Goal: Transaction & Acquisition: Book appointment/travel/reservation

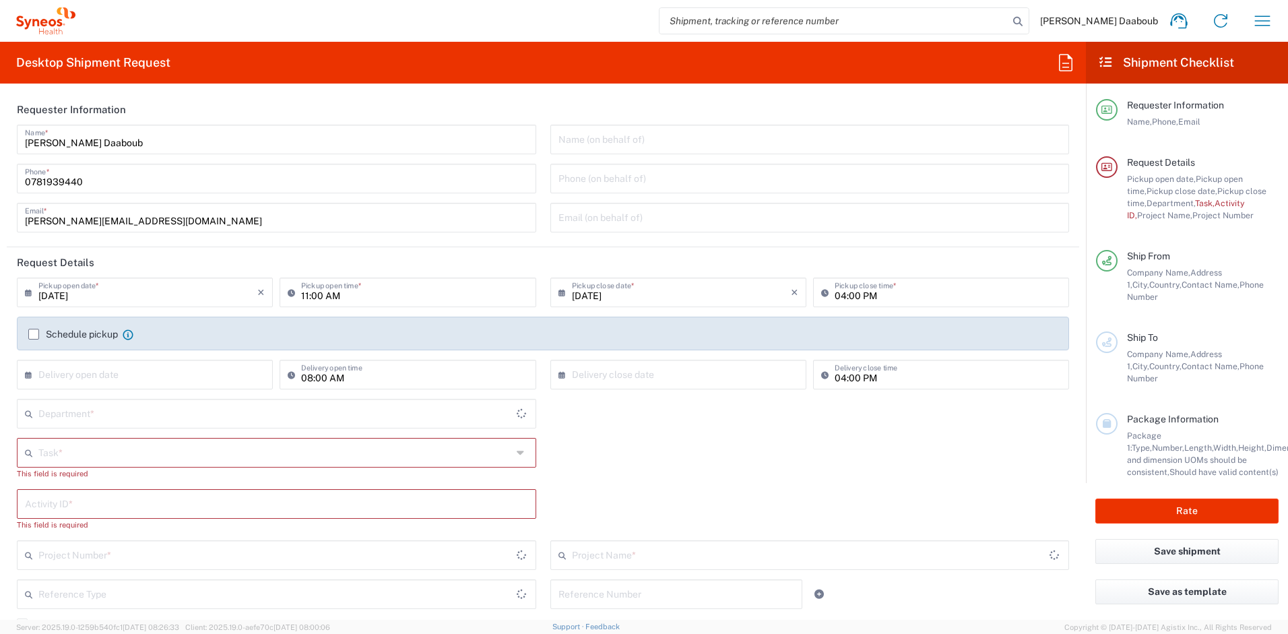
type input "[GEOGRAPHIC_DATA]"
type input "Syneos Health France SARL"
type input "4510"
click at [111, 294] on input "[DATE]" at bounding box center [147, 292] width 219 height 24
click at [127, 396] on span "16" at bounding box center [127, 395] width 20 height 19
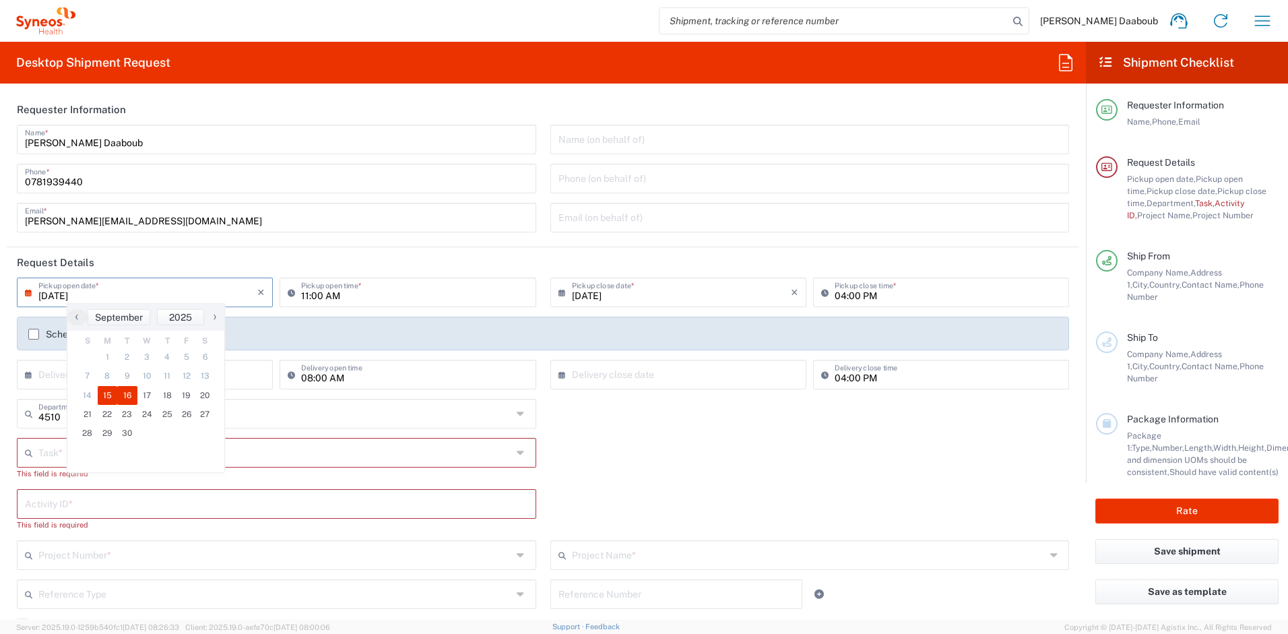
type input "[DATE]"
click at [39, 338] on label "Schedule pickup" at bounding box center [73, 334] width 90 height 11
click at [34, 334] on input "Schedule pickup" at bounding box center [34, 334] width 0 height 0
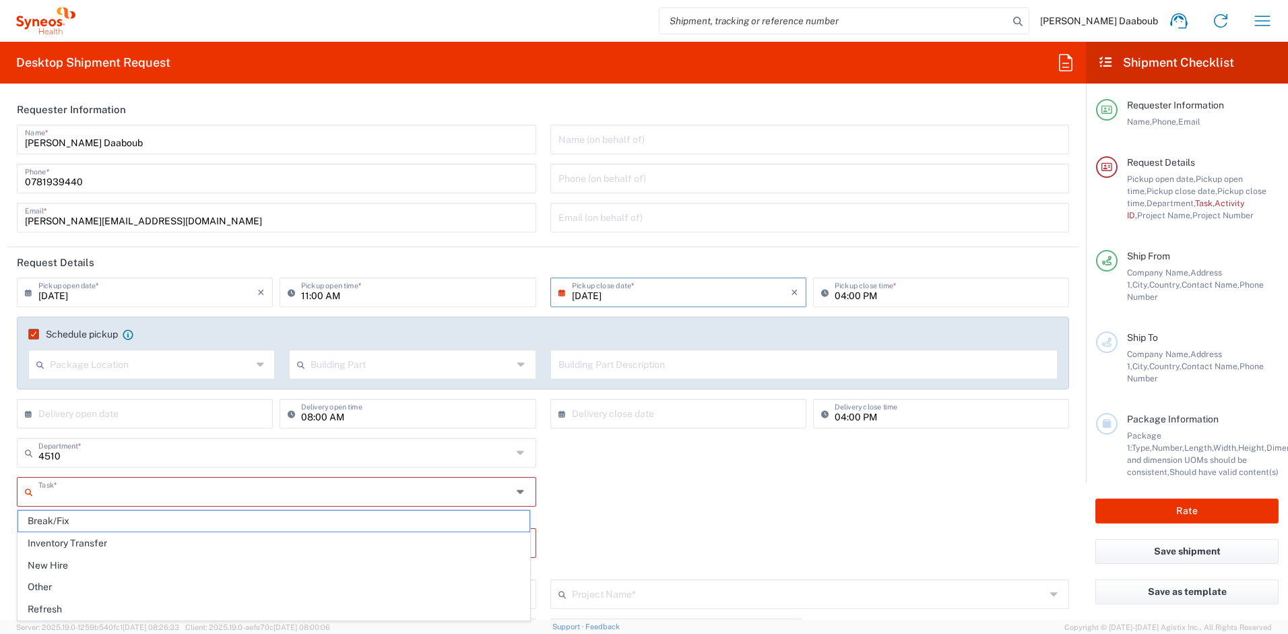
click at [82, 502] on input "text" at bounding box center [275, 491] width 474 height 24
click at [69, 527] on span "Break/Fix" at bounding box center [273, 521] width 511 height 21
type input "Break/Fix"
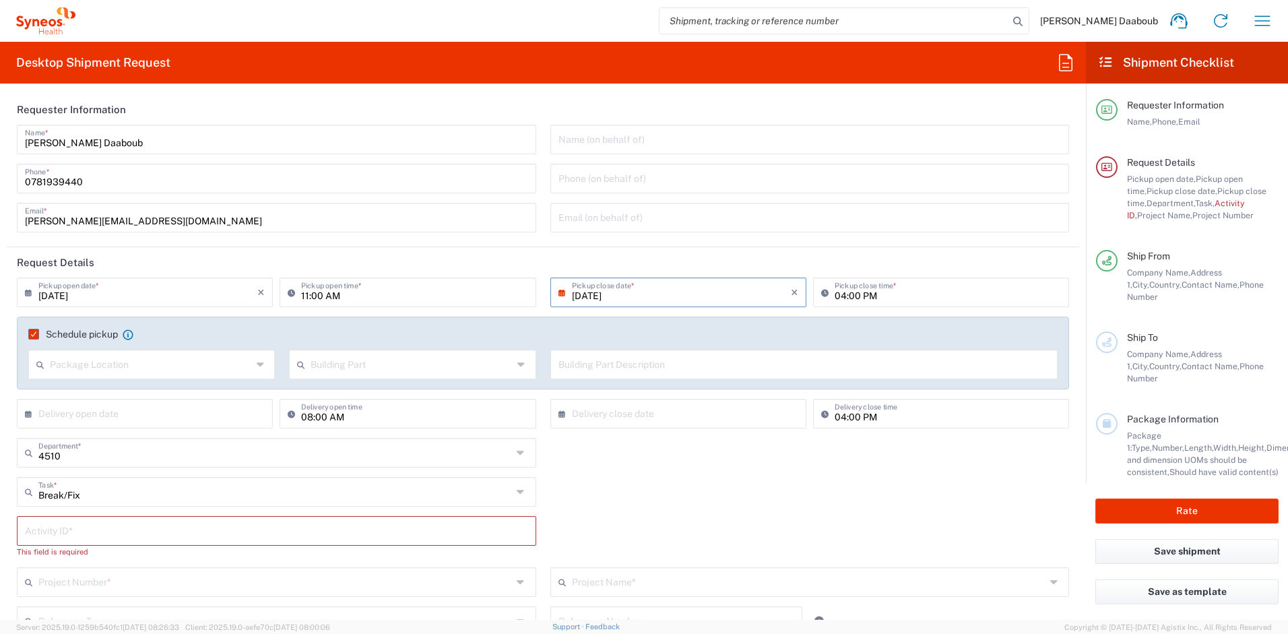
scroll to position [275, 0]
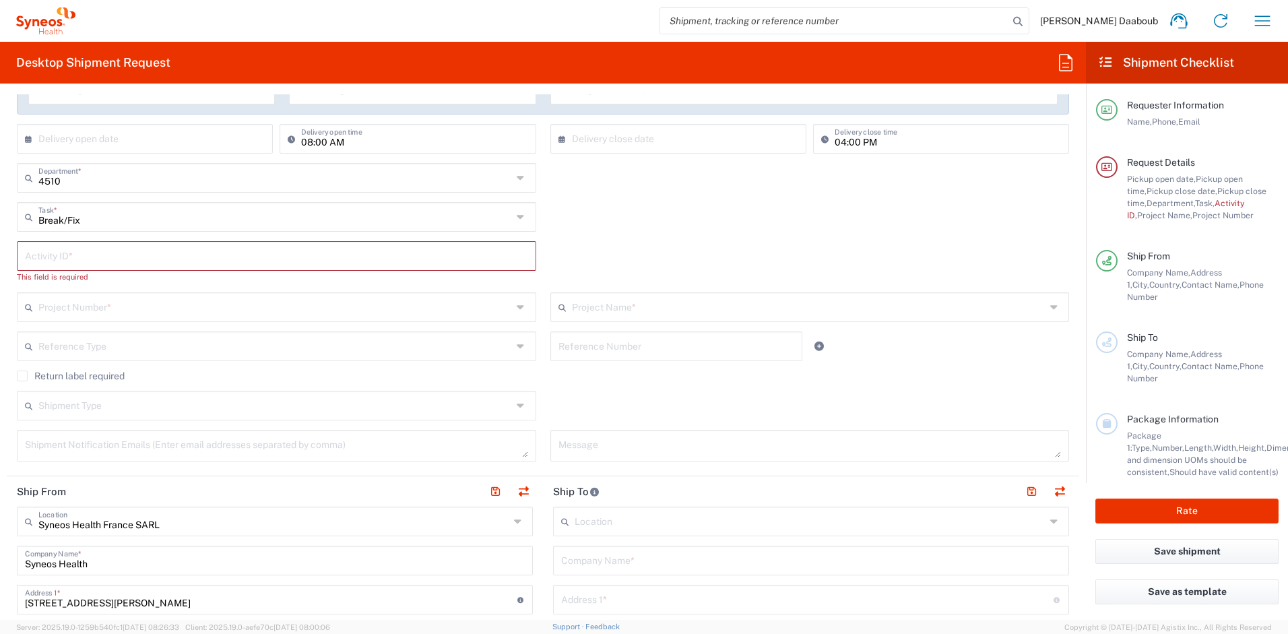
drag, startPoint x: 68, startPoint y: 267, endPoint x: 62, endPoint y: 260, distance: 9.1
click at [67, 267] on div "Activity ID *" at bounding box center [277, 256] width 520 height 30
click at [65, 260] on input "text" at bounding box center [276, 255] width 503 height 24
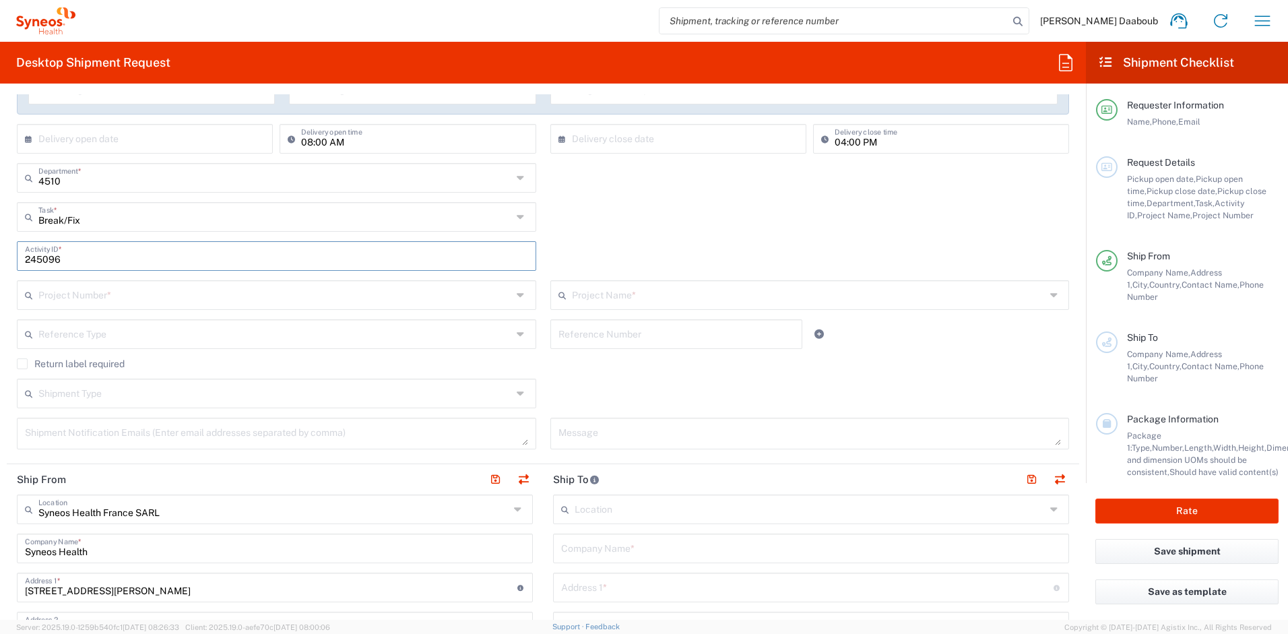
type input "245096"
click at [82, 309] on div "Project Number *" at bounding box center [277, 295] width 520 height 30
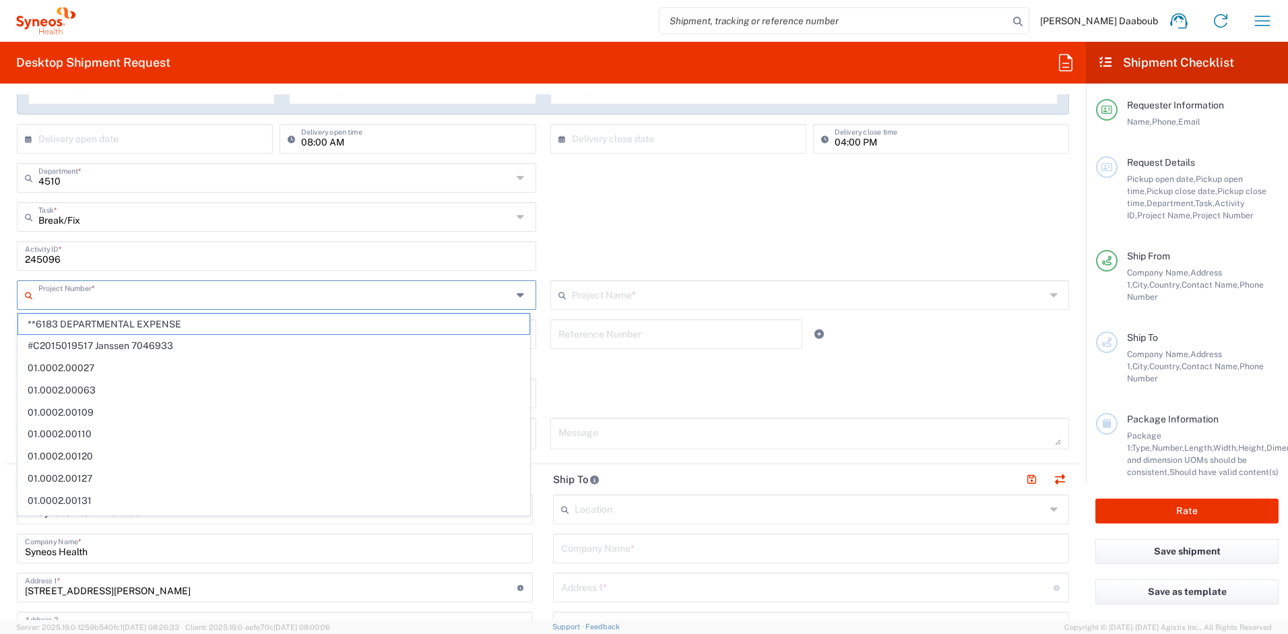
click at [86, 301] on input "text" at bounding box center [275, 294] width 474 height 24
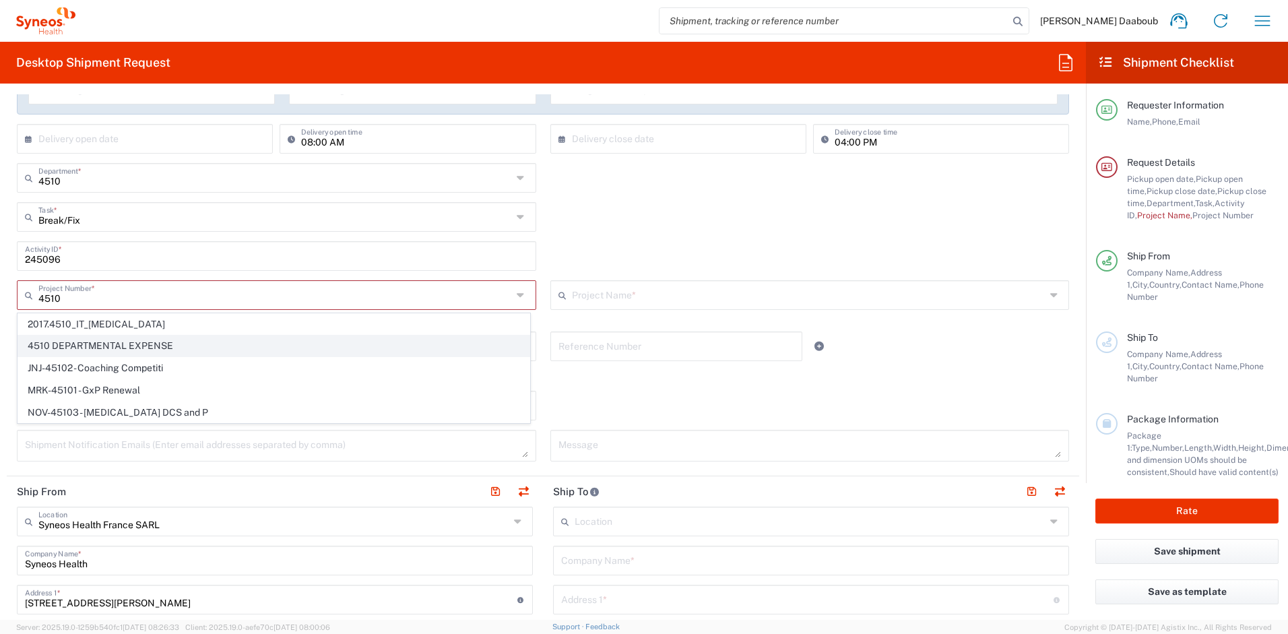
click at [90, 340] on span "4510 DEPARTMENTAL EXPENSE" at bounding box center [273, 346] width 511 height 21
type input "4510 DEPARTMENTAL EXPENSE"
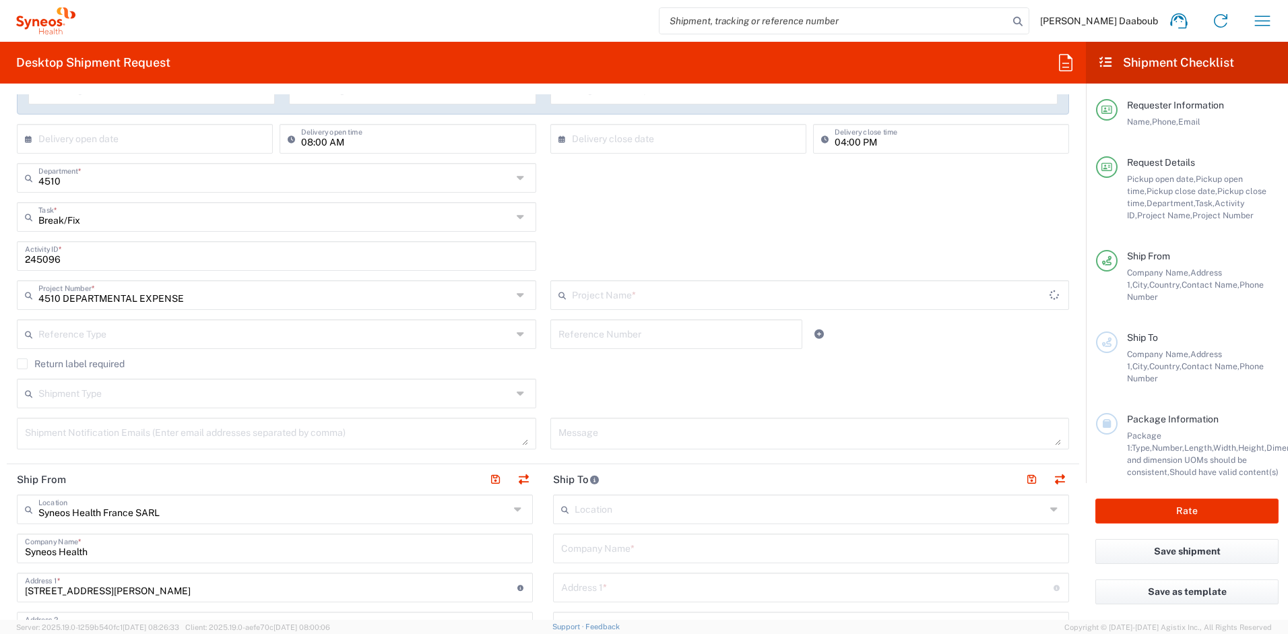
type input "4510 DEPARTMENTAL EXPENSE"
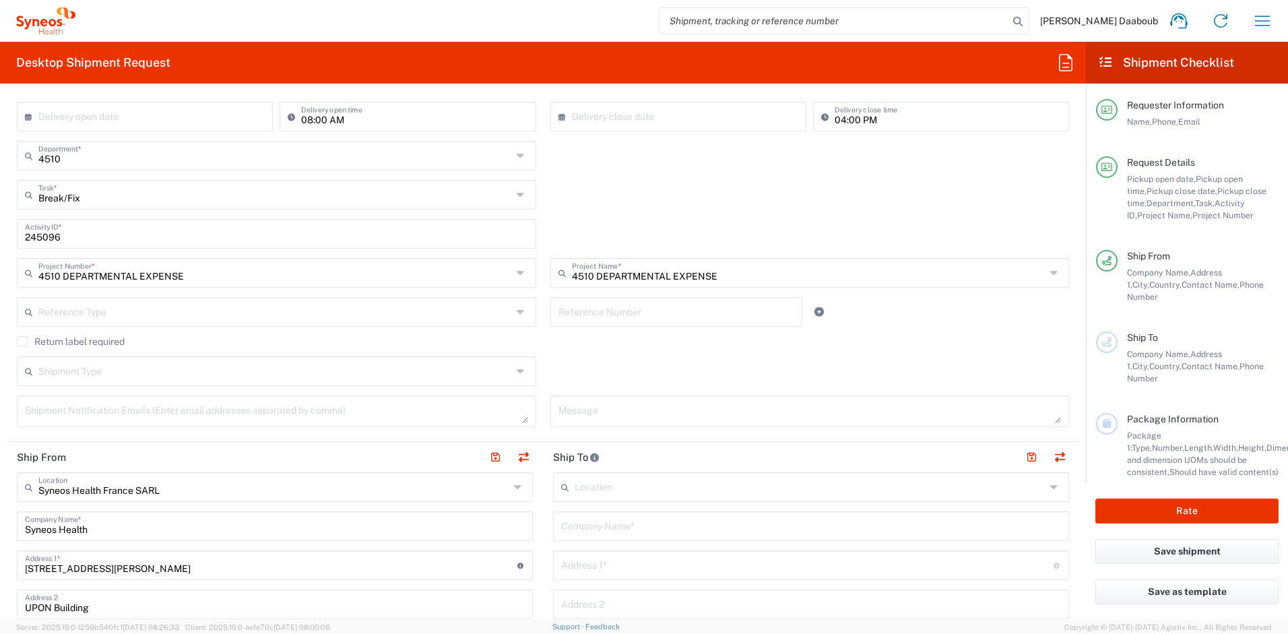
scroll to position [392, 0]
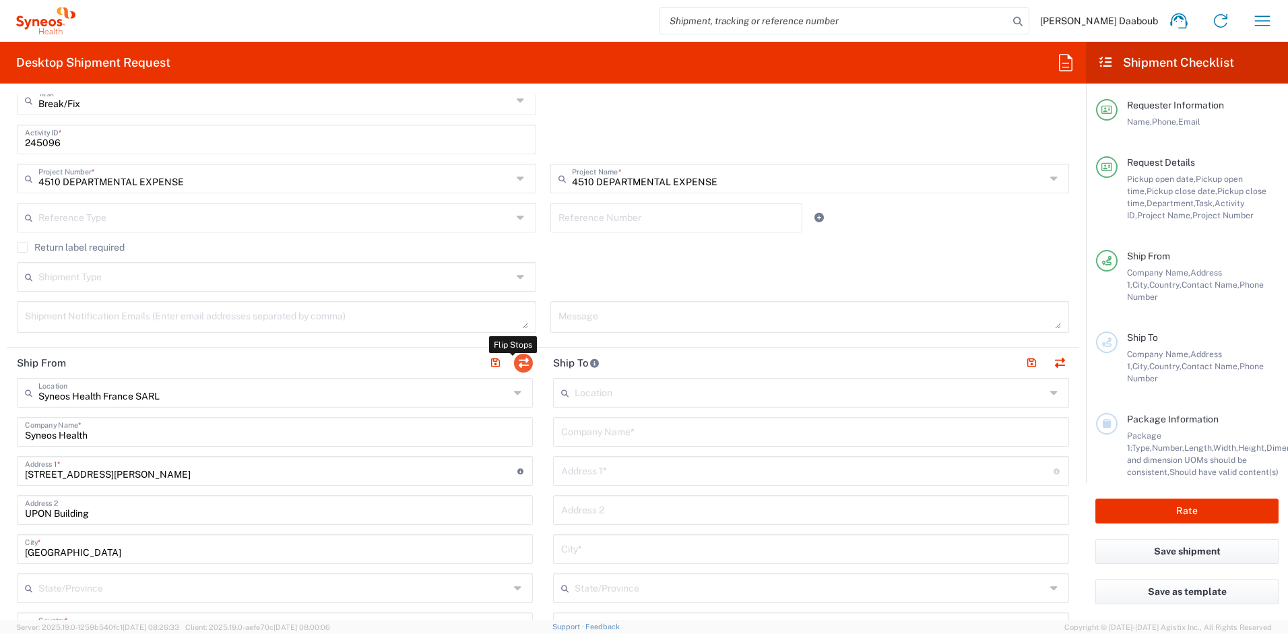
click at [515, 363] on button "button" at bounding box center [523, 363] width 19 height 19
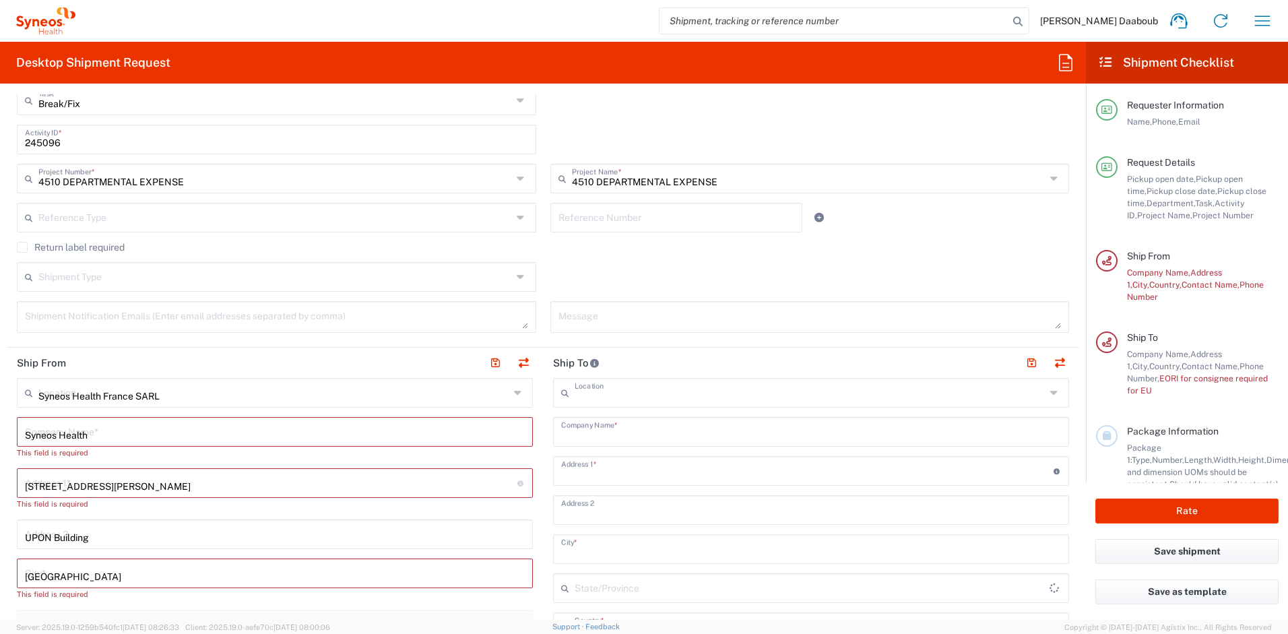
type input "EORI"
type input "Syneos Health France SARL"
type input "Syneos Health"
type input "[STREET_ADDRESS][PERSON_NAME]"
type input "UPON Building"
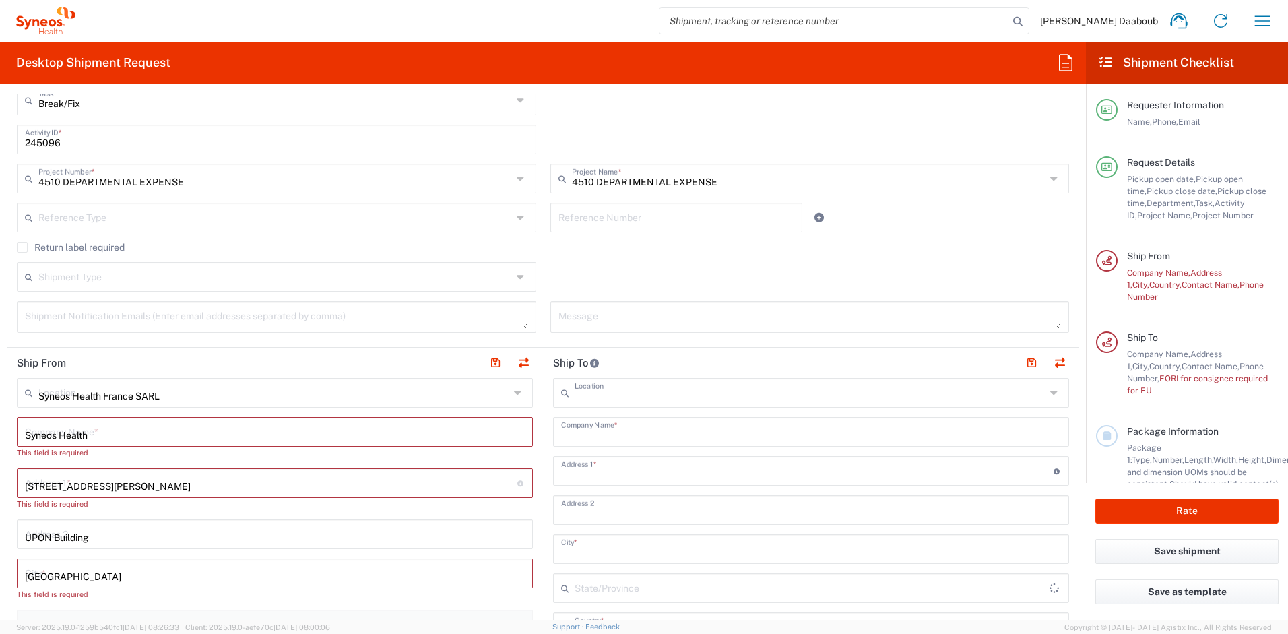
type input "[GEOGRAPHIC_DATA]"
type input "75014"
type input "[PERSON_NAME] Daaboub"
type input "0781939440"
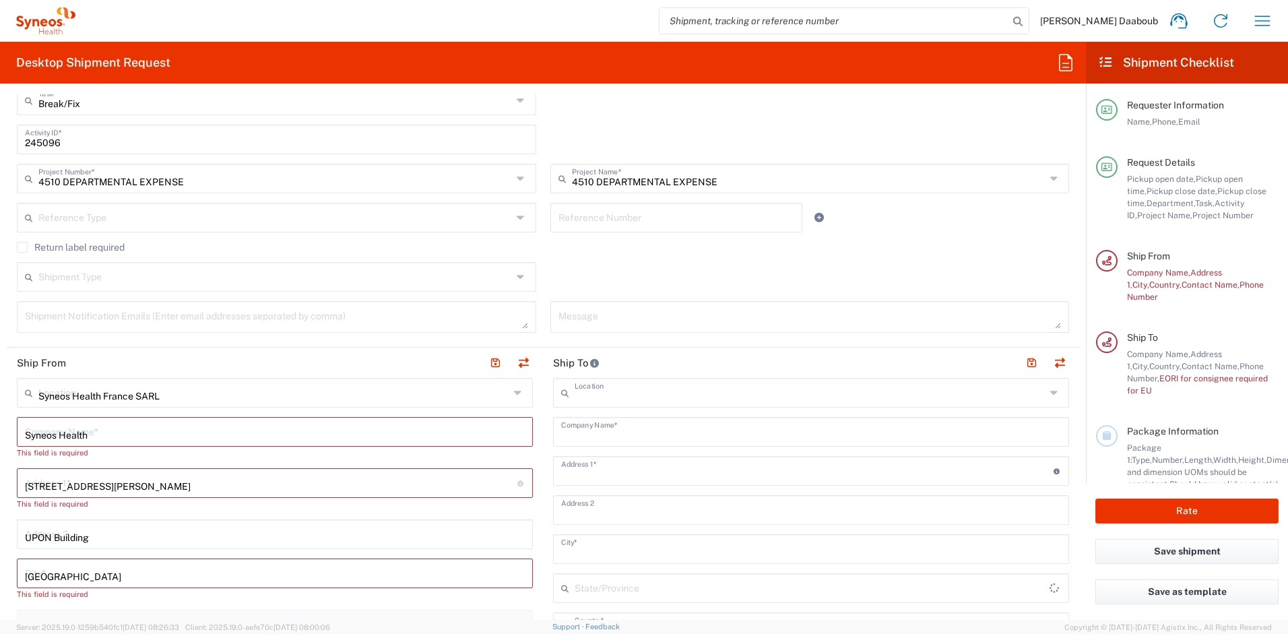
type input "[PERSON_NAME][EMAIL_ADDRESS][DOMAIN_NAME]"
type input "TIN"
type input "410 662 779 00041"
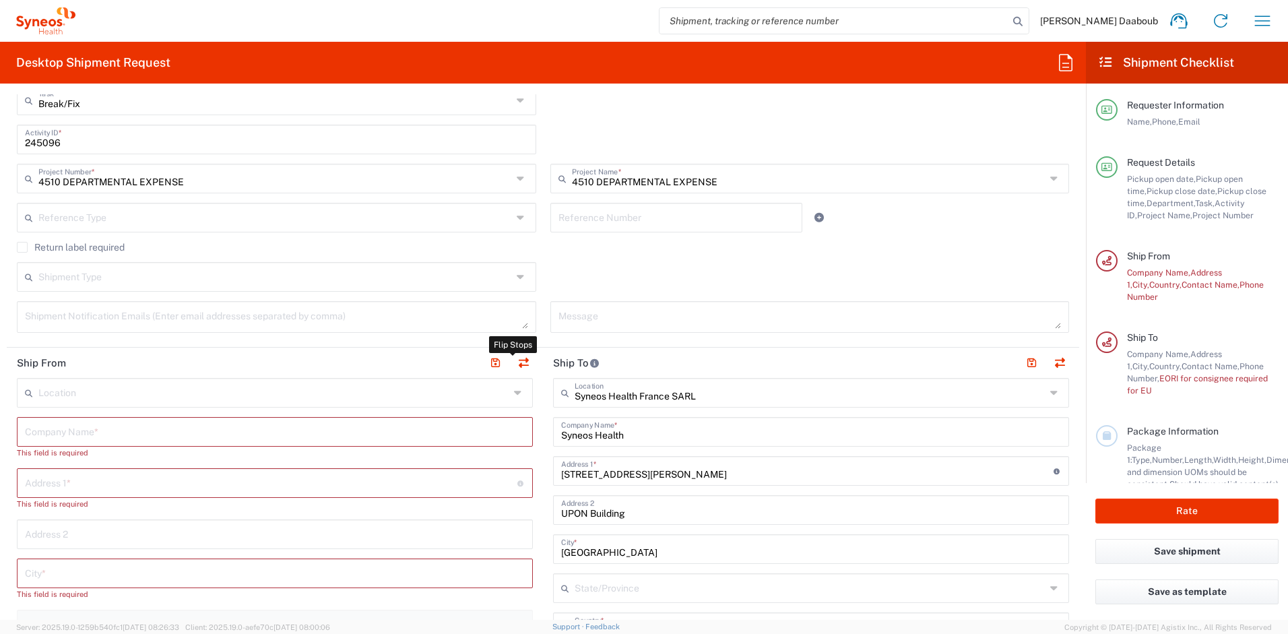
click at [102, 431] on input "text" at bounding box center [275, 431] width 500 height 24
drag, startPoint x: 144, startPoint y: 436, endPoint x: 7, endPoint y: 429, distance: 137.6
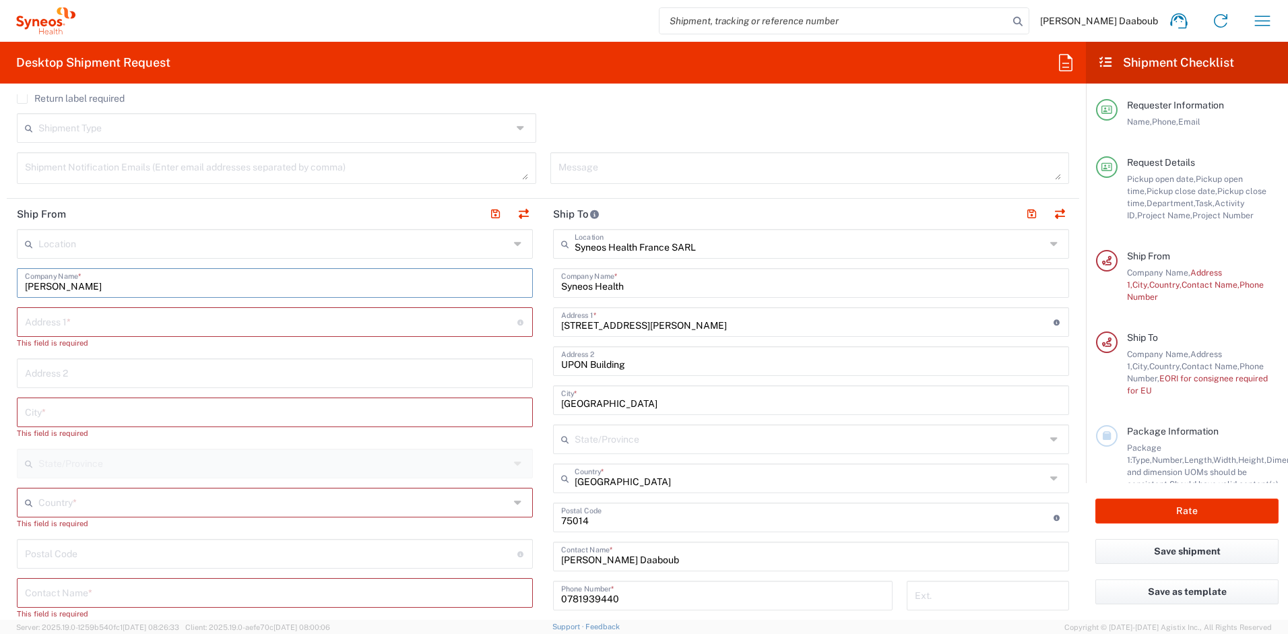
scroll to position [662, 0]
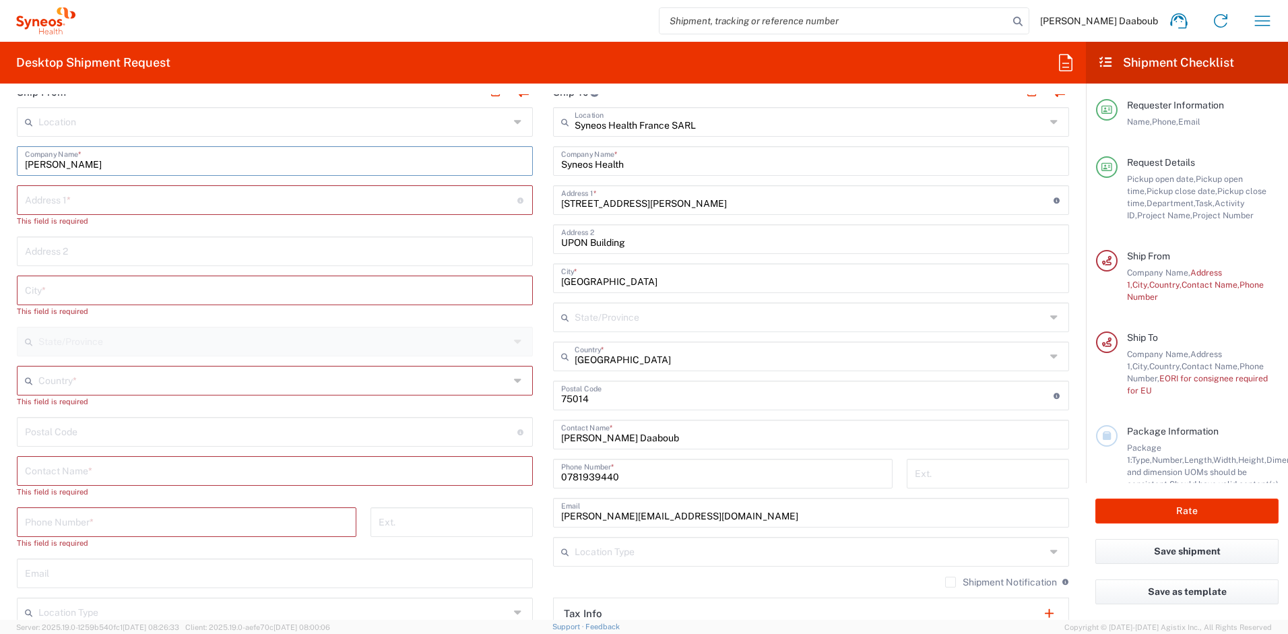
type input "[PERSON_NAME]"
click at [84, 437] on input "undefined" at bounding box center [271, 431] width 493 height 24
click at [25, 472] on input "text" at bounding box center [275, 470] width 500 height 24
click at [44, 472] on input "text" at bounding box center [275, 470] width 500 height 24
paste input "[PERSON_NAME]"
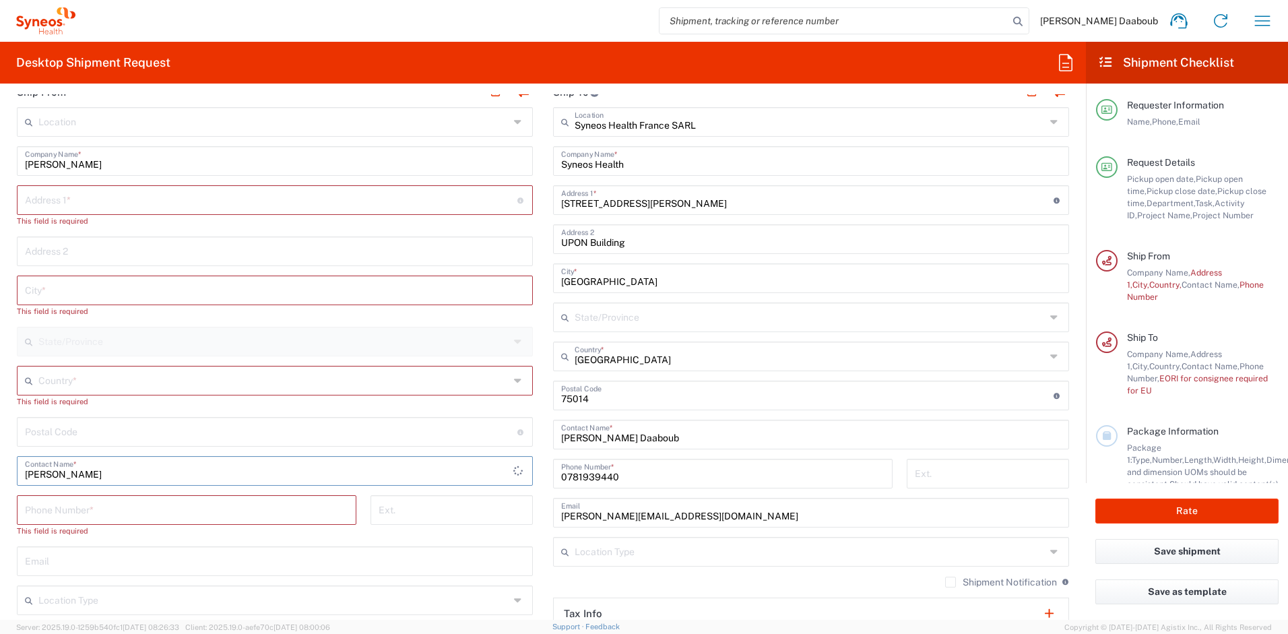
type input "[PERSON_NAME]"
click at [100, 373] on input "text" at bounding box center [273, 380] width 471 height 24
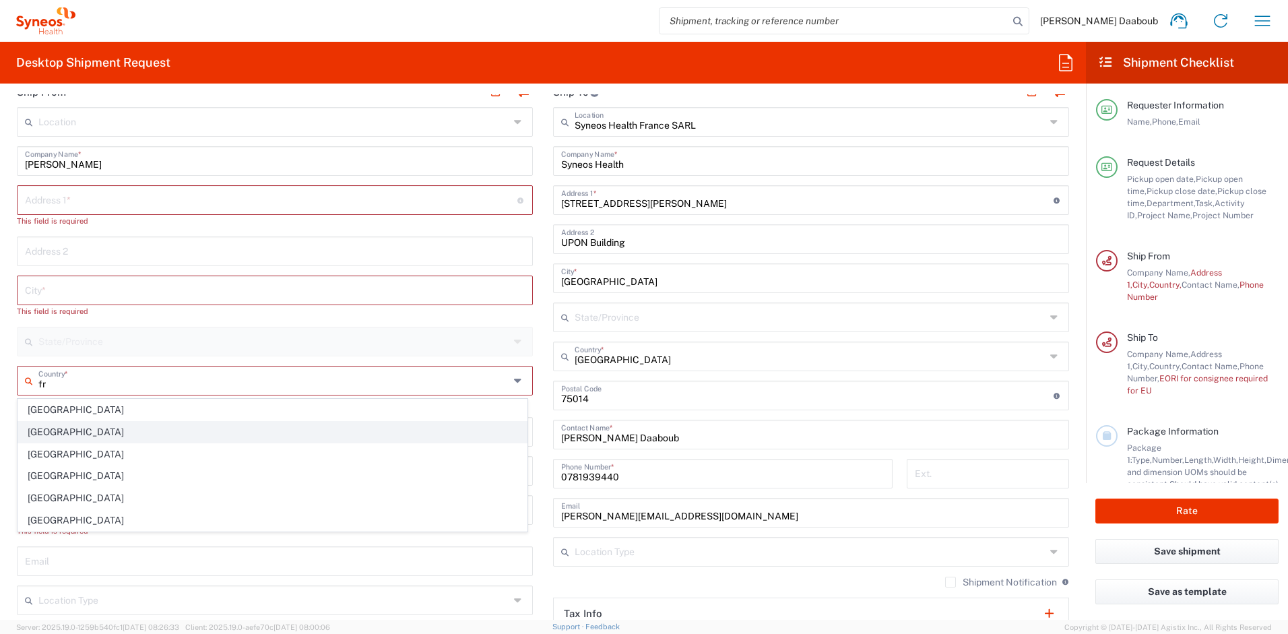
click at [44, 437] on span "[GEOGRAPHIC_DATA]" at bounding box center [272, 432] width 509 height 21
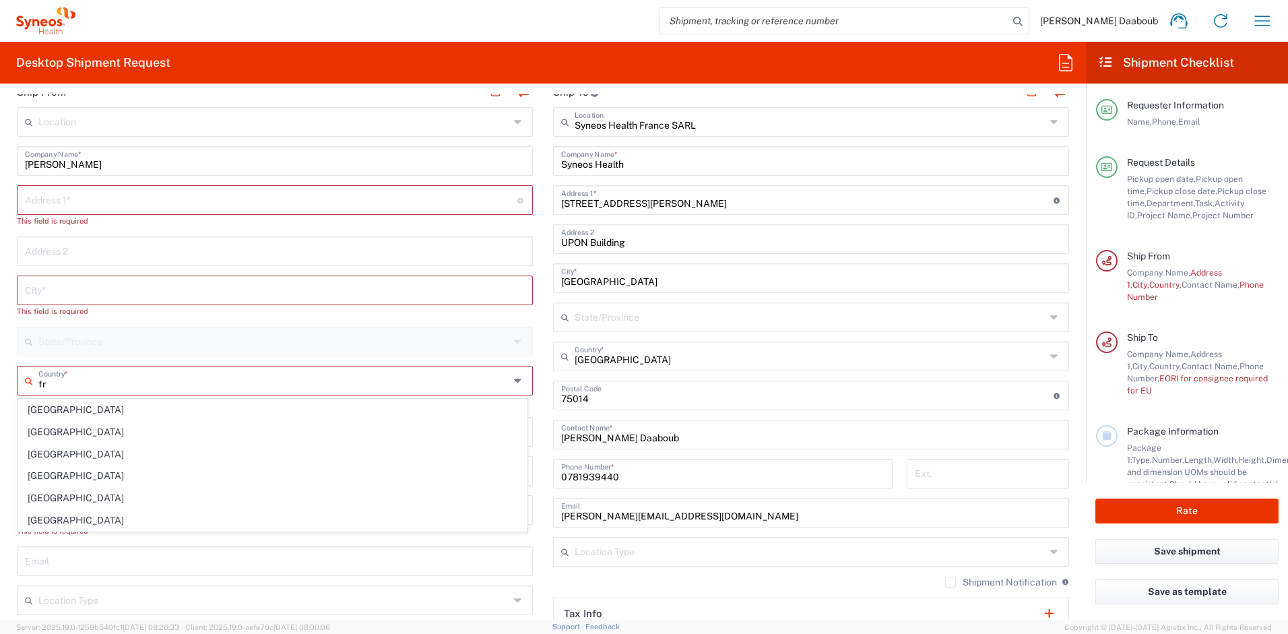
type input "[GEOGRAPHIC_DATA]"
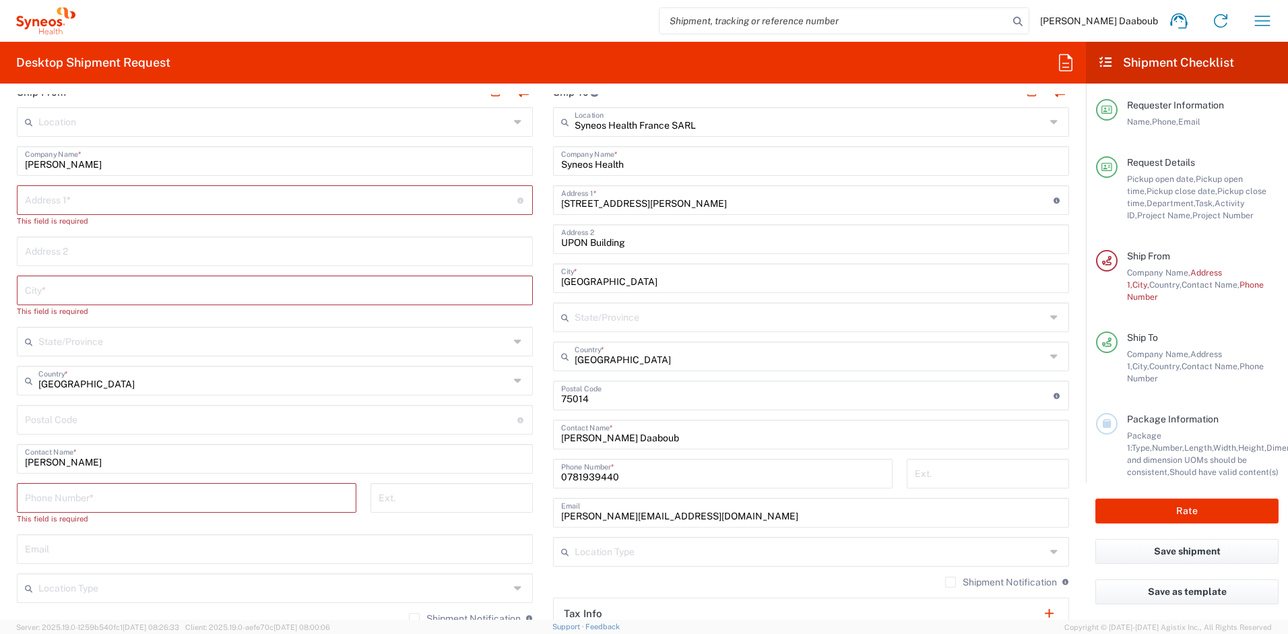
click at [104, 212] on div "Address 1 * For cross streets use street names with '&' or 'and' in between. Fo…" at bounding box center [275, 200] width 516 height 30
click at [100, 196] on input "text" at bounding box center [271, 199] width 493 height 24
paste input "[STREET_ADDRESS][PERSON_NAME]"
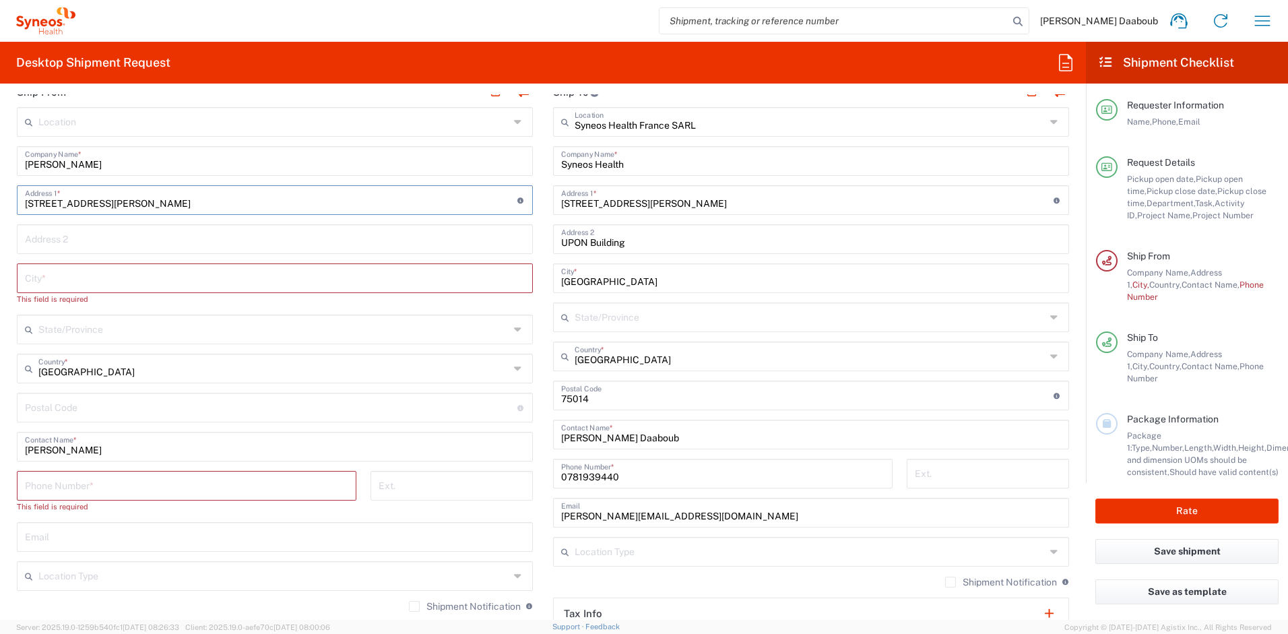
type input "[STREET_ADDRESS][PERSON_NAME]"
click at [126, 282] on input "text" at bounding box center [275, 277] width 500 height 24
paste input "Poissy"
type input "Poissy"
click at [80, 386] on input "undefined" at bounding box center [271, 395] width 493 height 24
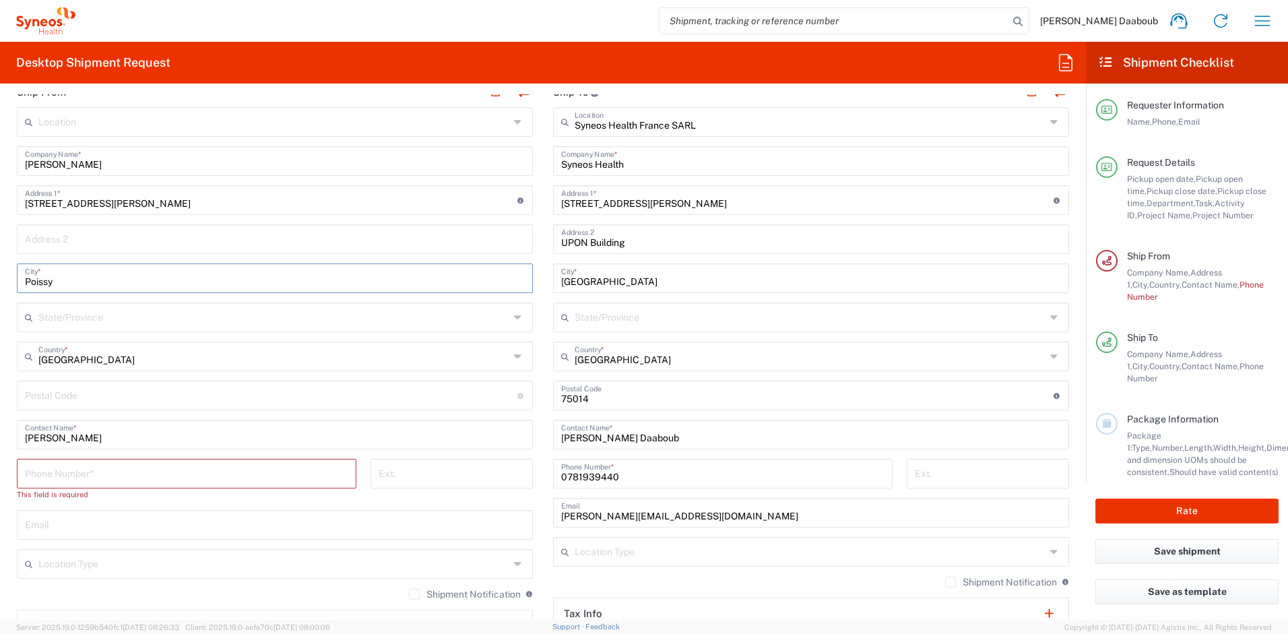
click at [80, 386] on input "undefined" at bounding box center [271, 395] width 493 height 24
paste input "78300"
type input "78300"
click at [116, 479] on input "tel" at bounding box center [186, 473] width 323 height 24
paste input "[PHONE_NUMBER]"
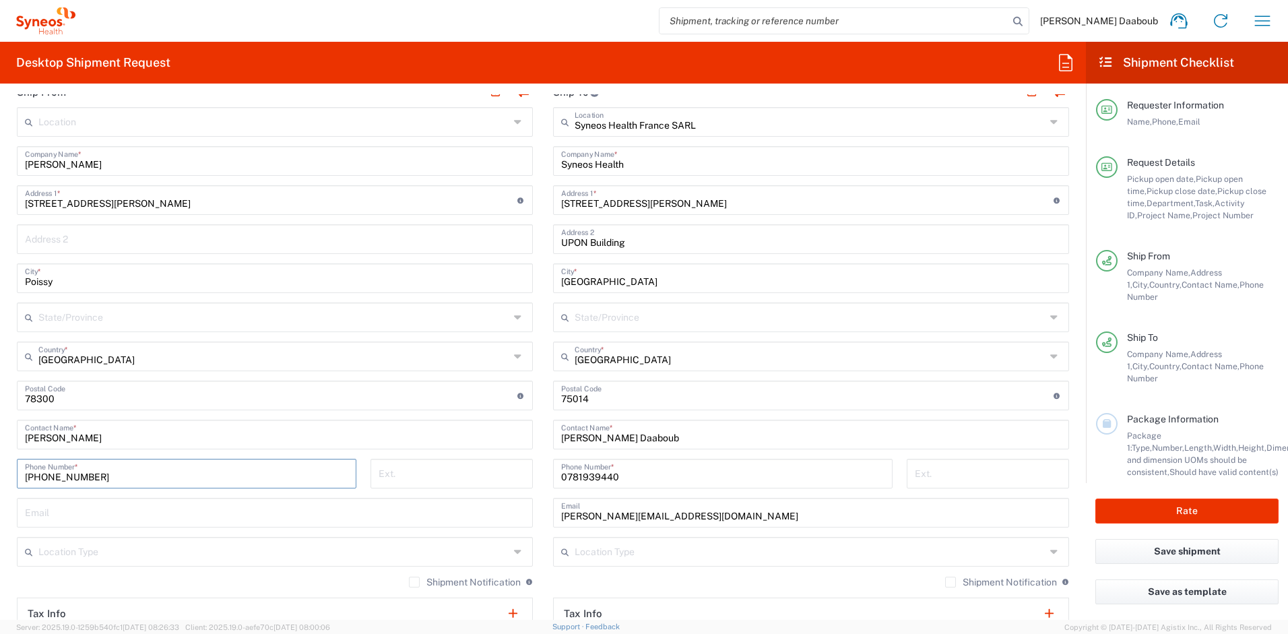
type input "[PHONE_NUMBER]"
click at [92, 514] on input "text" at bounding box center [275, 512] width 500 height 24
paste input "[PERSON_NAME][EMAIL_ADDRESS][DOMAIN_NAME]"
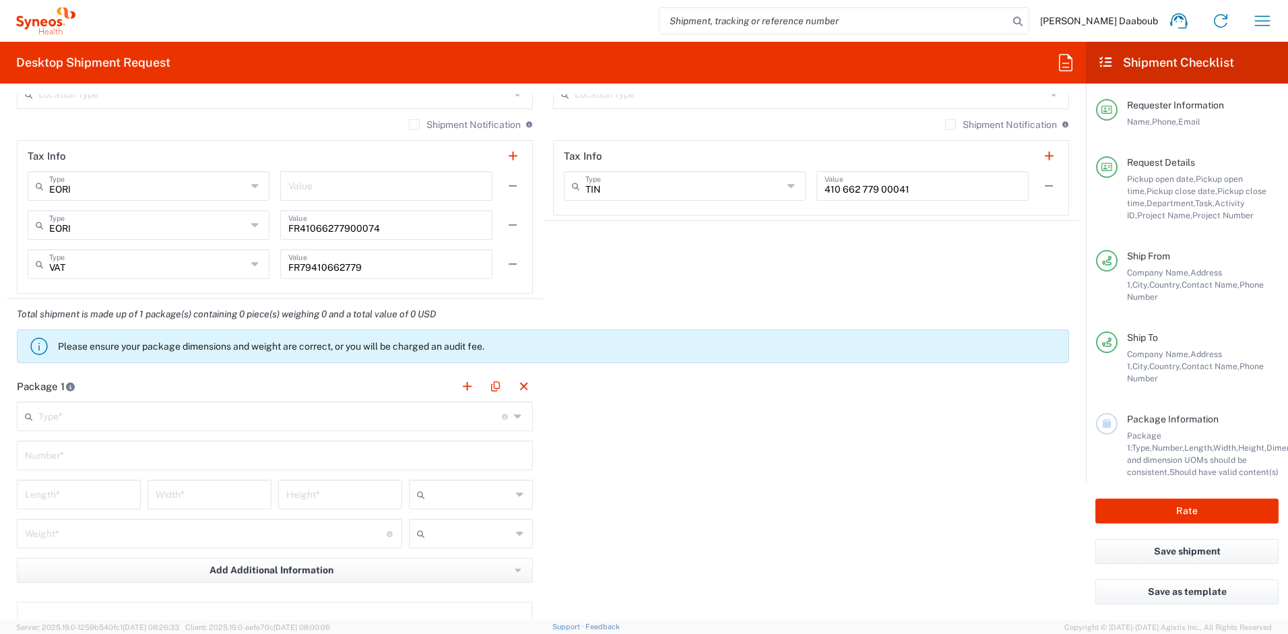
scroll to position [1119, 0]
type input "[PERSON_NAME][EMAIL_ADDRESS][DOMAIN_NAME]"
click at [84, 427] on input "text" at bounding box center [270, 416] width 464 height 24
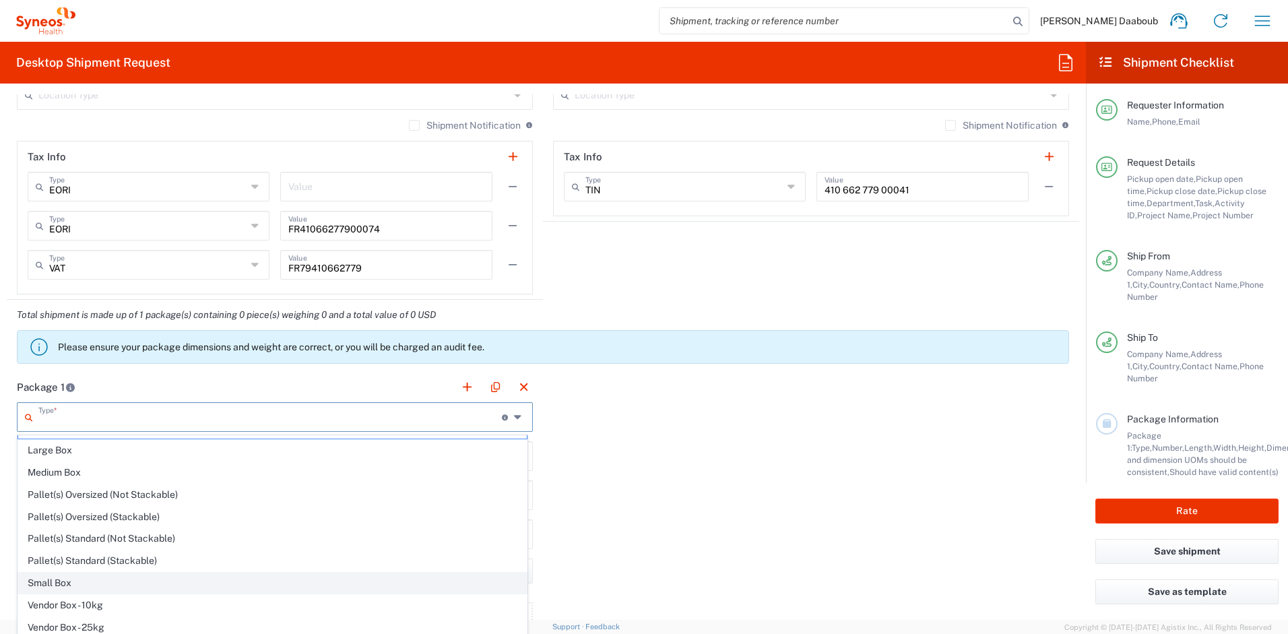
scroll to position [41, 0]
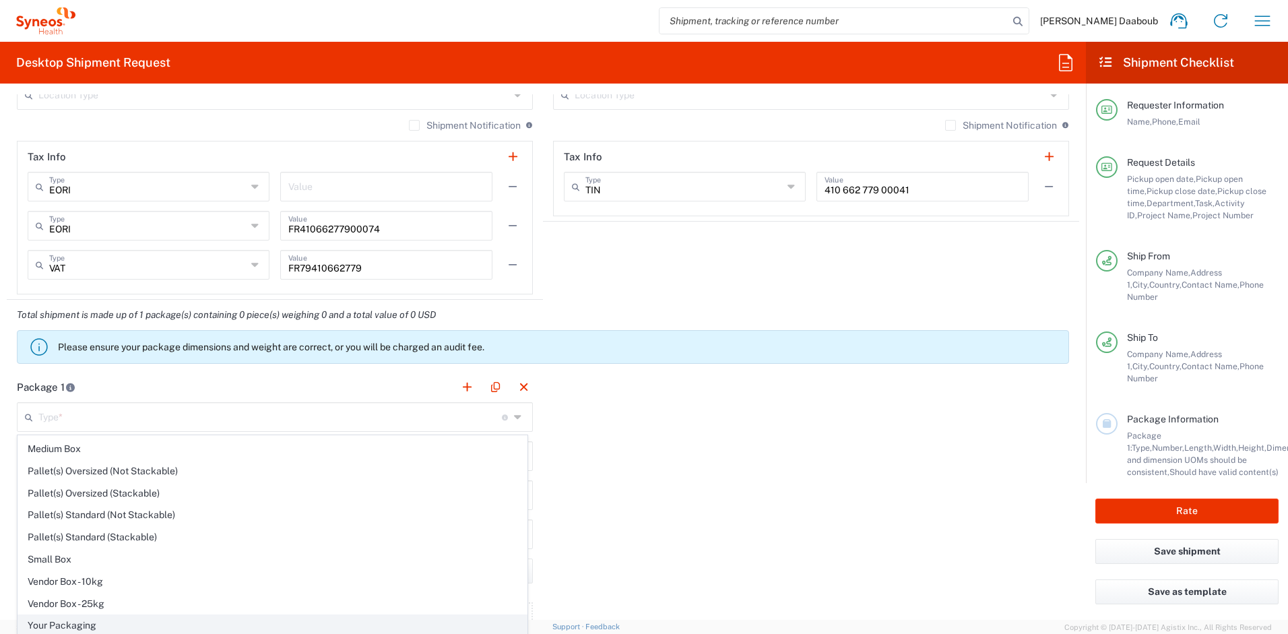
click at [64, 622] on span "Your Packaging" at bounding box center [272, 625] width 509 height 21
type input "Your Packaging"
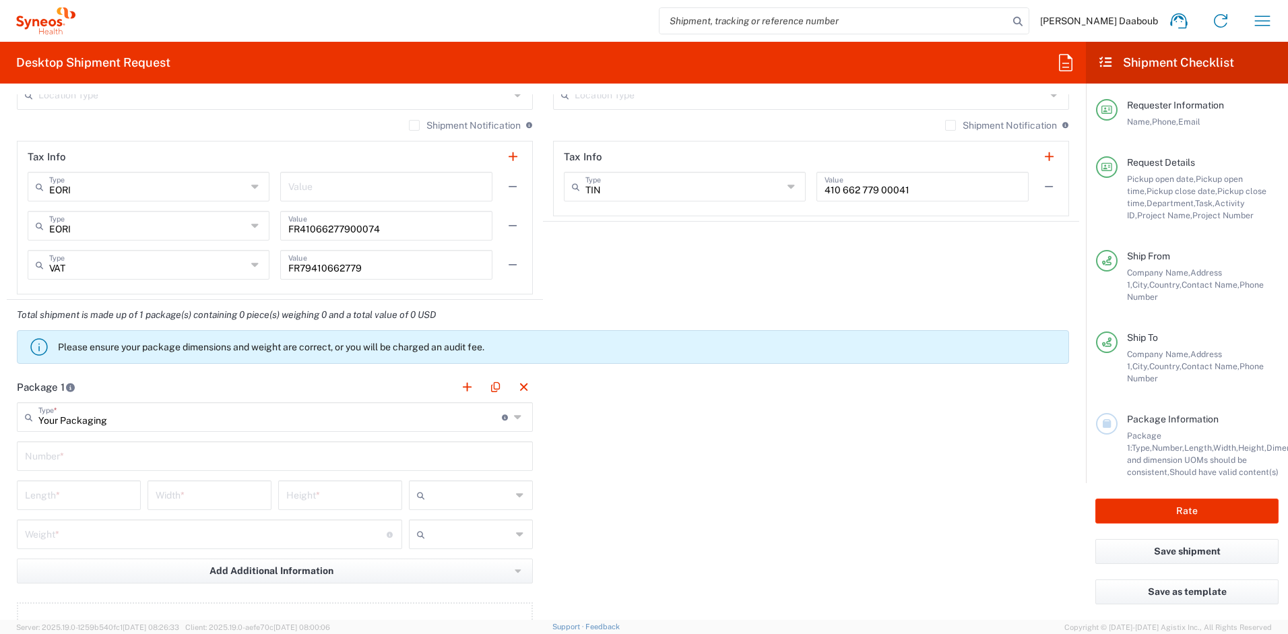
click at [61, 454] on input "text" at bounding box center [275, 455] width 500 height 24
type input "1"
click at [441, 491] on input "text" at bounding box center [471, 496] width 81 height 22
click at [430, 533] on span "cm" at bounding box center [466, 524] width 120 height 21
type input "cm"
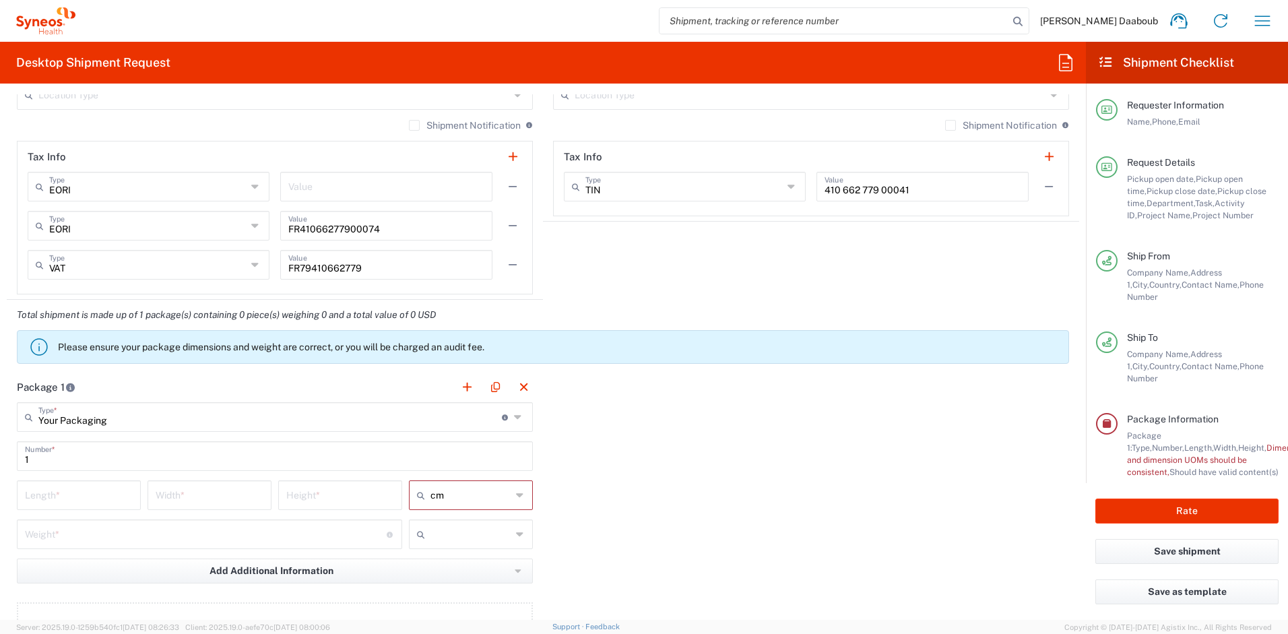
click at [431, 533] on input "text" at bounding box center [471, 535] width 81 height 22
drag, startPoint x: 449, startPoint y: 559, endPoint x: 400, endPoint y: 562, distance: 48.6
click at [449, 559] on span "kgs" at bounding box center [466, 563] width 120 height 21
type input "kgs"
click at [112, 487] on input "number" at bounding box center [79, 494] width 108 height 24
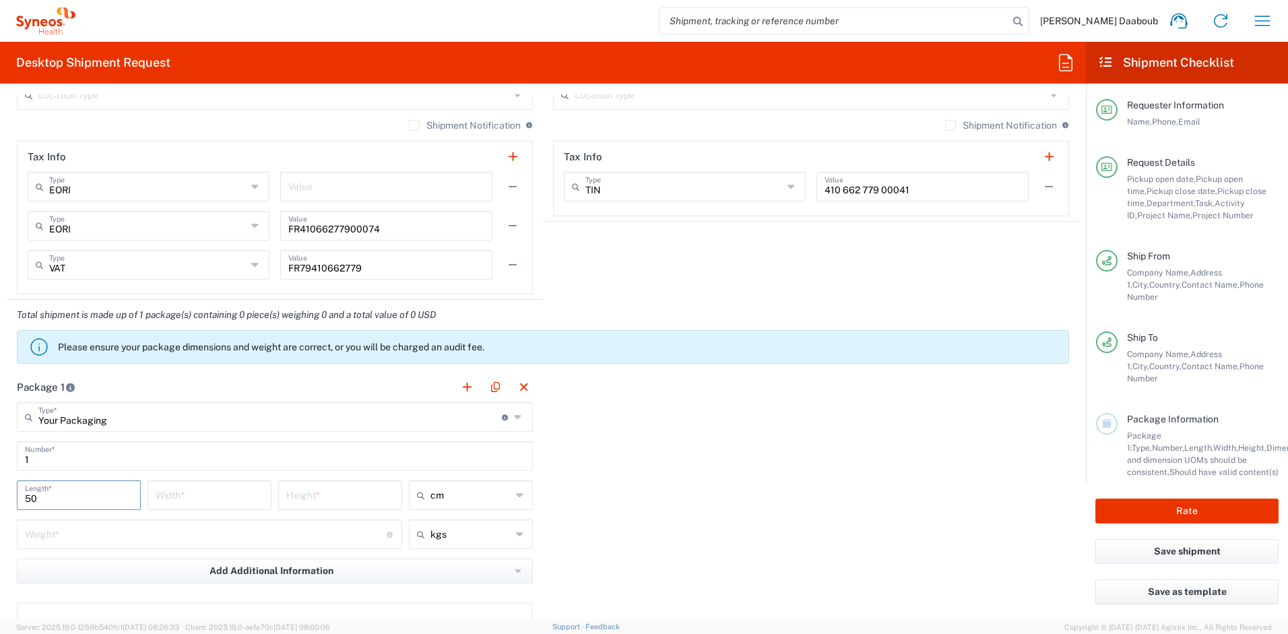
type input "50"
type input "5"
type input "10"
click at [132, 545] on div "Weight * Total weight of package(s) in pounds or kilograms" at bounding box center [209, 535] width 385 height 30
type input "2"
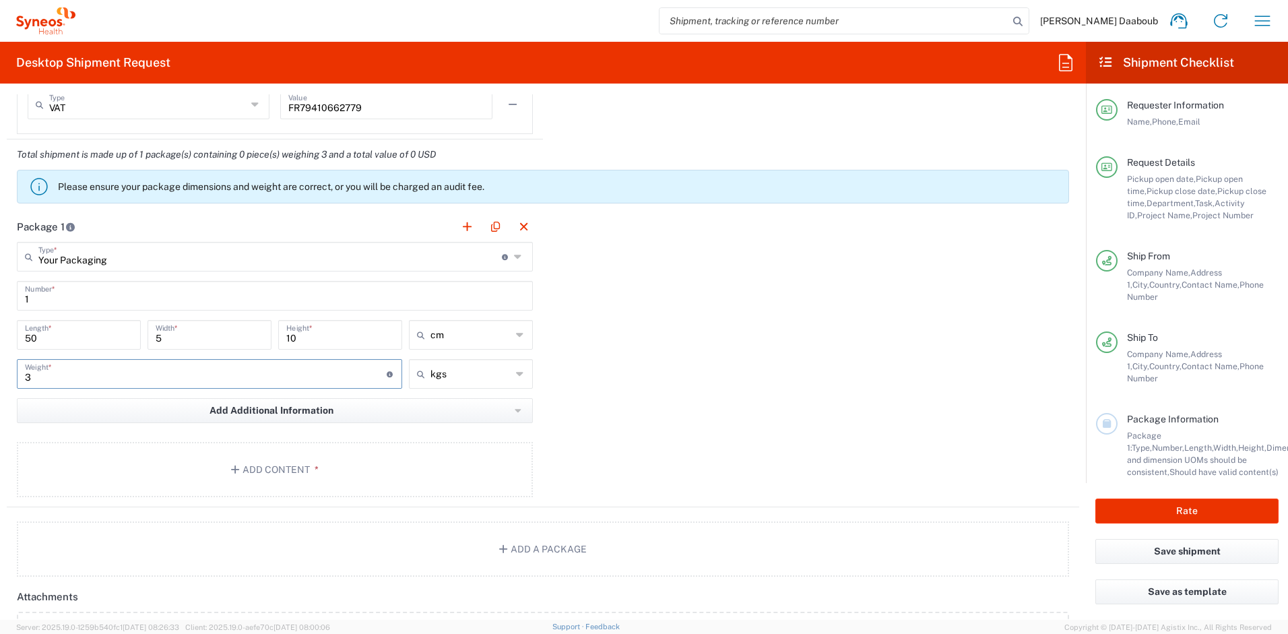
scroll to position [1431, 0]
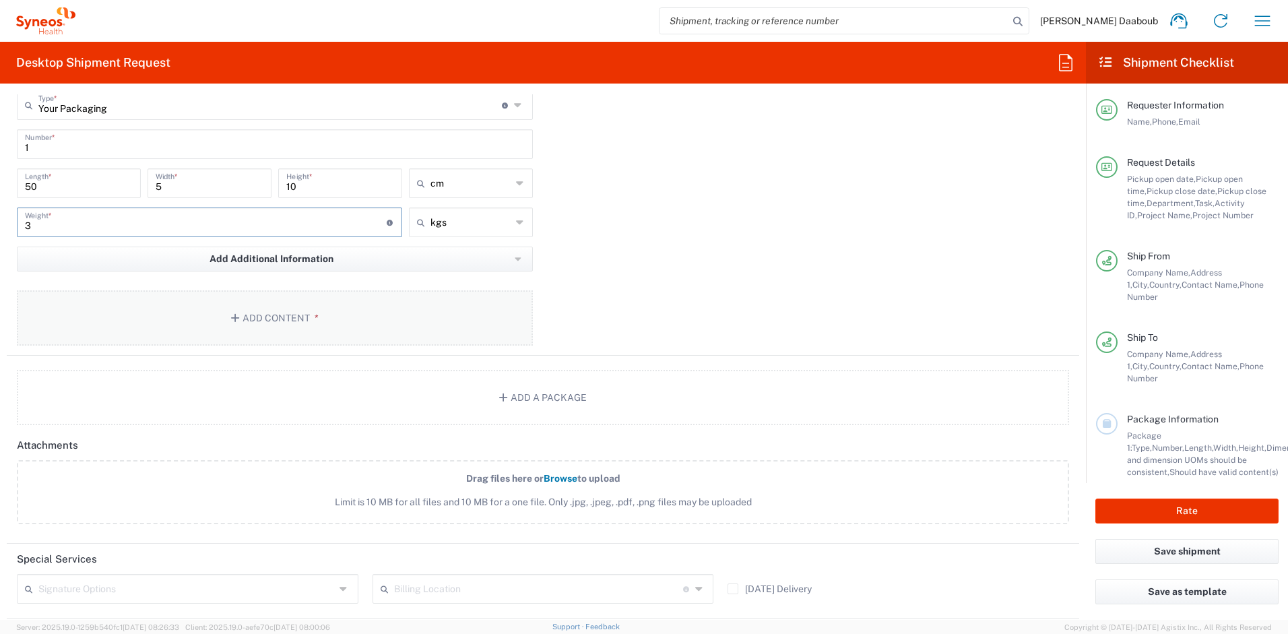
type input "3"
click at [229, 336] on button "Add Content *" at bounding box center [275, 317] width 516 height 55
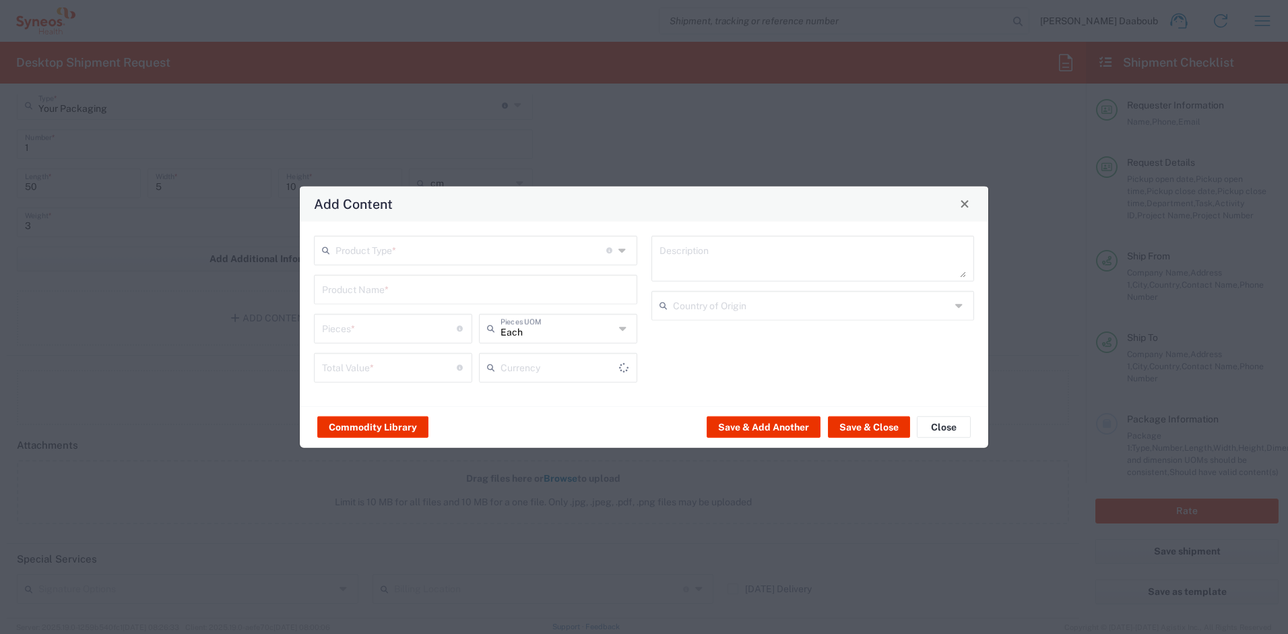
type input "US Dollar"
click at [345, 262] on div "Product Type * Document: Paper document generated internally by Syneos, a clien…" at bounding box center [475, 250] width 323 height 30
click at [354, 294] on span "General Commodity" at bounding box center [475, 301] width 321 height 21
type input "General Commodity"
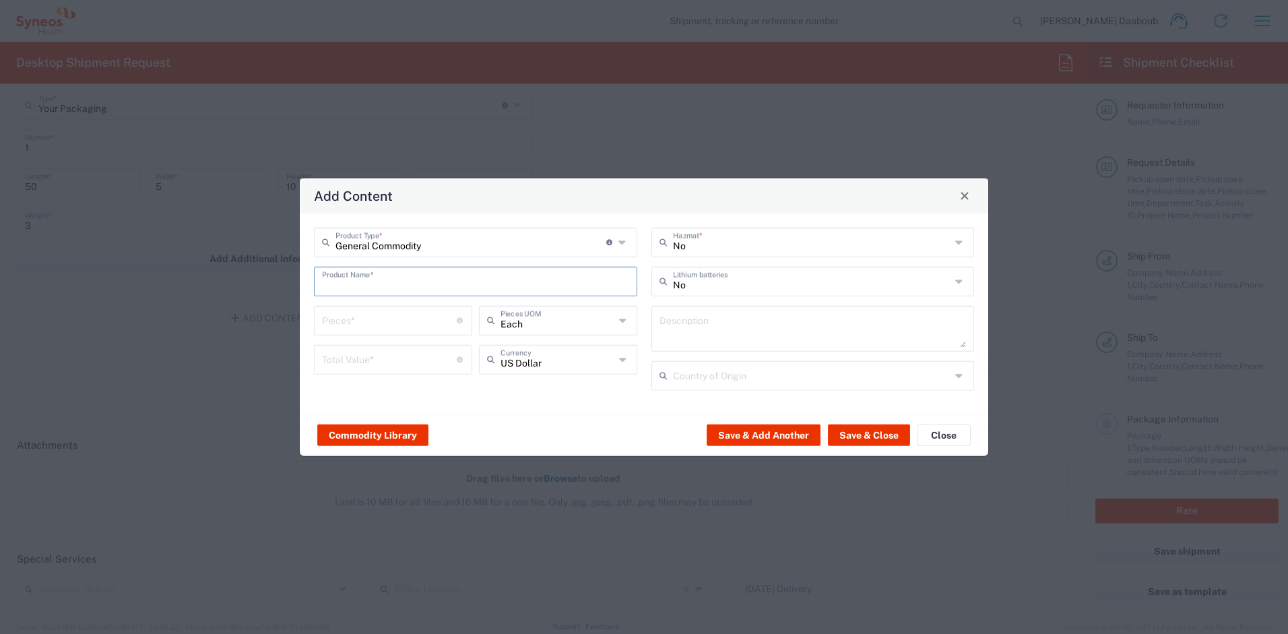
click at [358, 285] on input "text" at bounding box center [475, 280] width 307 height 24
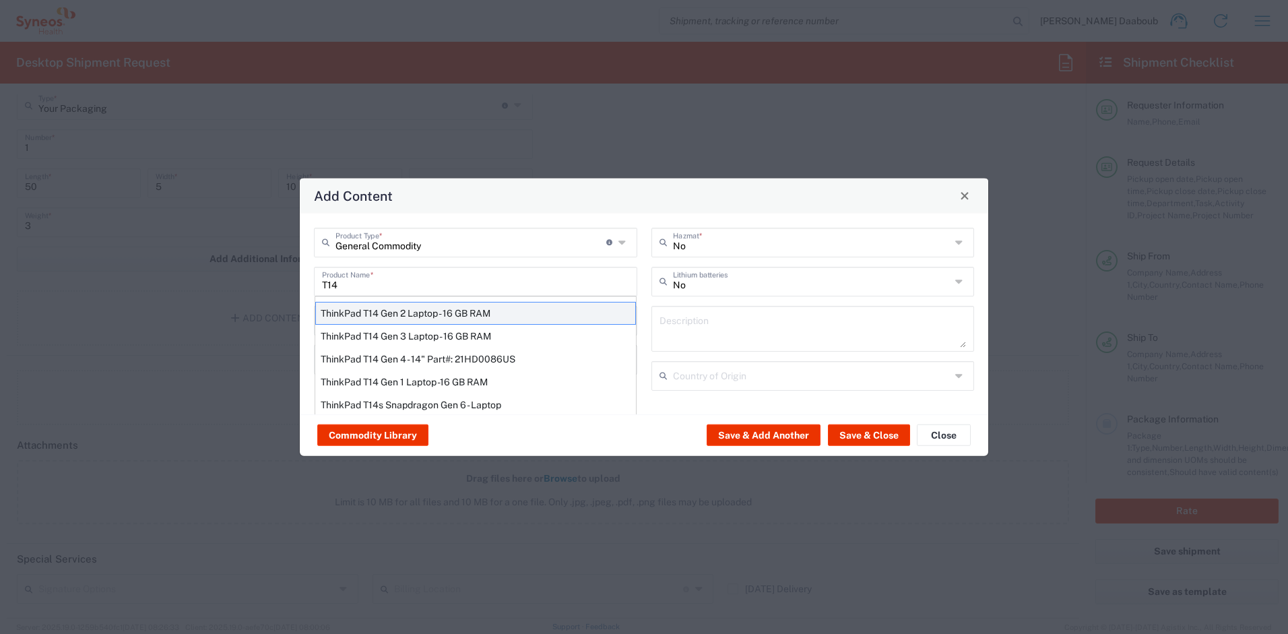
click at [399, 309] on div "ThinkPad T14 Gen 2 Laptop - 16 GB RAM" at bounding box center [475, 312] width 321 height 23
type input "ThinkPad T14 Gen 2 Laptop - 16 GB RAM"
type input "1"
type textarea "Intel Core i7-1156G7 vProÂ® Processor - 14"- 16 GB RAM - 512 GB SSD"
type input "[GEOGRAPHIC_DATA]"
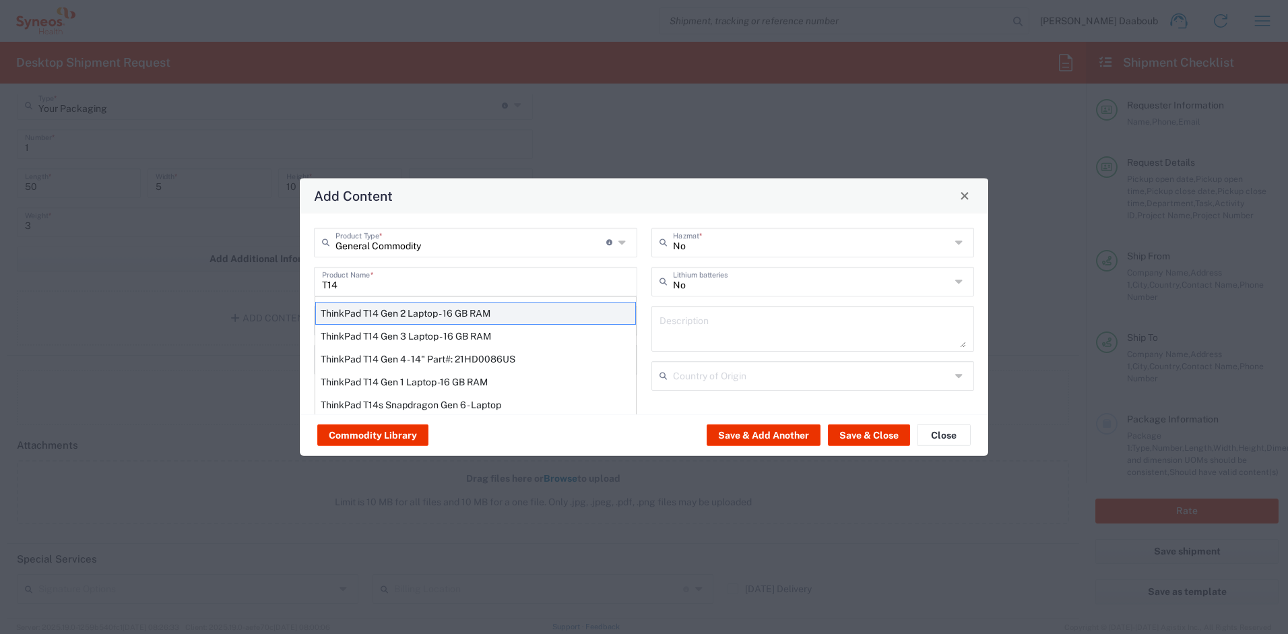
type input "Yes"
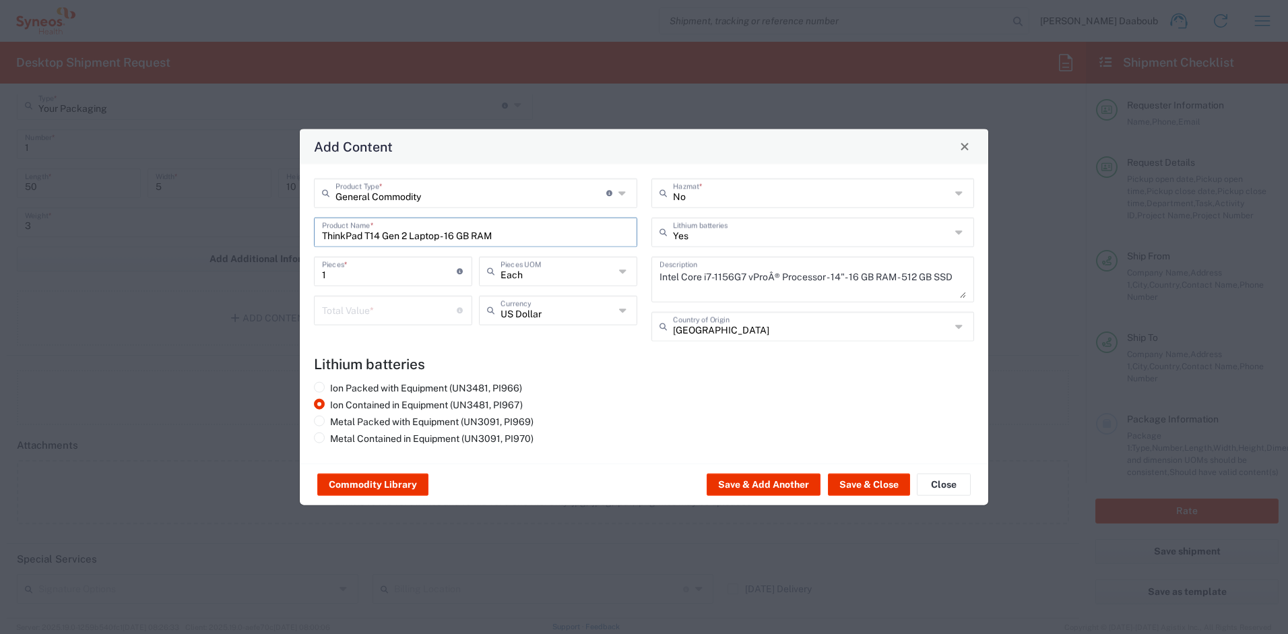
drag, startPoint x: 363, startPoint y: 308, endPoint x: 354, endPoint y: 309, distance: 8.2
click at [362, 308] on input "number" at bounding box center [389, 309] width 135 height 24
type input "500"
click at [863, 485] on button "Save & Close" at bounding box center [869, 485] width 82 height 22
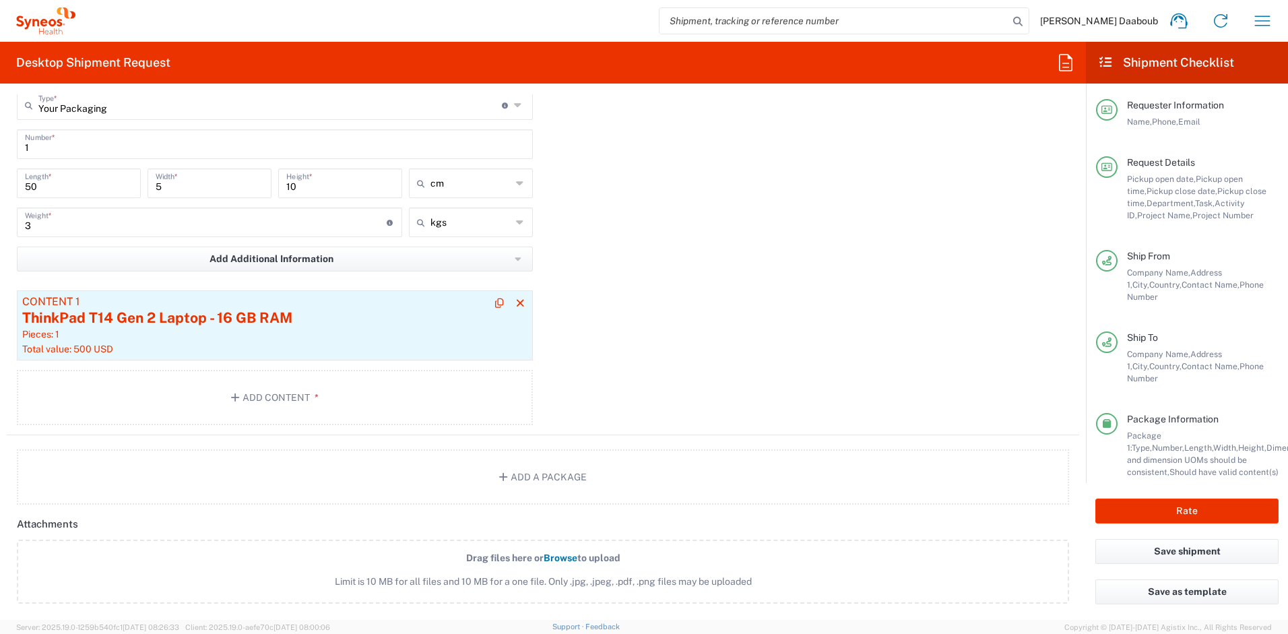
click at [123, 325] on div "ThinkPad T14 Gen 2 Laptop - 16 GB RAM" at bounding box center [274, 318] width 505 height 20
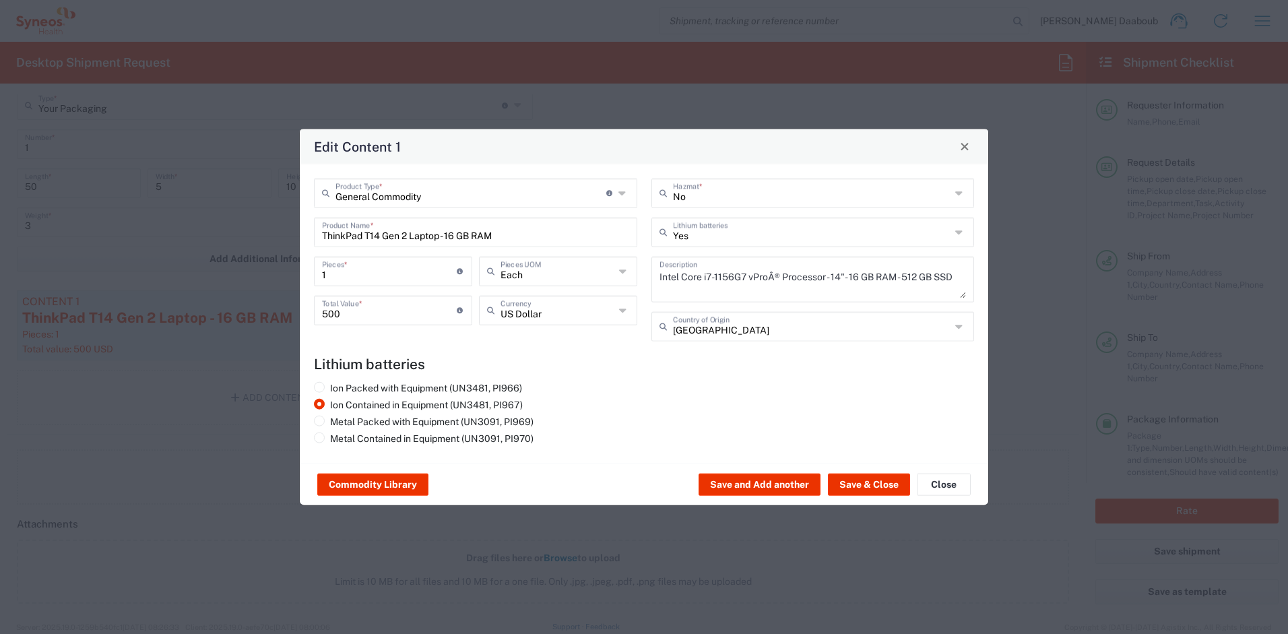
click at [391, 247] on div "General Commodity Product Type * Document: Paper document generated internally …" at bounding box center [476, 264] width 338 height 173
click at [391, 239] on input "ThinkPad T14 Gen 2 Laptop - 16 GB RAM" at bounding box center [475, 231] width 307 height 24
drag, startPoint x: 391, startPoint y: 239, endPoint x: 204, endPoint y: 237, distance: 187.3
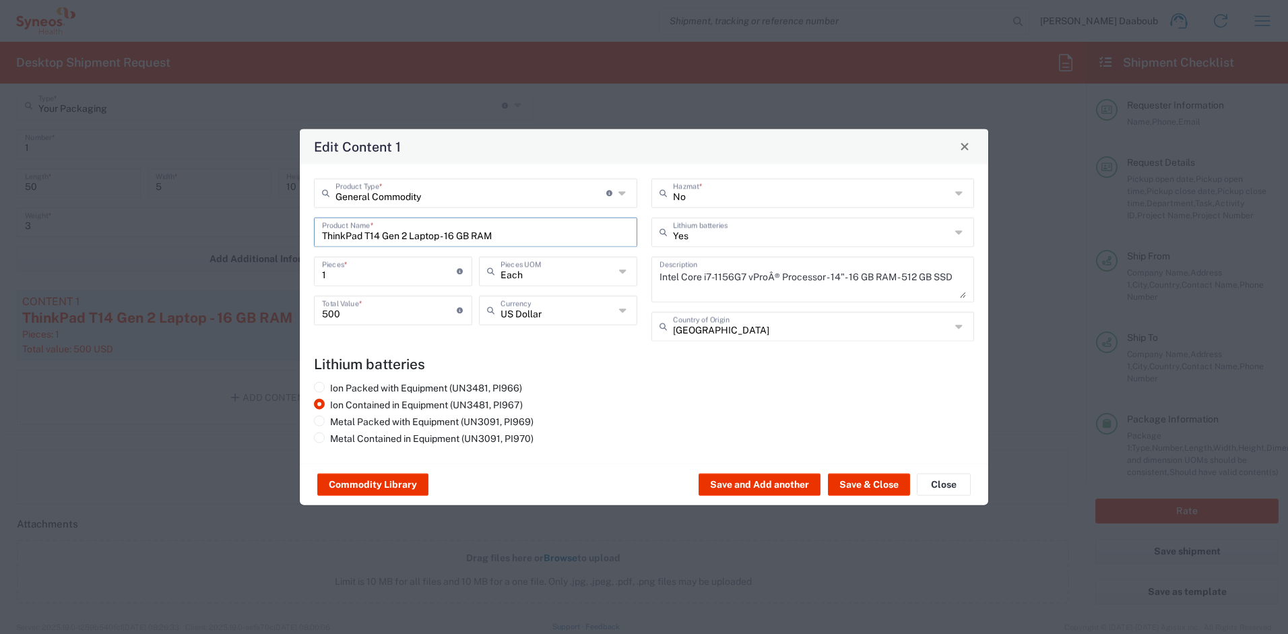
click at [389, 239] on input "ThinkPad T14 Gen 2 Laptop - 16 GB RAM" at bounding box center [475, 231] width 307 height 24
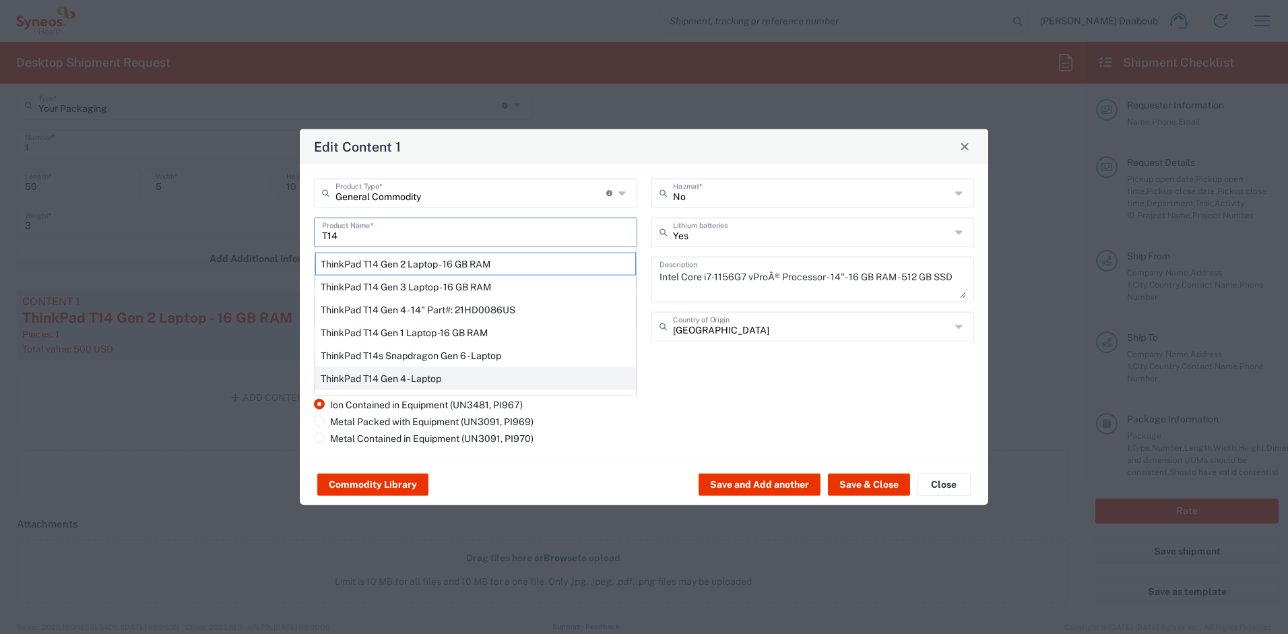
click at [430, 373] on div "ThinkPad T14 Gen 4 - Laptop" at bounding box center [475, 378] width 321 height 23
type input "ThinkPad T14 Gen 4 - Laptop"
type textarea "Laptop"
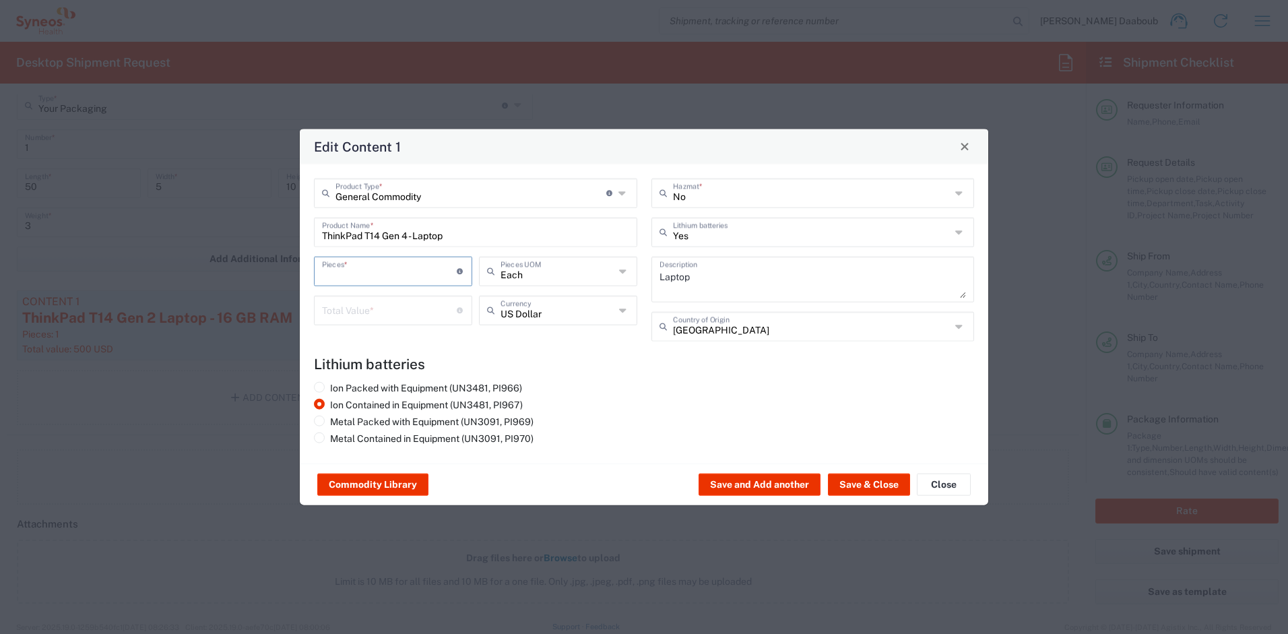
click at [415, 270] on input "number" at bounding box center [389, 270] width 135 height 24
type input "1"
click at [410, 302] on input "number" at bounding box center [389, 309] width 135 height 24
type input "1000"
click at [850, 493] on button "Save & Close" at bounding box center [869, 485] width 82 height 22
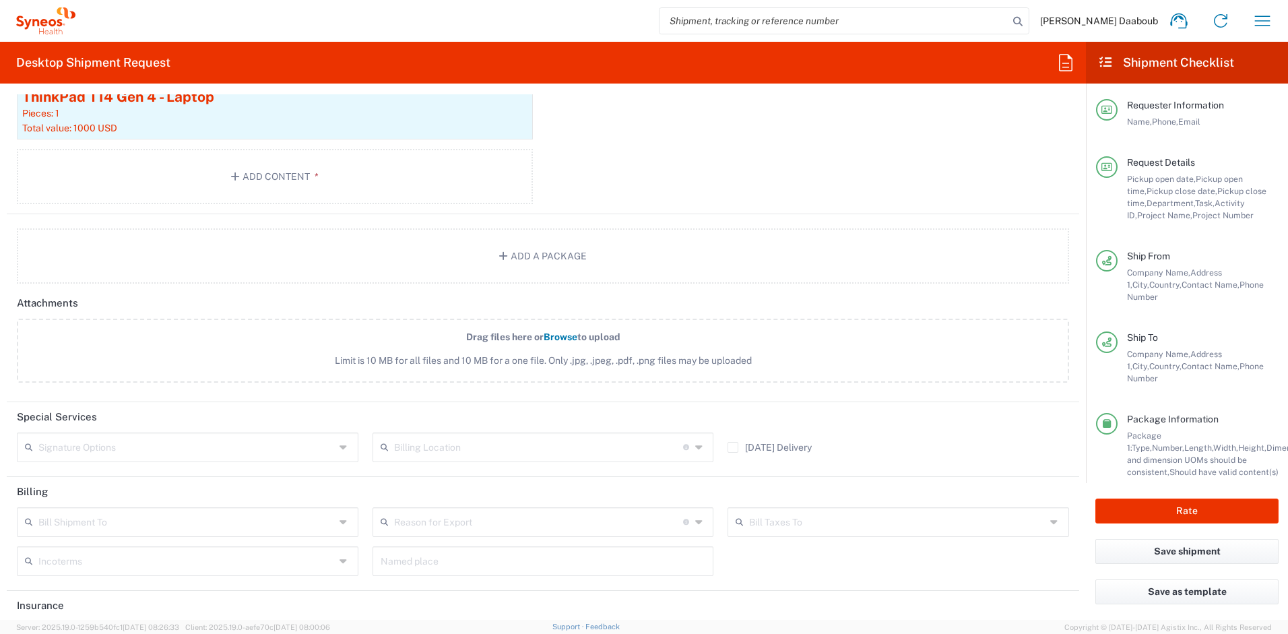
scroll to position [1710, 0]
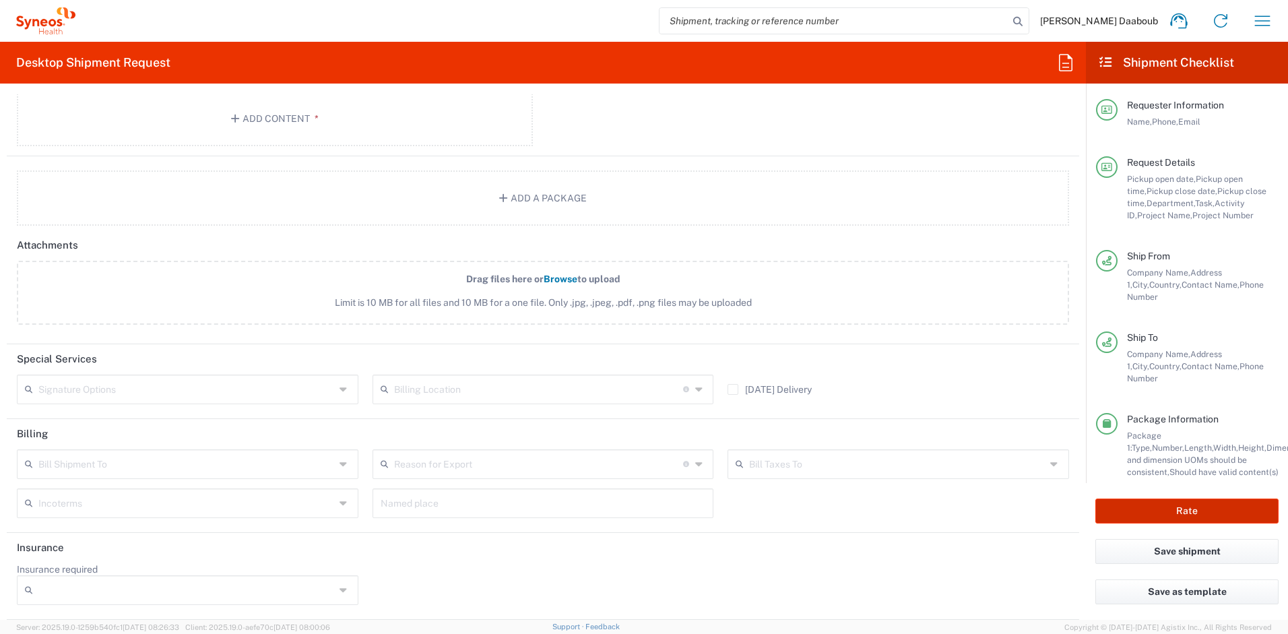
click at [1123, 513] on button "Rate" at bounding box center [1187, 511] width 183 height 25
type input "4510 DEPARTMENTAL EXPENSE"
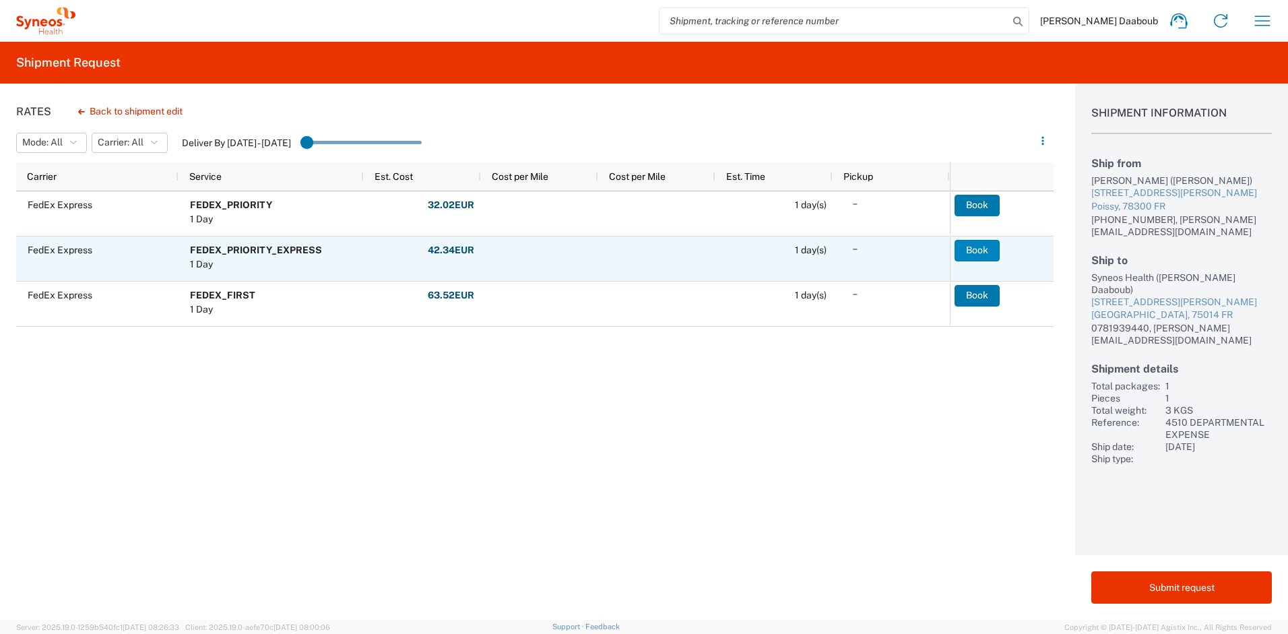
click at [968, 249] on button "Book" at bounding box center [977, 251] width 45 height 22
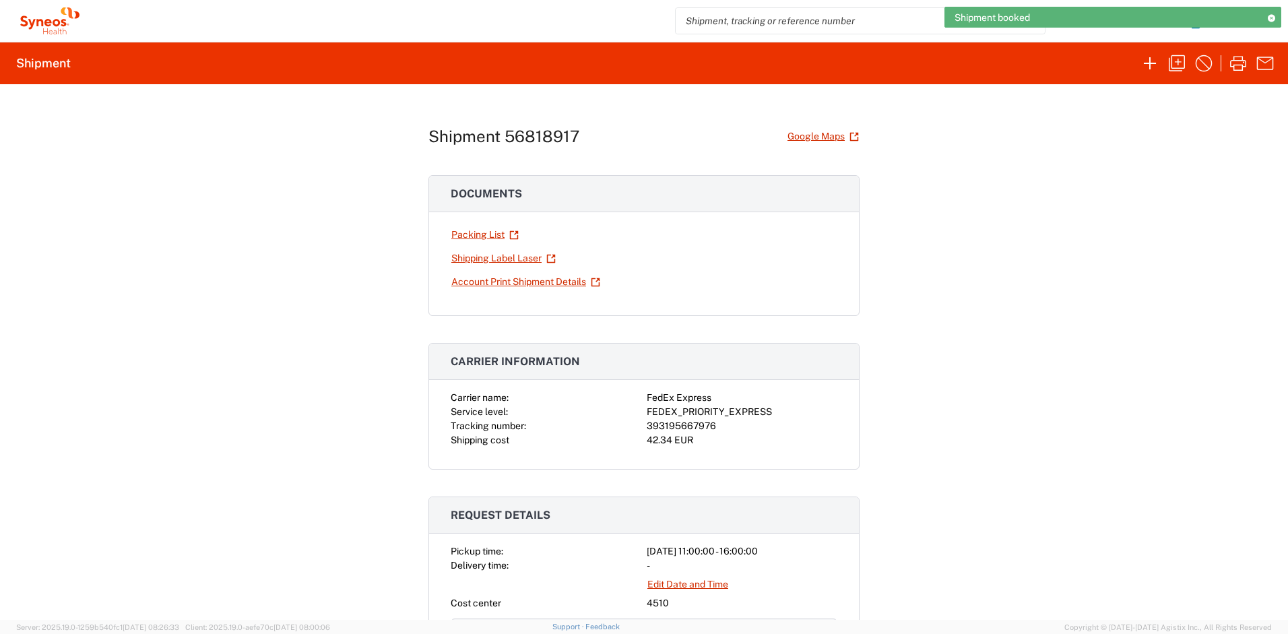
click at [640, 413] on div "Carrier name: FedEx Express Service level: FEDEX_PRIORITY_EXPRESS Tracking numb…" at bounding box center [644, 419] width 387 height 57
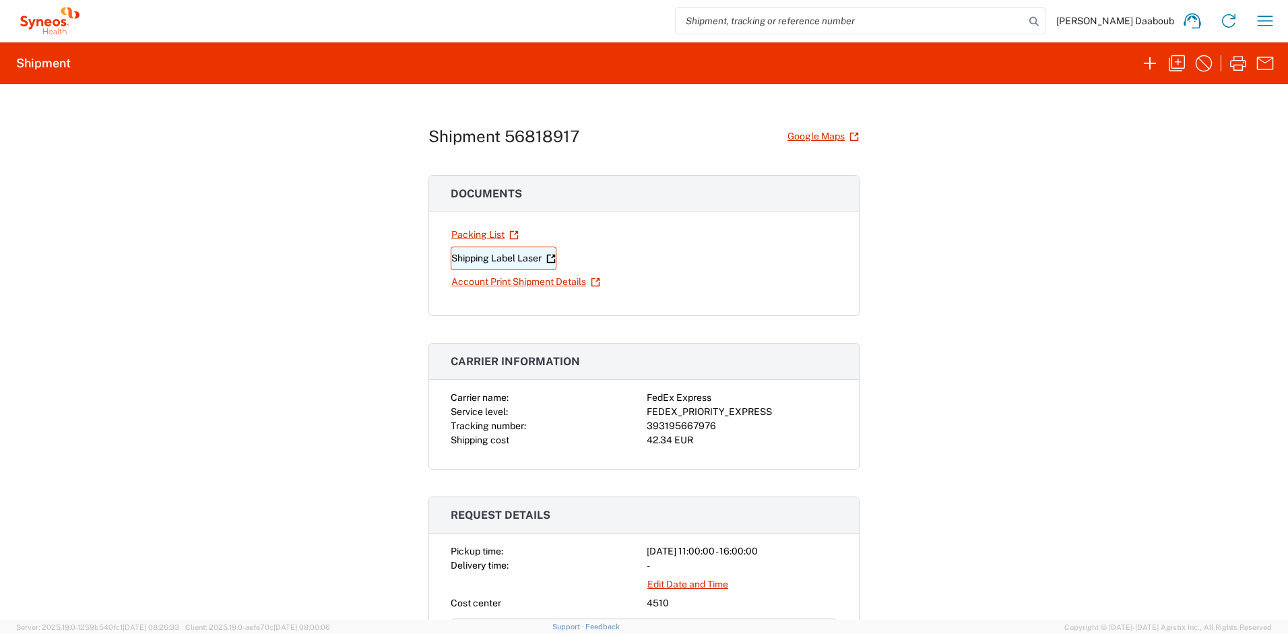
click at [508, 253] on link "Shipping Label Laser" at bounding box center [504, 259] width 106 height 24
drag, startPoint x: 1133, startPoint y: 141, endPoint x: 1162, endPoint y: 73, distance: 73.6
click at [1133, 139] on div "Shipment 56818917 Google Maps Documents Packing List Shipping Label Laser Accou…" at bounding box center [644, 352] width 1288 height 536
click at [1175, 61] on icon "button" at bounding box center [1177, 63] width 16 height 16
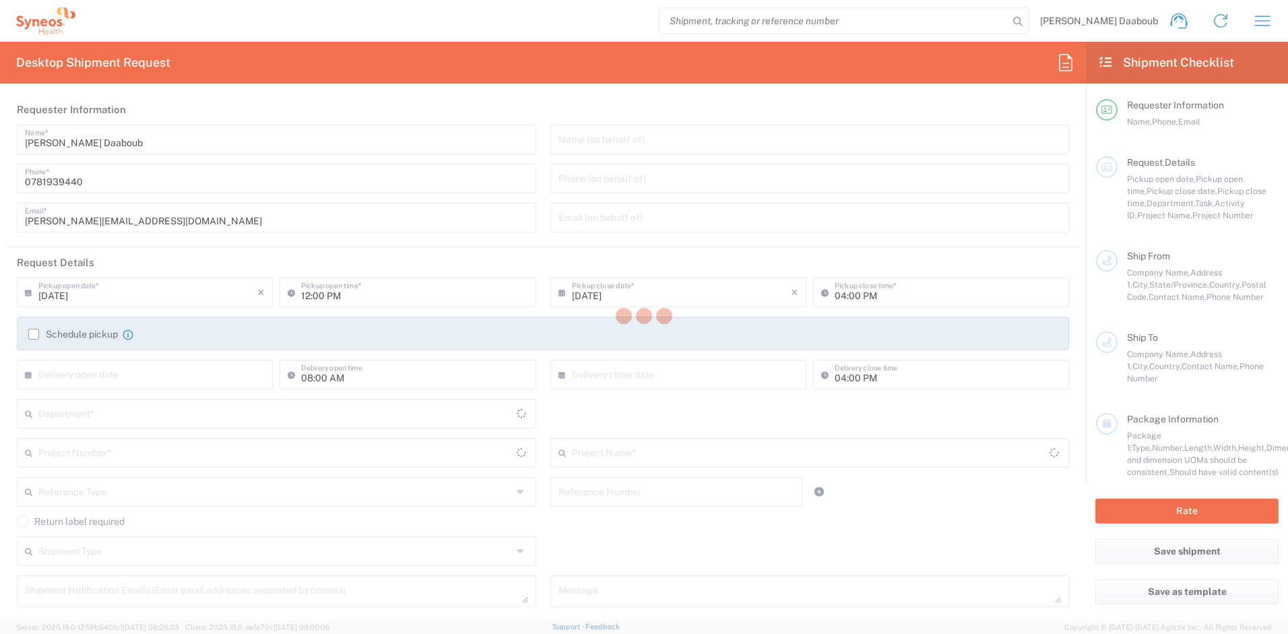
type input "[DATE]"
type input "11:00 AM"
type input "[DATE]"
type input "Project"
type input "4510 DEPARTMENTAL EXPENSE"
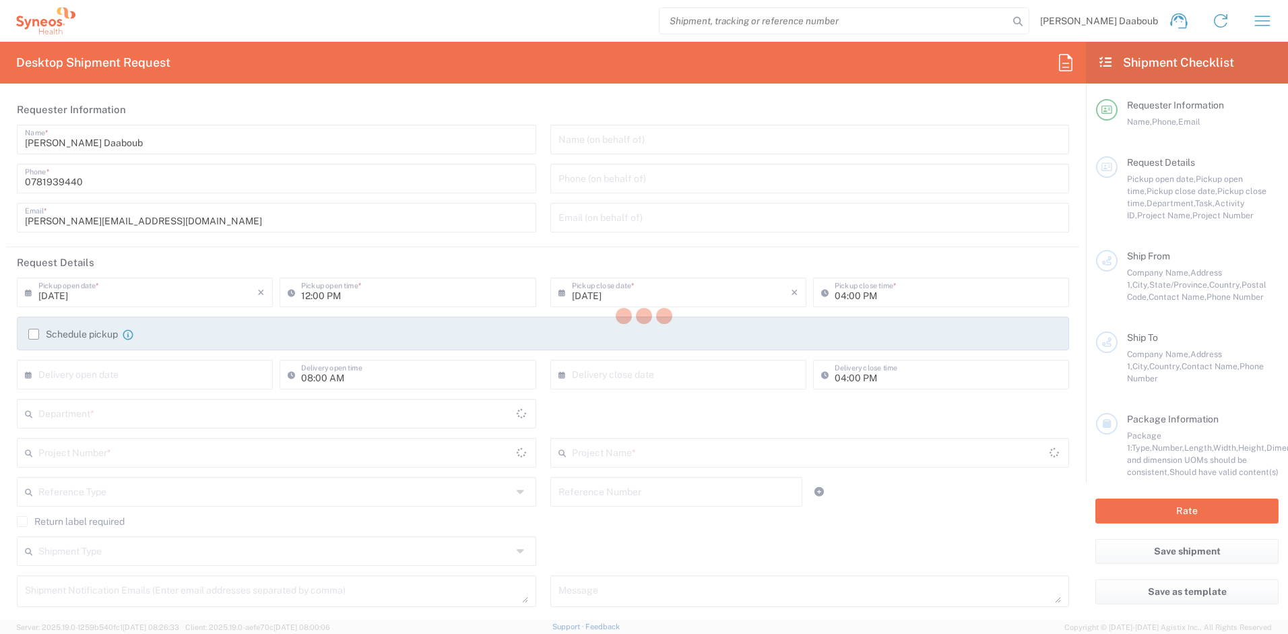
type textarea "[PERSON_NAME][EMAIL_ADDRESS][DOMAIN_NAME]"
type input "[PERSON_NAME]"
type input "[STREET_ADDRESS][PERSON_NAME]"
type input "Poissy"
type input "[GEOGRAPHIC_DATA]"
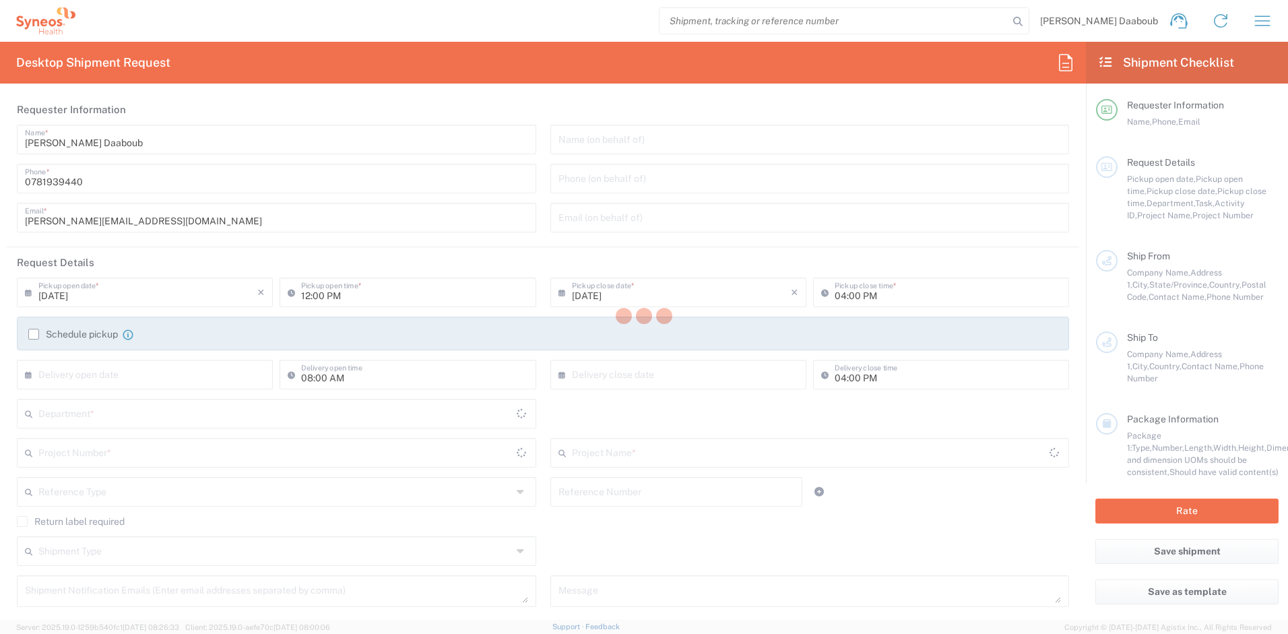
type input "78300"
type input "[PERSON_NAME]"
type input "[PHONE_NUMBER]"
type input "[PERSON_NAME][EMAIL_ADDRESS][DOMAIN_NAME]"
type input "Syneos Health France SARL"
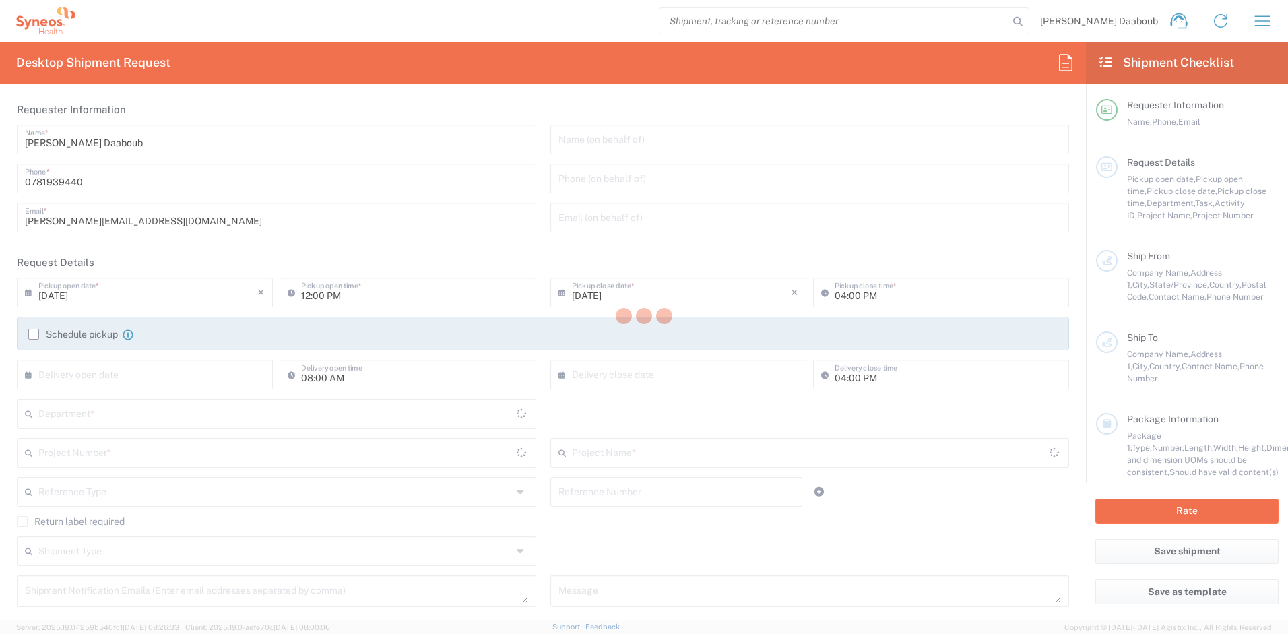
type input "Syneos Health"
type input "[STREET_ADDRESS][PERSON_NAME]"
type input "UPON Building"
type input "[GEOGRAPHIC_DATA]"
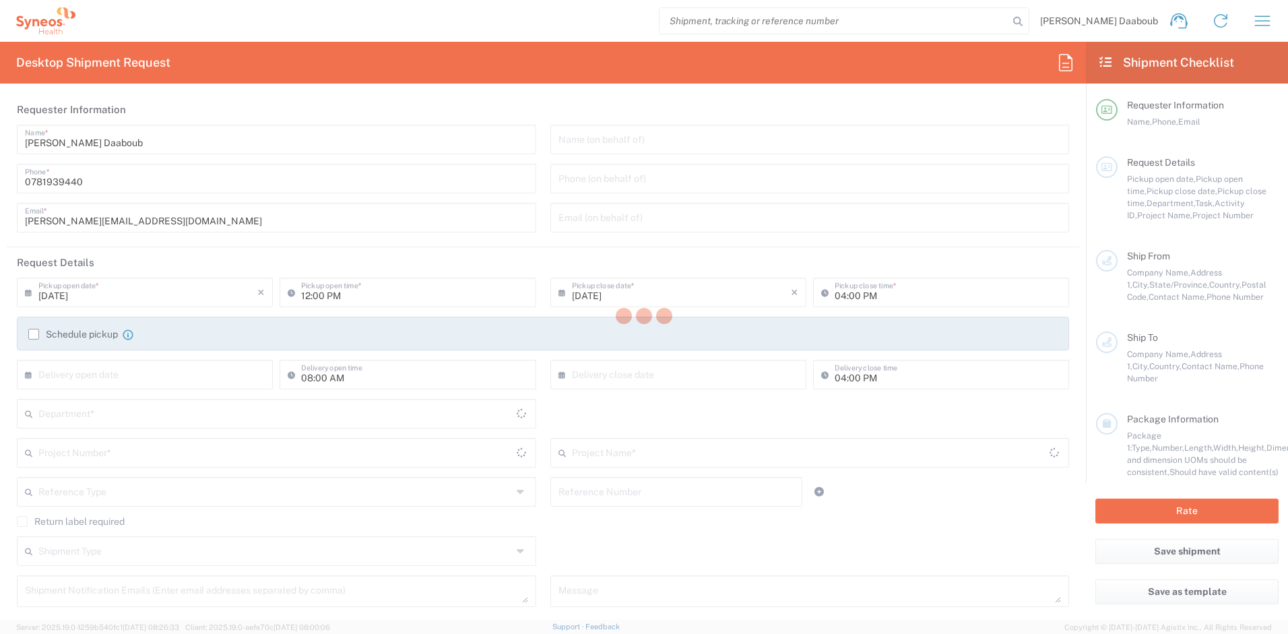
type input "75014"
type input "[PERSON_NAME] Daaboub"
type input "0781939440"
type input "[PERSON_NAME][EMAIL_ADDRESS][DOMAIN_NAME]"
type input "Sender/Shipper"
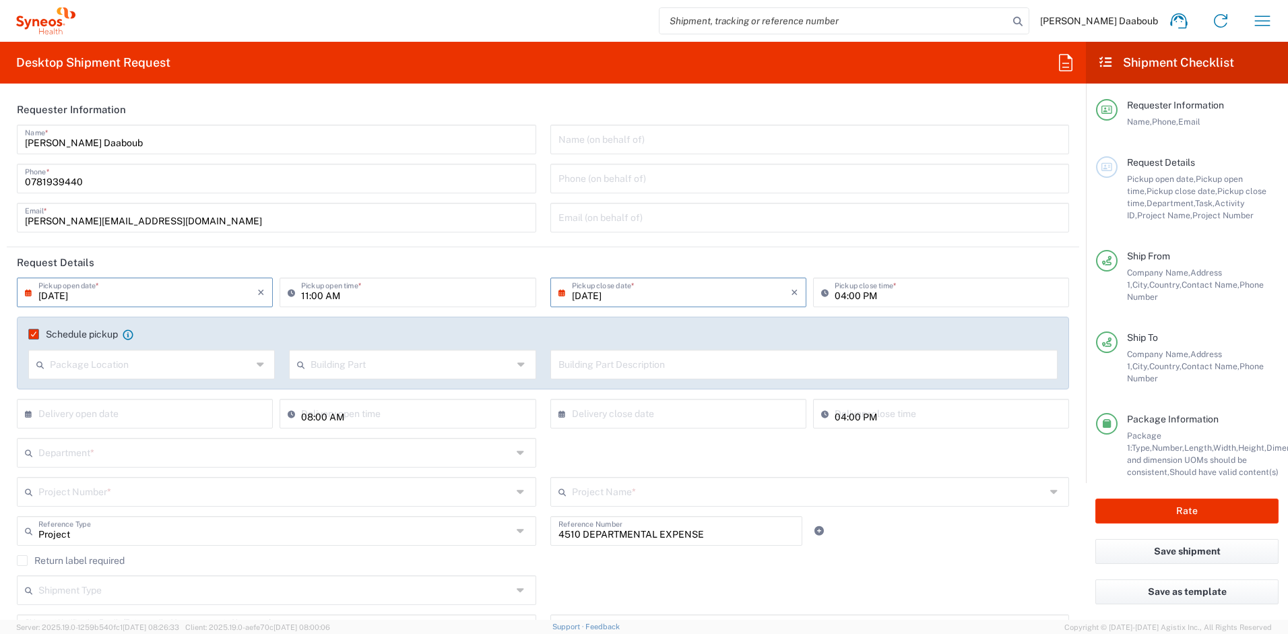
type input "Your Packaging"
click at [131, 294] on input "[DATE]" at bounding box center [147, 292] width 219 height 24
click at [108, 393] on span "15" at bounding box center [108, 395] width 20 height 19
type input "[DATE]"
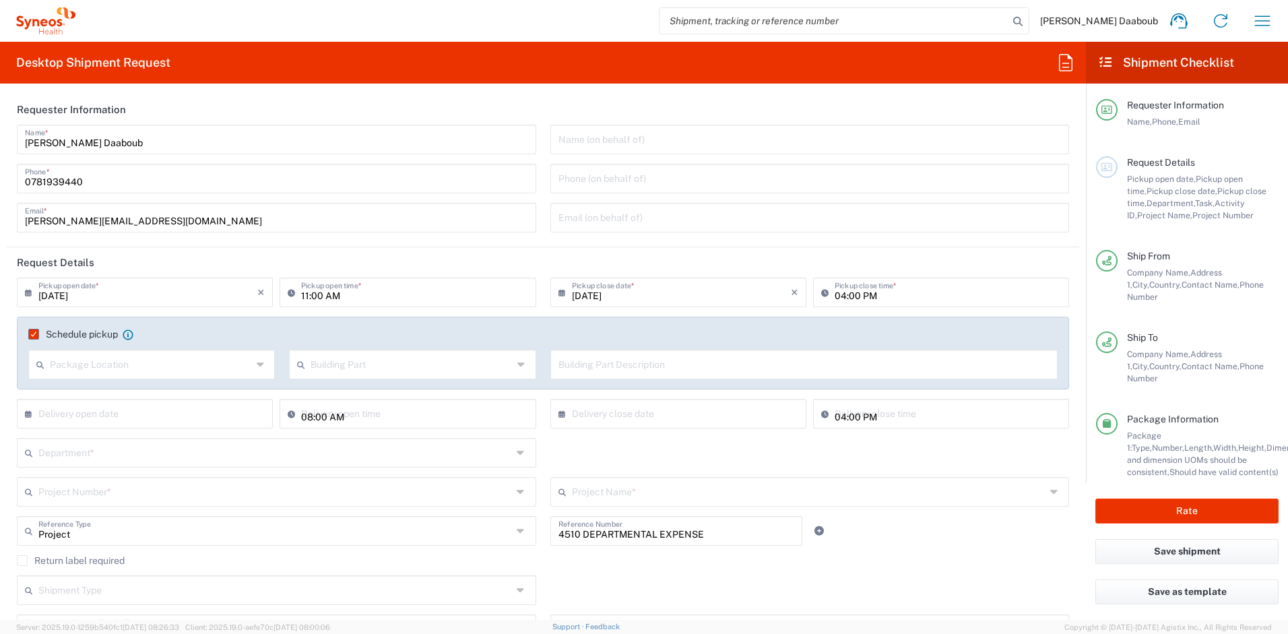
click at [629, 292] on input "[DATE]" at bounding box center [681, 292] width 219 height 24
drag, startPoint x: 597, startPoint y: 251, endPoint x: 553, endPoint y: 268, distance: 47.2
click at [596, 251] on header "Request Details" at bounding box center [543, 262] width 1073 height 30
click at [33, 334] on label "Schedule pickup" at bounding box center [73, 334] width 90 height 11
click at [30, 334] on input "Schedule pickup" at bounding box center [30, 334] width 0 height 0
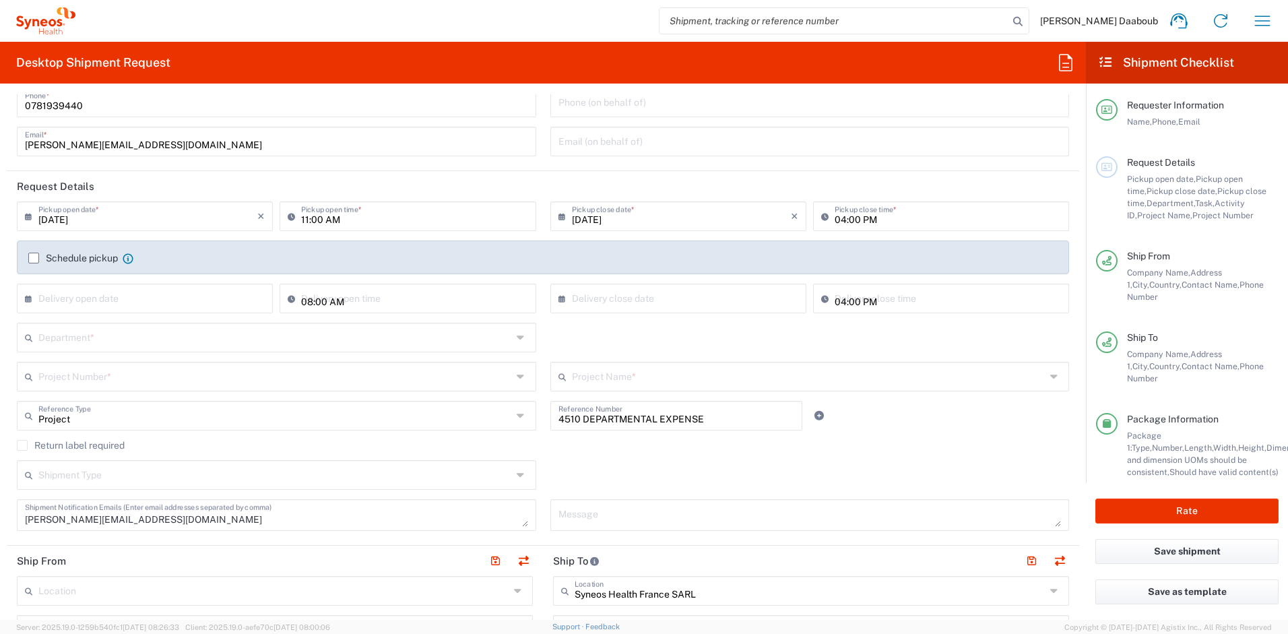
scroll to position [256, 0]
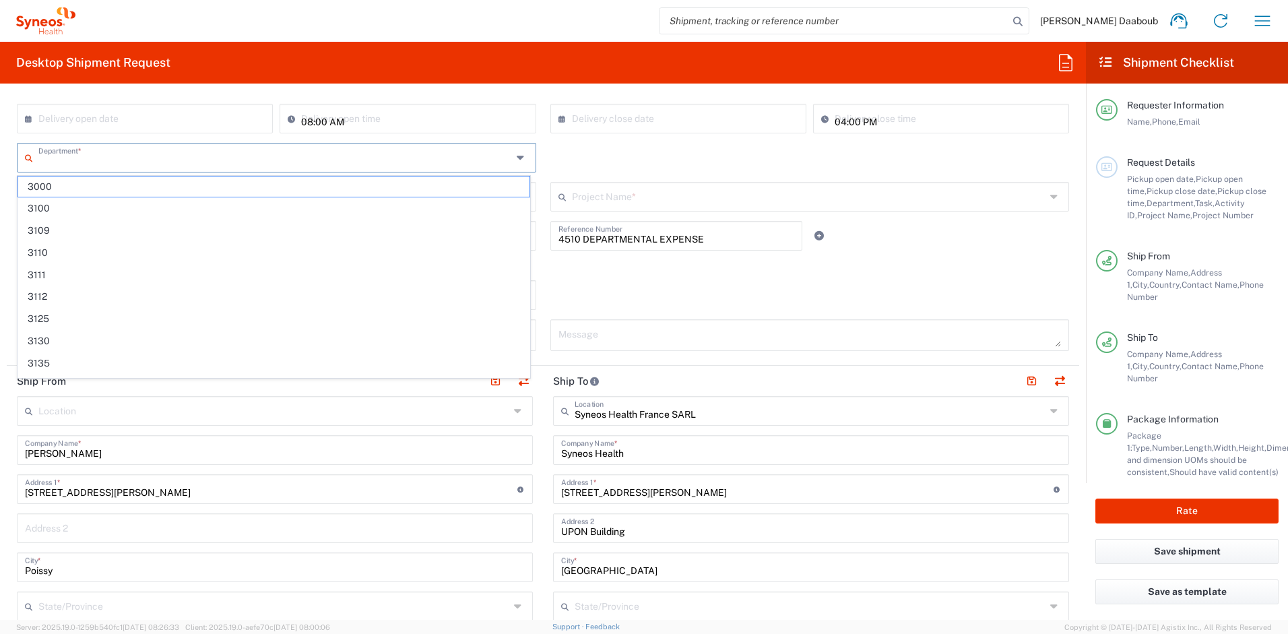
click at [96, 160] on input "text" at bounding box center [275, 157] width 474 height 24
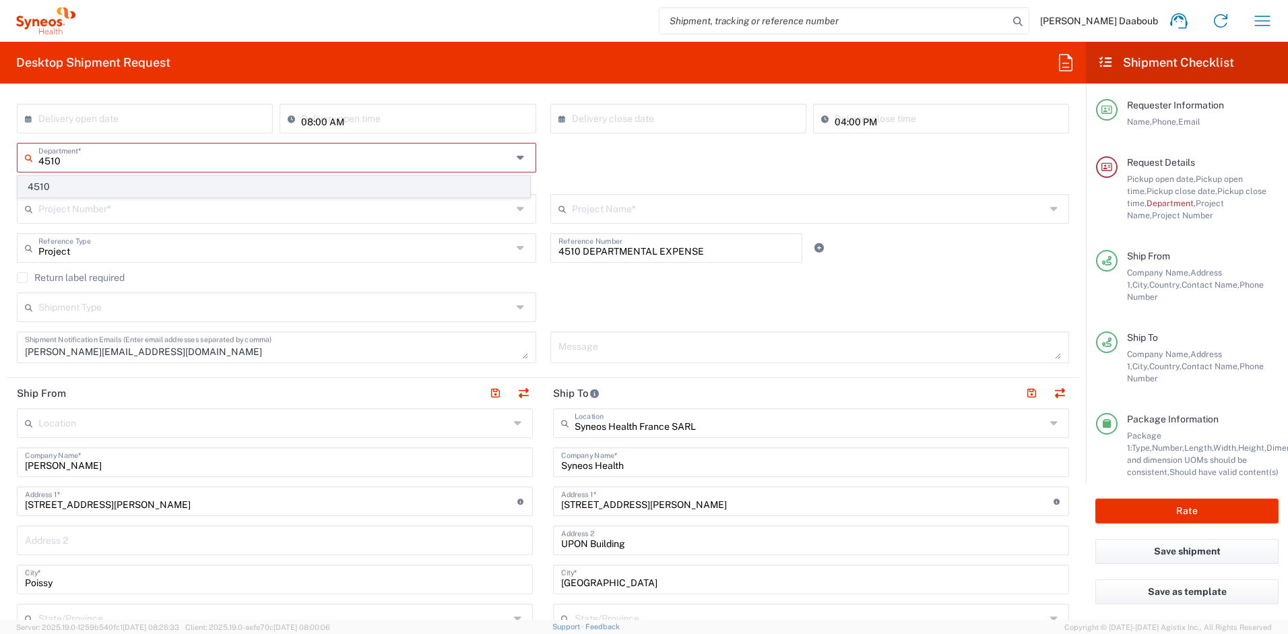
type input "4510"
click at [57, 195] on span "4510" at bounding box center [273, 187] width 511 height 21
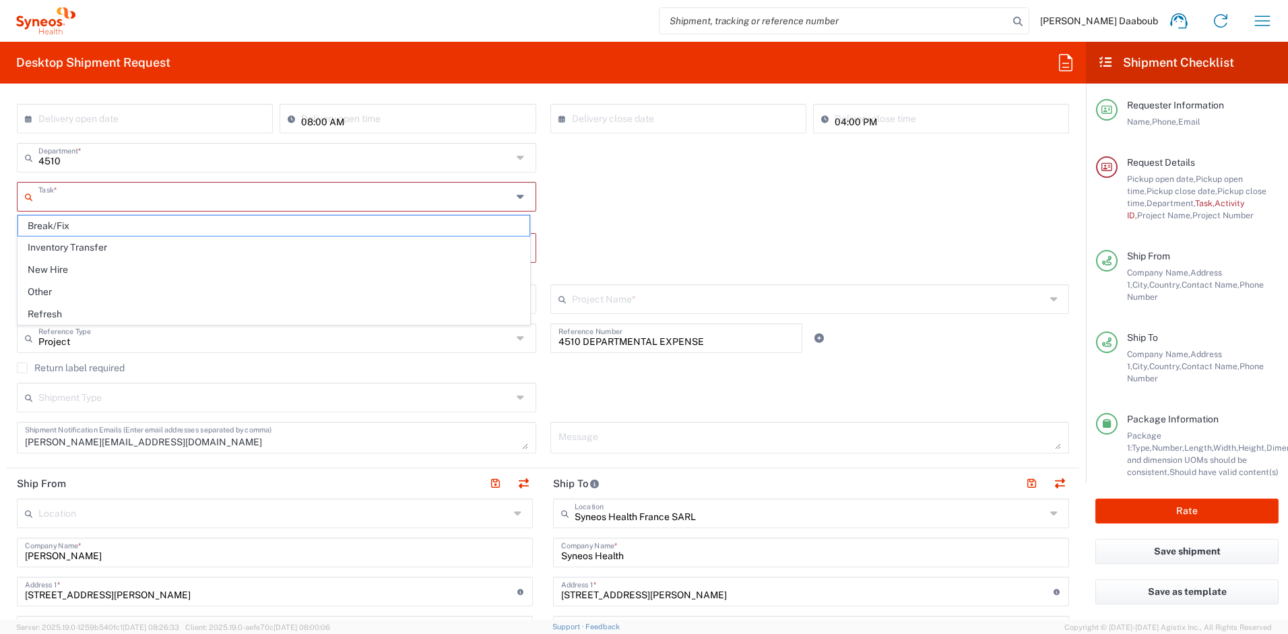
click at [54, 197] on input "text" at bounding box center [275, 196] width 474 height 24
click at [61, 242] on span "Inventory Transfer" at bounding box center [273, 247] width 511 height 21
type input "Inventory Transfer"
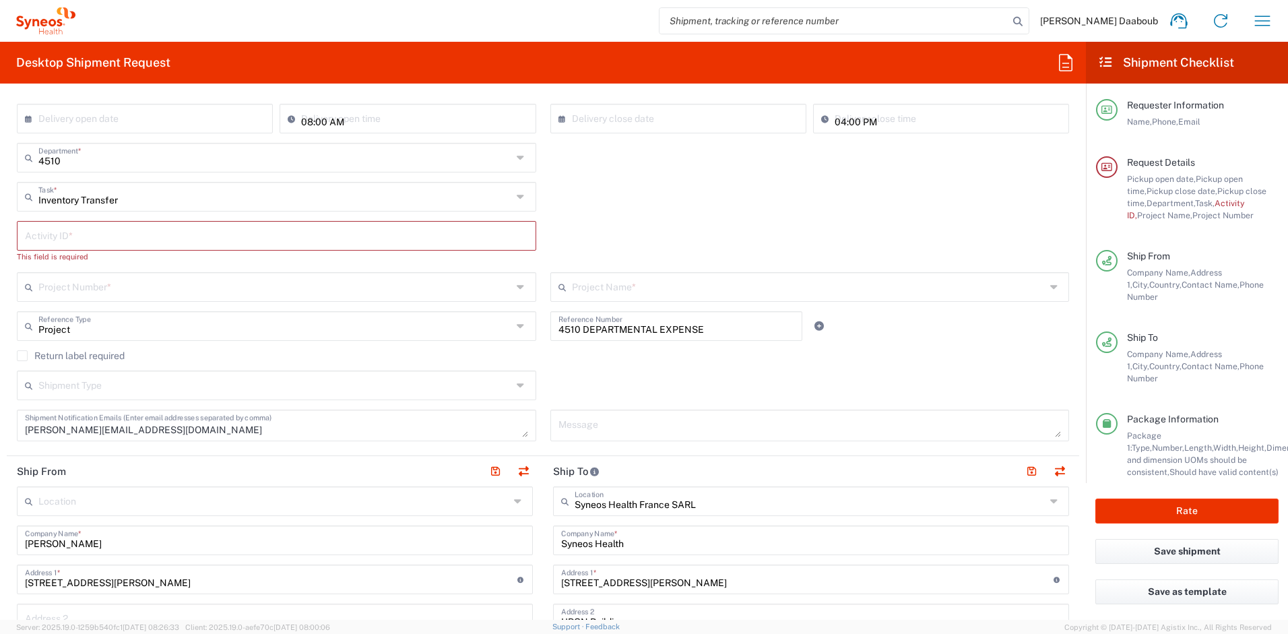
click at [68, 236] on input "text" at bounding box center [276, 235] width 503 height 24
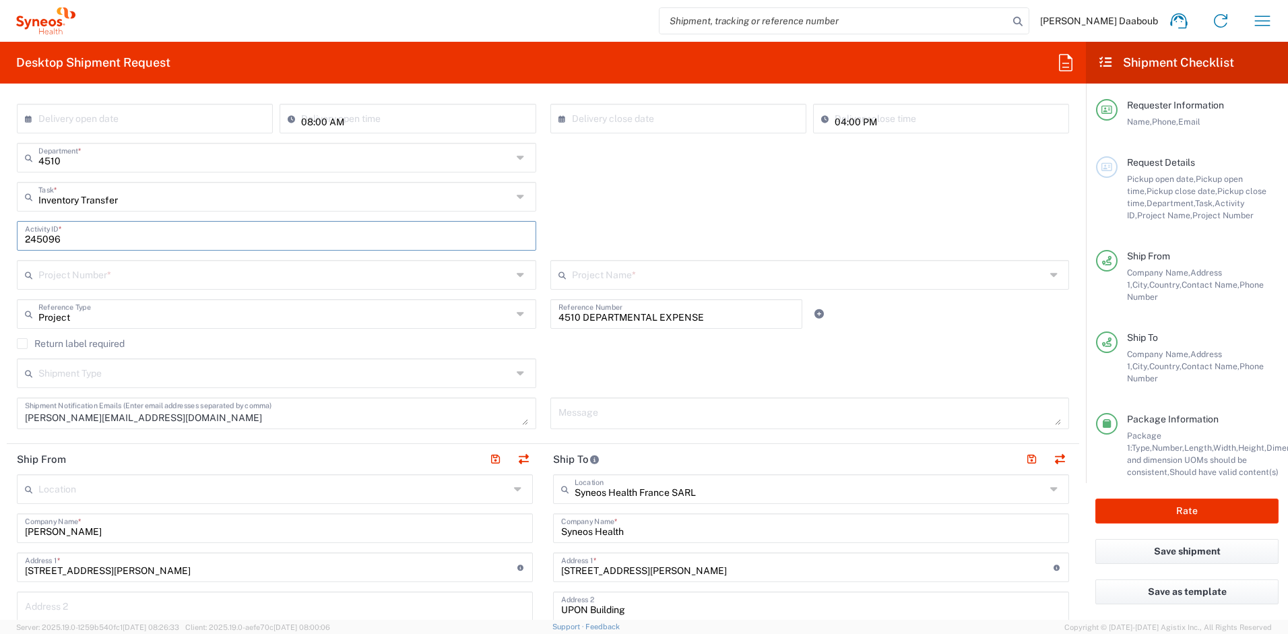
type input "245096"
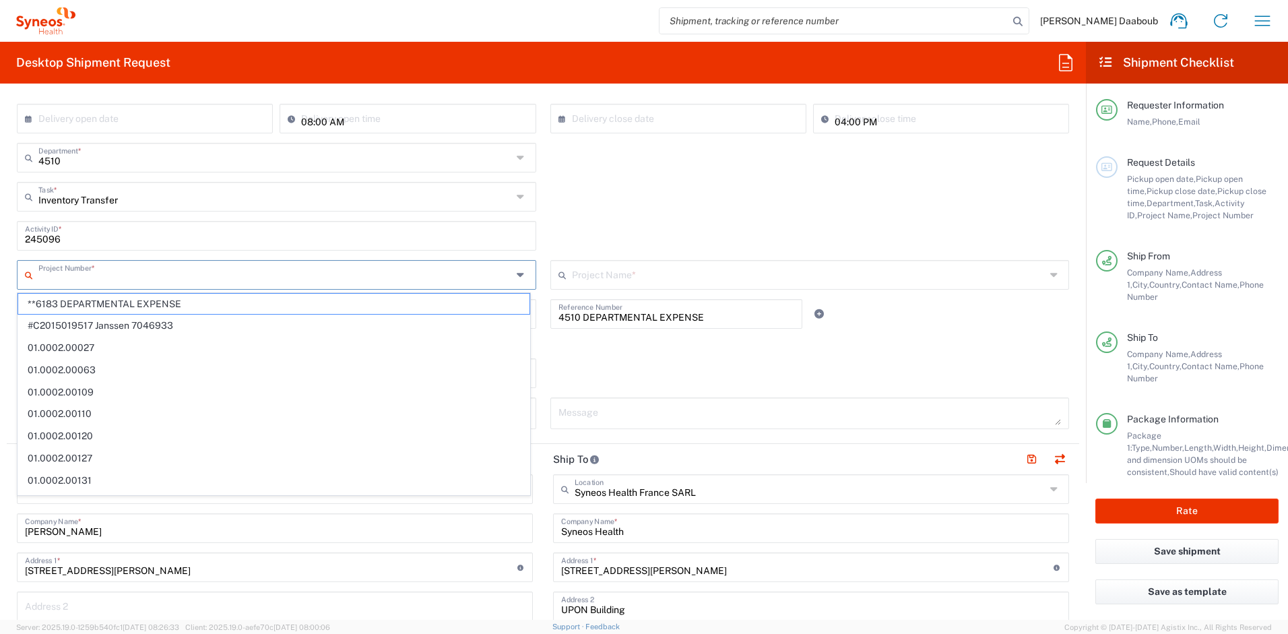
click at [76, 279] on input "text" at bounding box center [275, 274] width 474 height 24
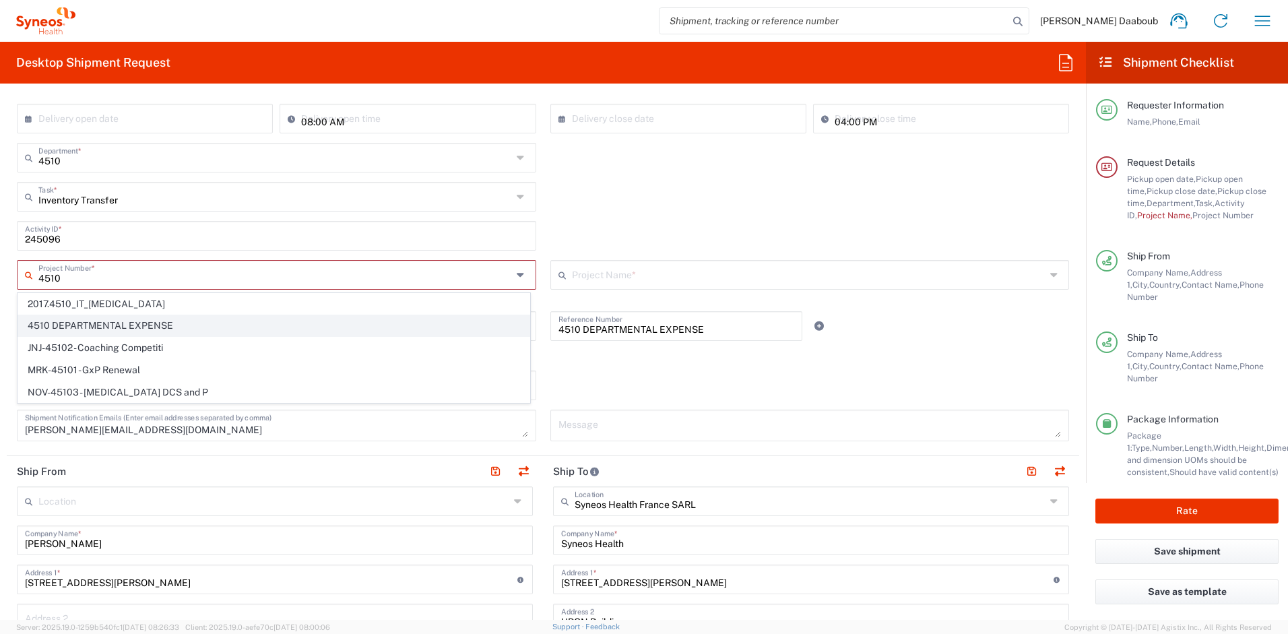
click at [82, 321] on span "4510 DEPARTMENTAL EXPENSE" at bounding box center [273, 325] width 511 height 21
type input "4510 DEPARTMENTAL EXPENSE"
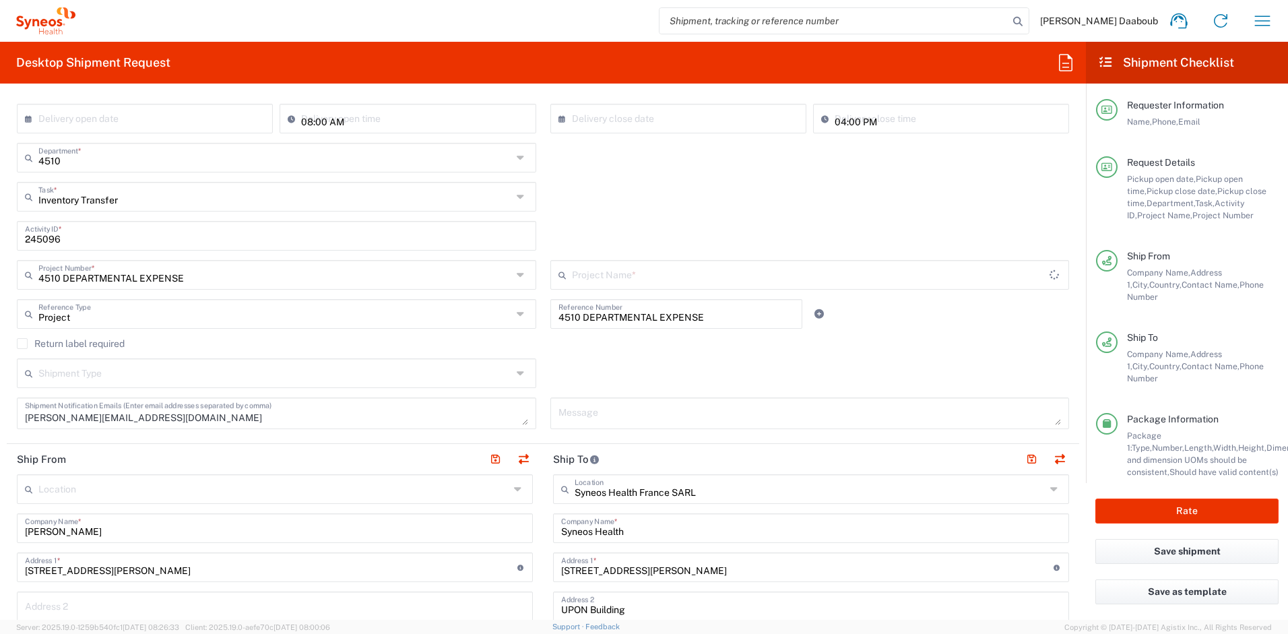
type input "4510 DEPARTMENTAL EXPENSE"
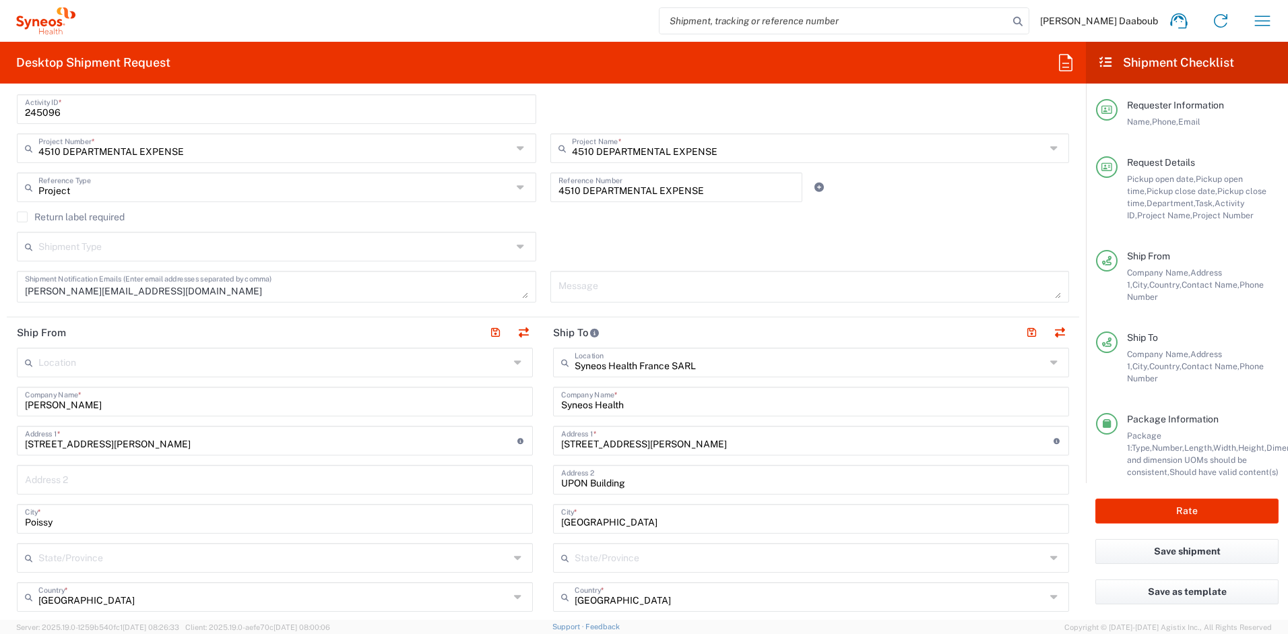
scroll to position [532, 0]
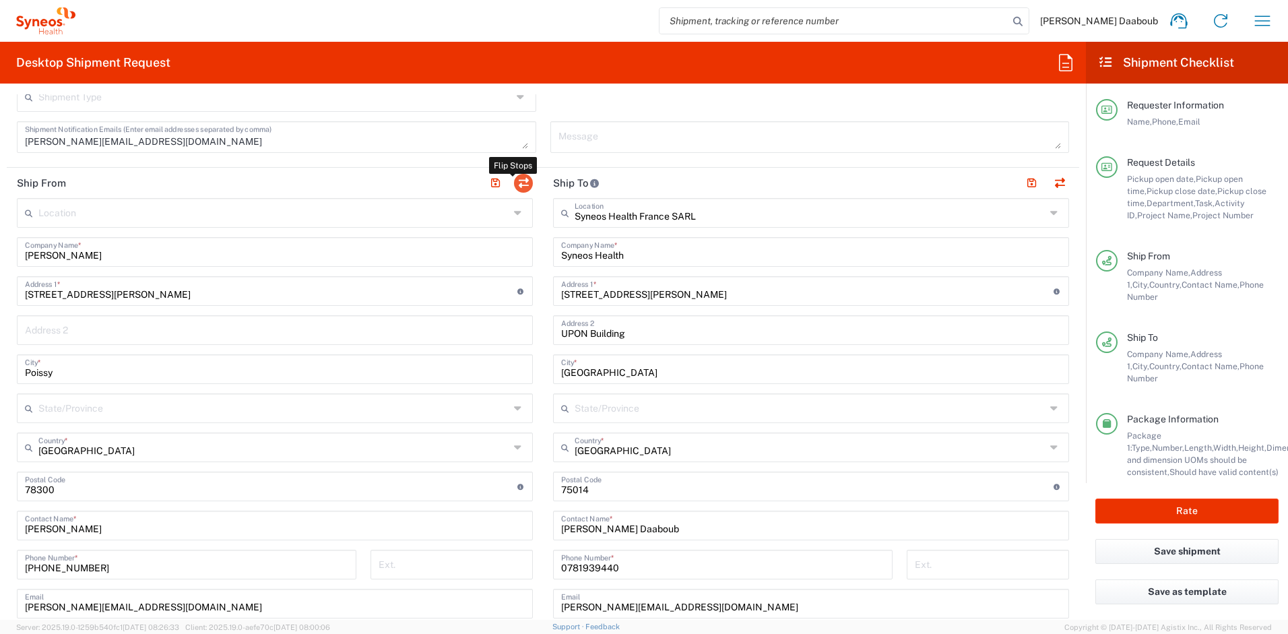
click at [520, 184] on button "button" at bounding box center [523, 183] width 19 height 19
type input "Syneos Health France SARL"
type input "Syneos Health"
type input "[STREET_ADDRESS][PERSON_NAME]"
type input "UPON Building"
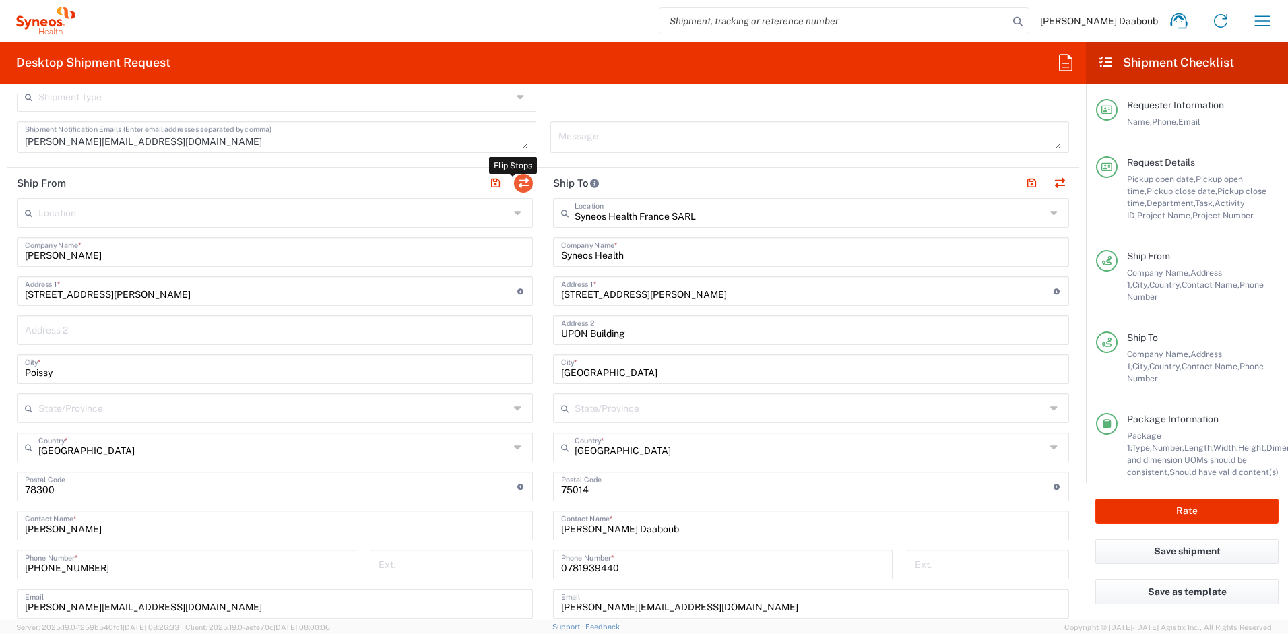
type input "[GEOGRAPHIC_DATA]"
type input "75014"
type input "[PERSON_NAME] Daaboub"
type input "0781939440"
type input "[PERSON_NAME][EMAIL_ADDRESS][DOMAIN_NAME]"
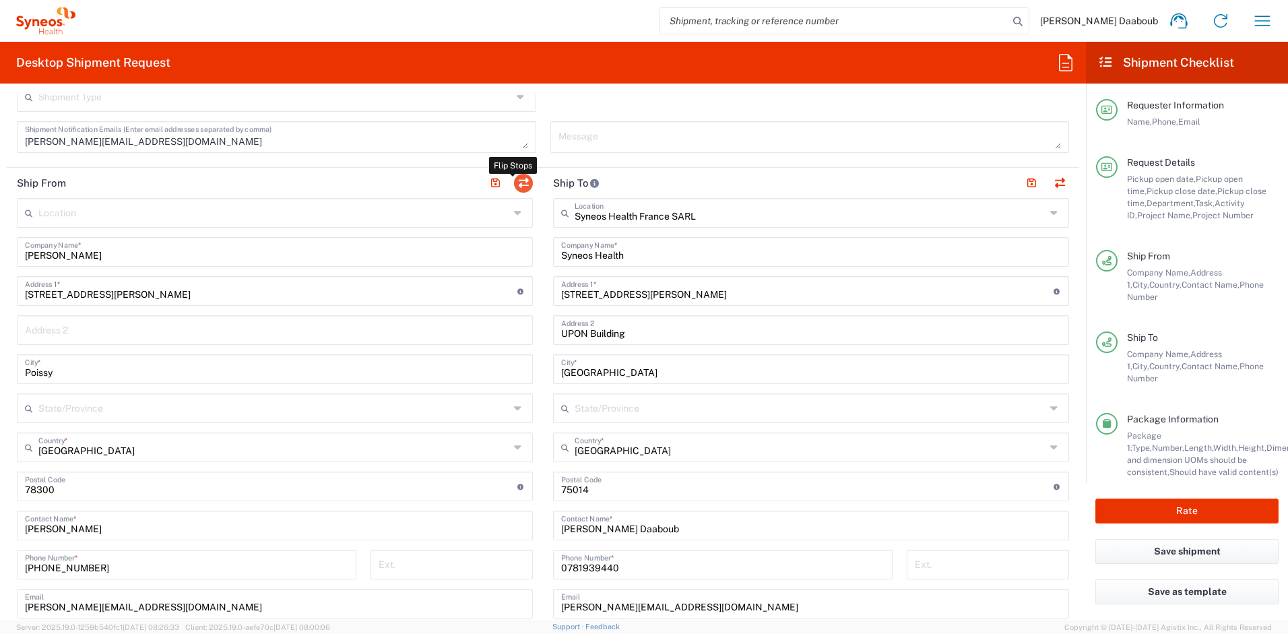
type input "[PERSON_NAME]"
type input "[STREET_ADDRESS][PERSON_NAME]"
type input "Poissy"
type input "78300"
type input "[PERSON_NAME]"
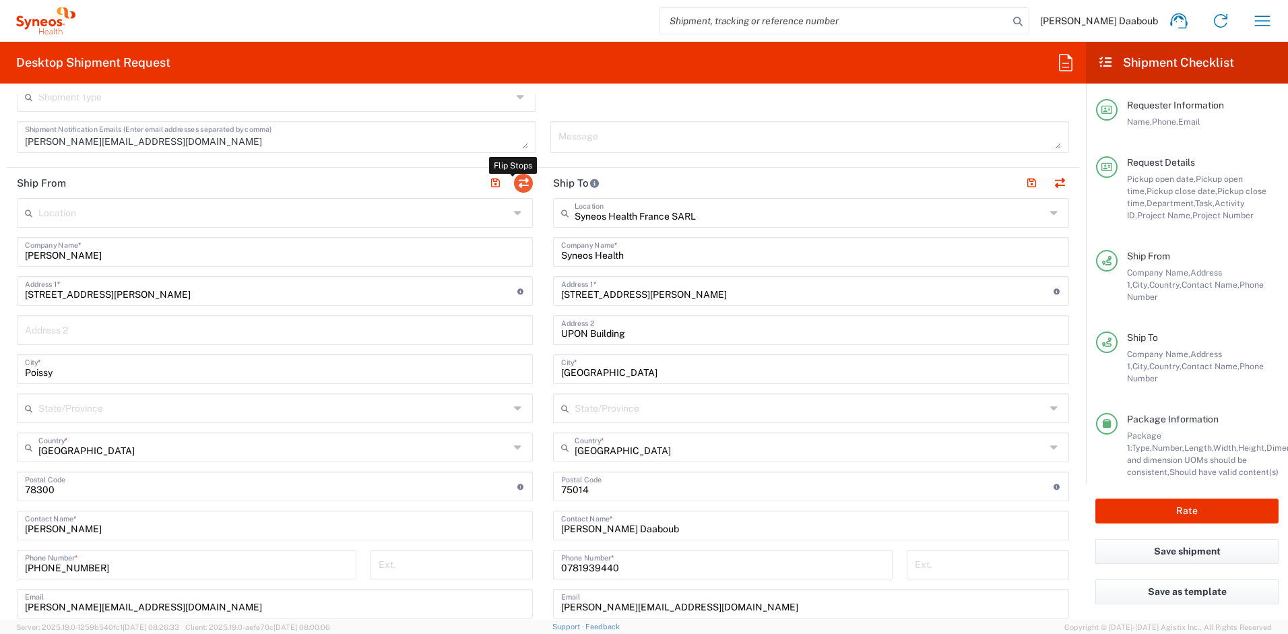
type input "[PHONE_NUMBER]"
type input "[PERSON_NAME][EMAIL_ADDRESS][DOMAIN_NAME]"
type input "TIN"
type input "410 662 779 00041"
type input "VAT"
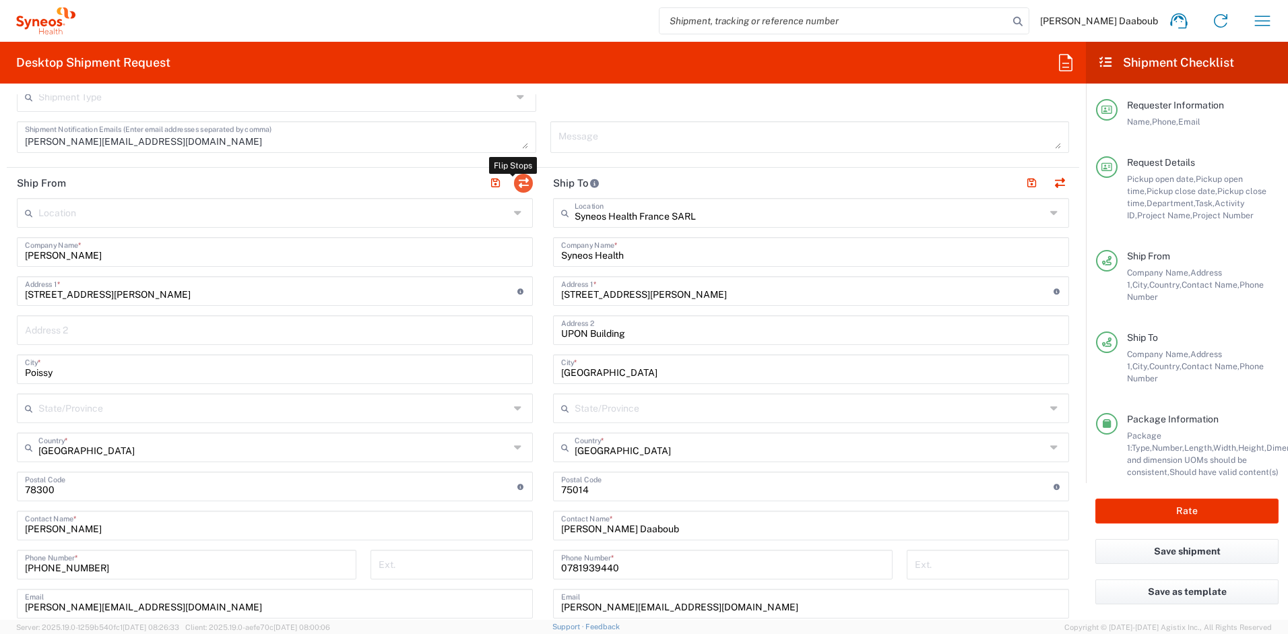
type input "FR79410662779"
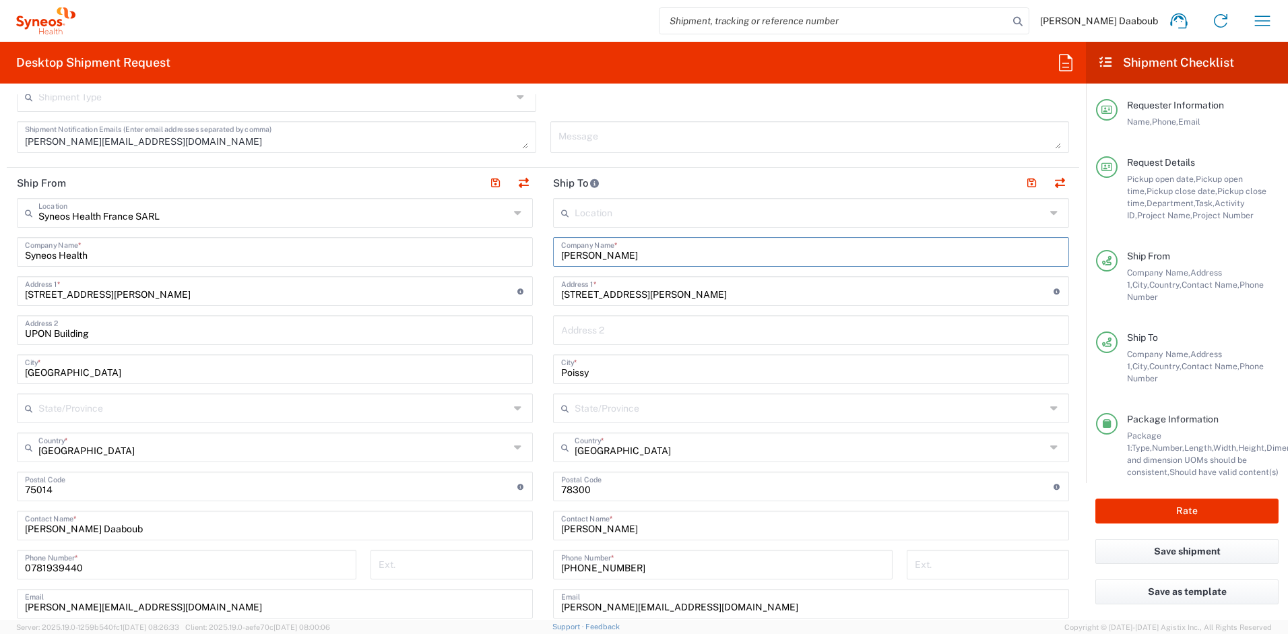
click at [622, 257] on input "[PERSON_NAME]" at bounding box center [811, 251] width 500 height 24
click at [621, 257] on input "[PERSON_NAME]" at bounding box center [811, 251] width 500 height 24
click at [594, 300] on input "[STREET_ADDRESS][PERSON_NAME]" at bounding box center [807, 290] width 493 height 24
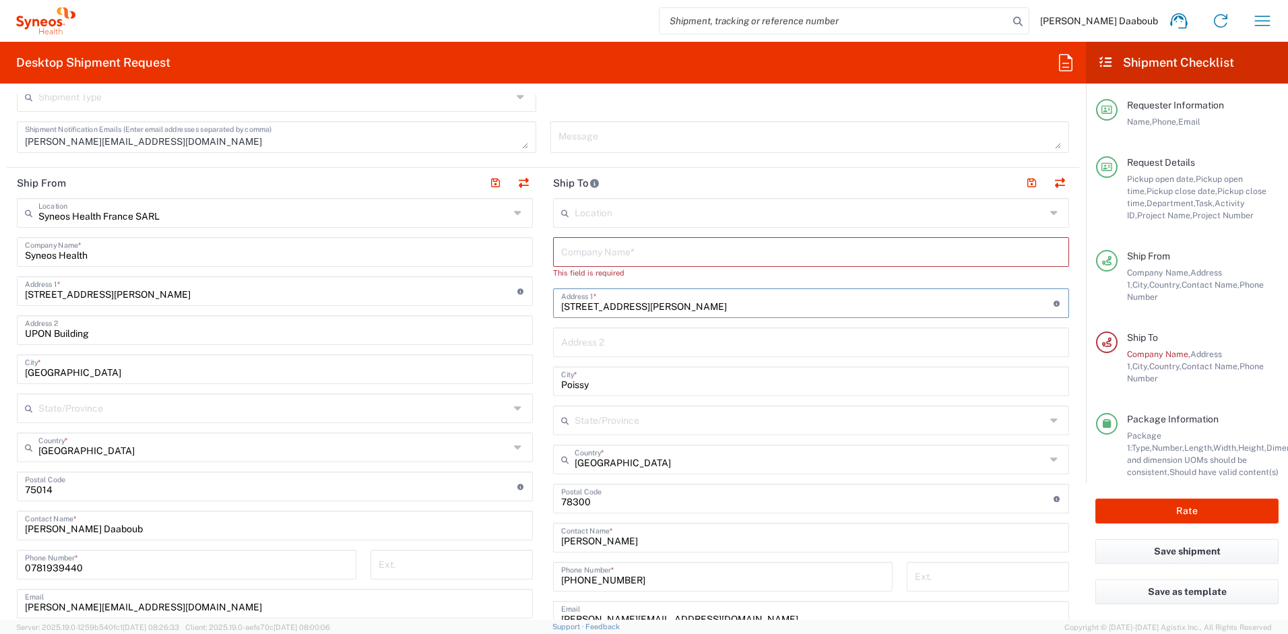
click at [595, 300] on input "[STREET_ADDRESS][PERSON_NAME]" at bounding box center [807, 302] width 493 height 24
drag, startPoint x: 595, startPoint y: 300, endPoint x: 594, endPoint y: 310, distance: 10.2
click at [595, 300] on input "[STREET_ADDRESS][PERSON_NAME]" at bounding box center [807, 302] width 493 height 24
click at [577, 391] on input "Poissy" at bounding box center [811, 381] width 500 height 24
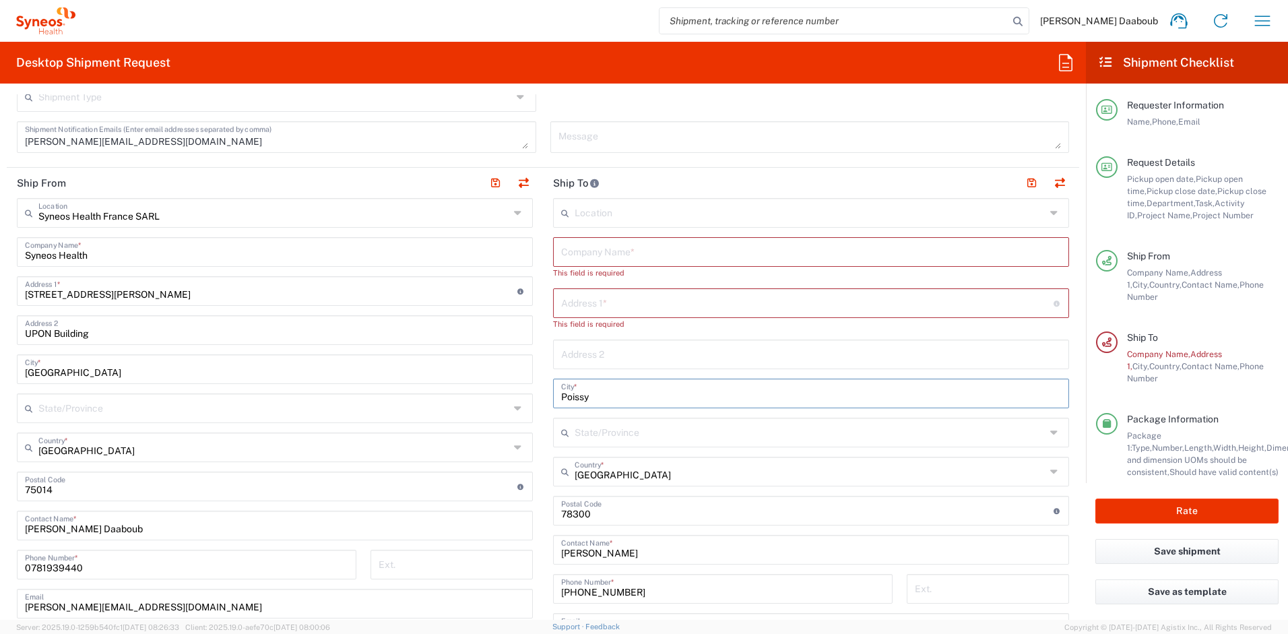
click at [577, 391] on input "Poissy" at bounding box center [811, 393] width 500 height 24
drag, startPoint x: 577, startPoint y: 391, endPoint x: 580, endPoint y: 408, distance: 17.8
click at [577, 391] on input "Poissy" at bounding box center [811, 393] width 500 height 24
click at [588, 518] on input "undefined" at bounding box center [807, 522] width 493 height 24
click at [589, 516] on input "undefined" at bounding box center [807, 522] width 493 height 24
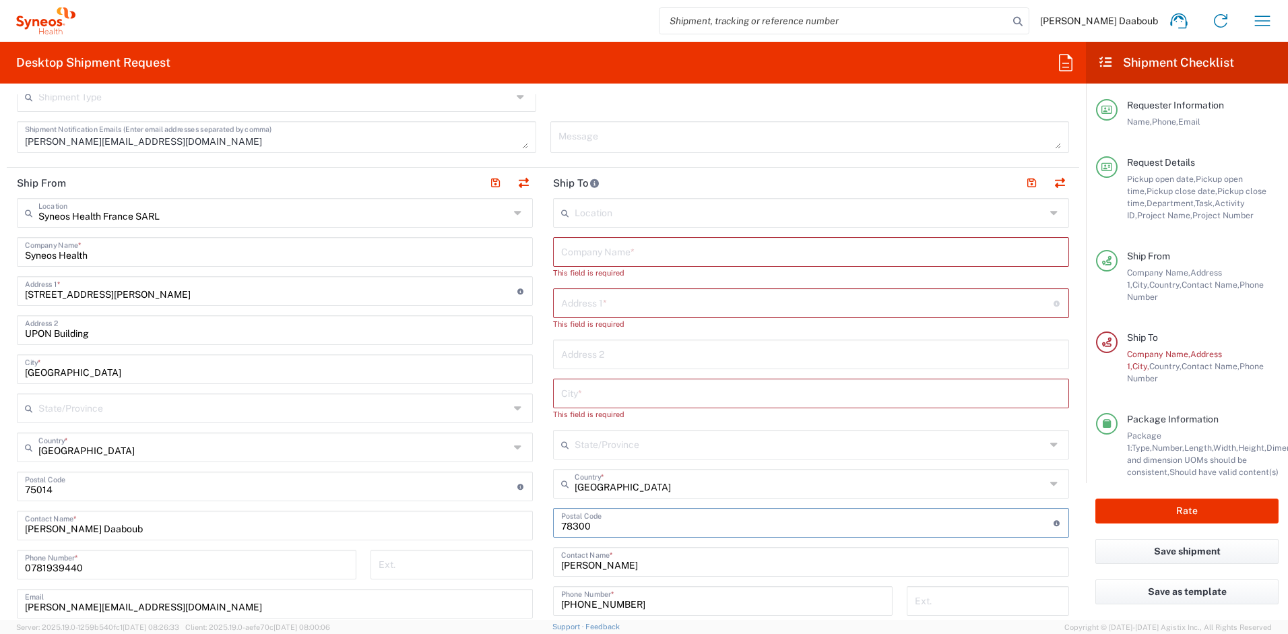
click at [589, 516] on input "undefined" at bounding box center [807, 522] width 493 height 24
click at [595, 565] on input "[PERSON_NAME]" at bounding box center [811, 561] width 500 height 24
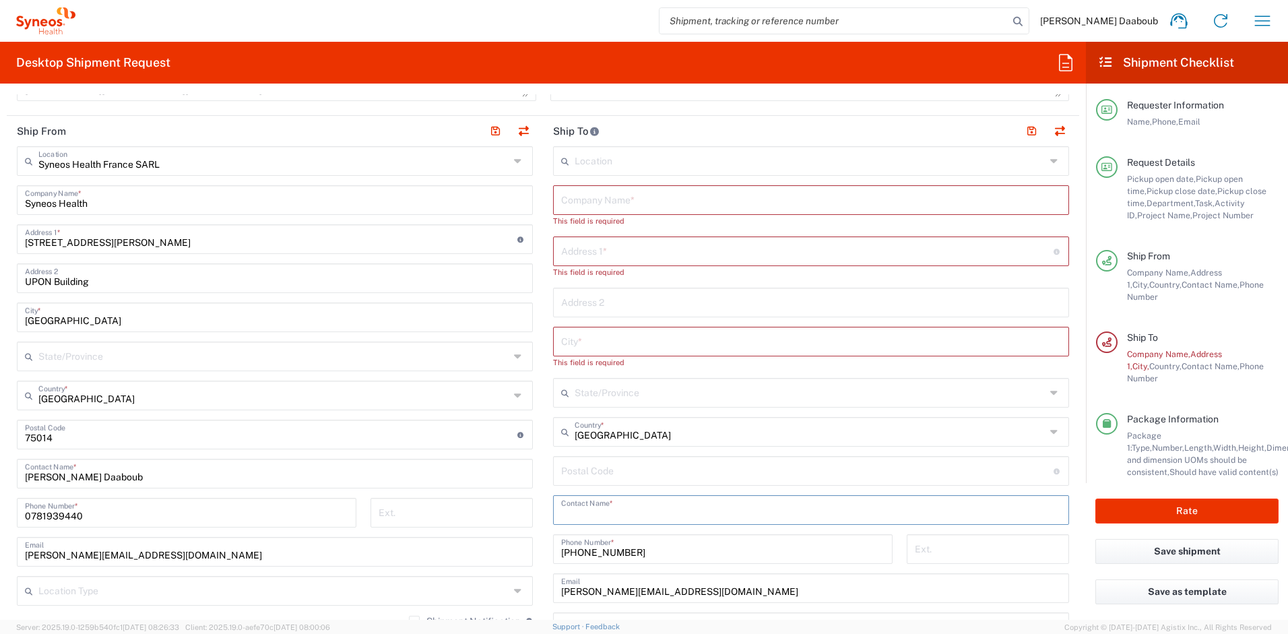
scroll to position [798, 0]
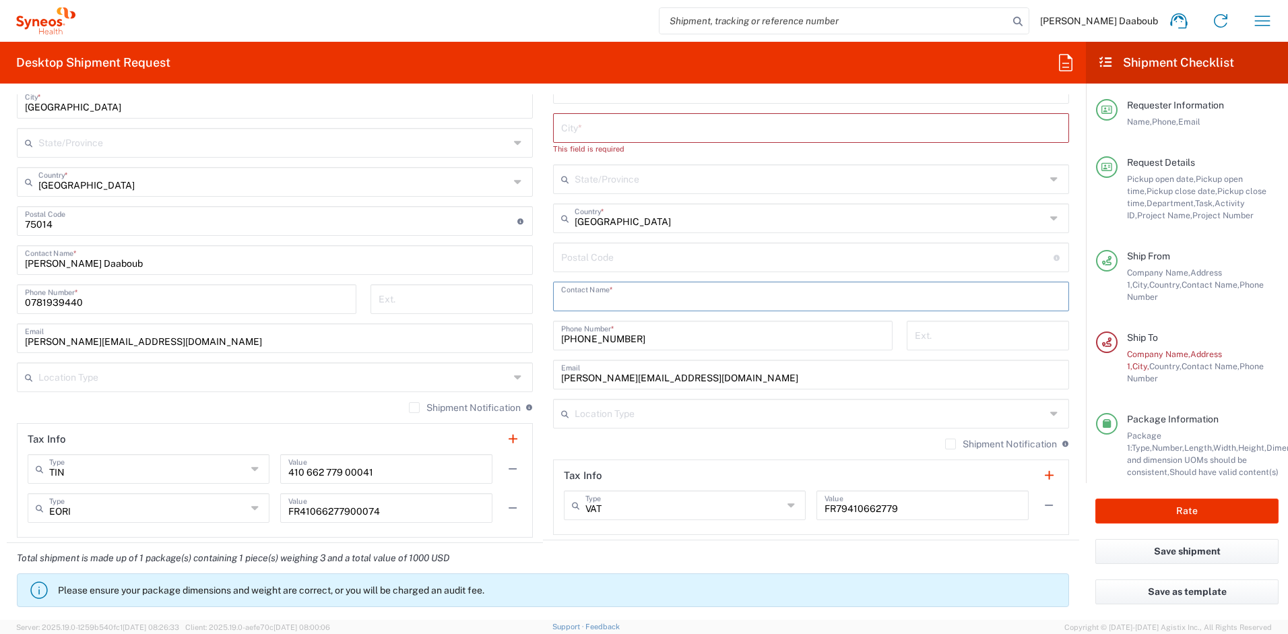
click at [583, 333] on div "[PHONE_NUMBER] Phone Number *" at bounding box center [723, 336] width 340 height 30
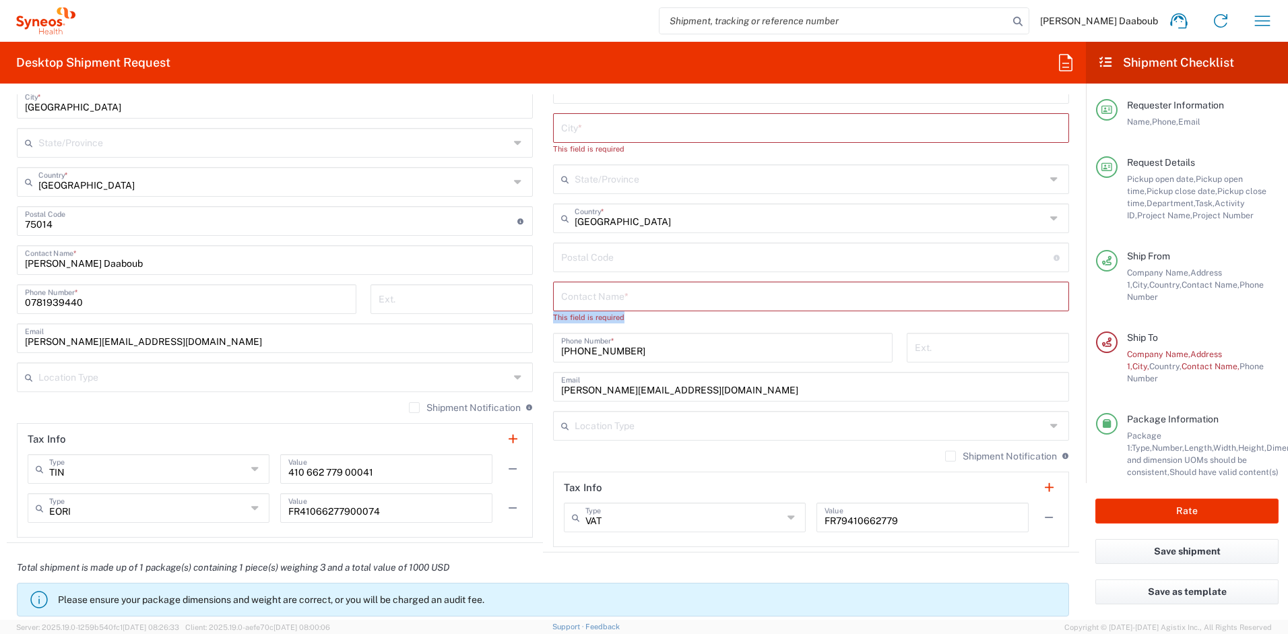
click at [583, 333] on div "[PHONE_NUMBER] Phone Number *" at bounding box center [723, 348] width 340 height 30
click at [584, 344] on input "[PHONE_NUMBER]" at bounding box center [722, 347] width 323 height 24
click at [586, 352] on input "[PHONE_NUMBER]" at bounding box center [722, 347] width 323 height 24
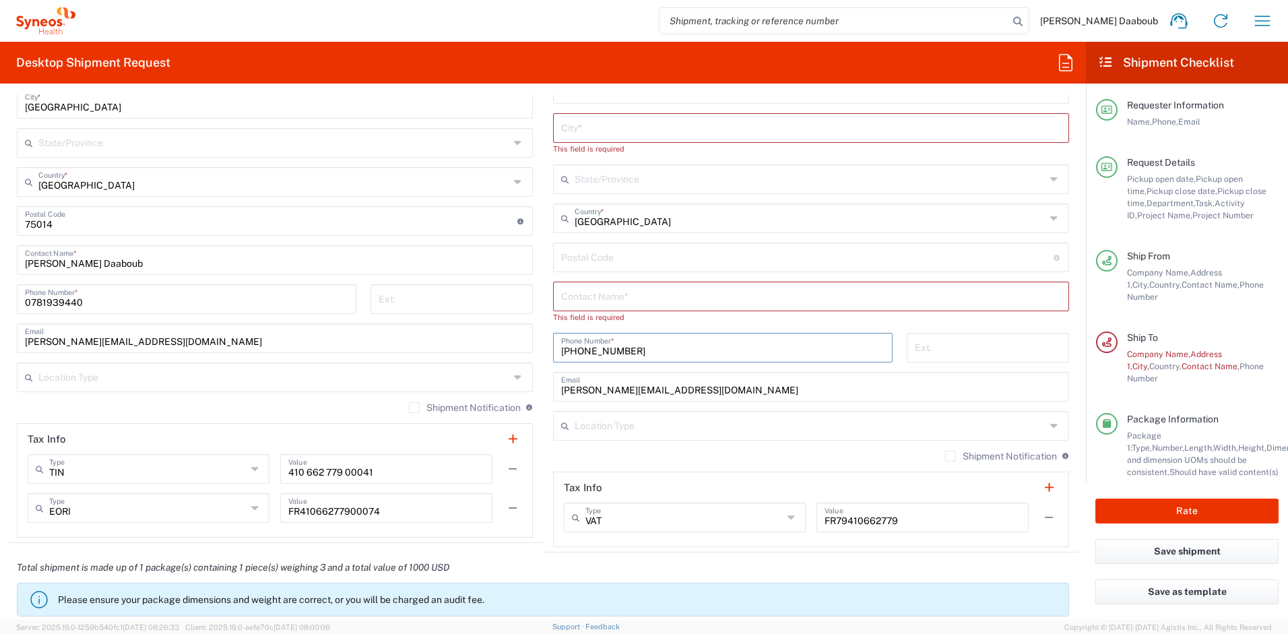
click at [586, 352] on input "[PHONE_NUMBER]" at bounding box center [722, 347] width 323 height 24
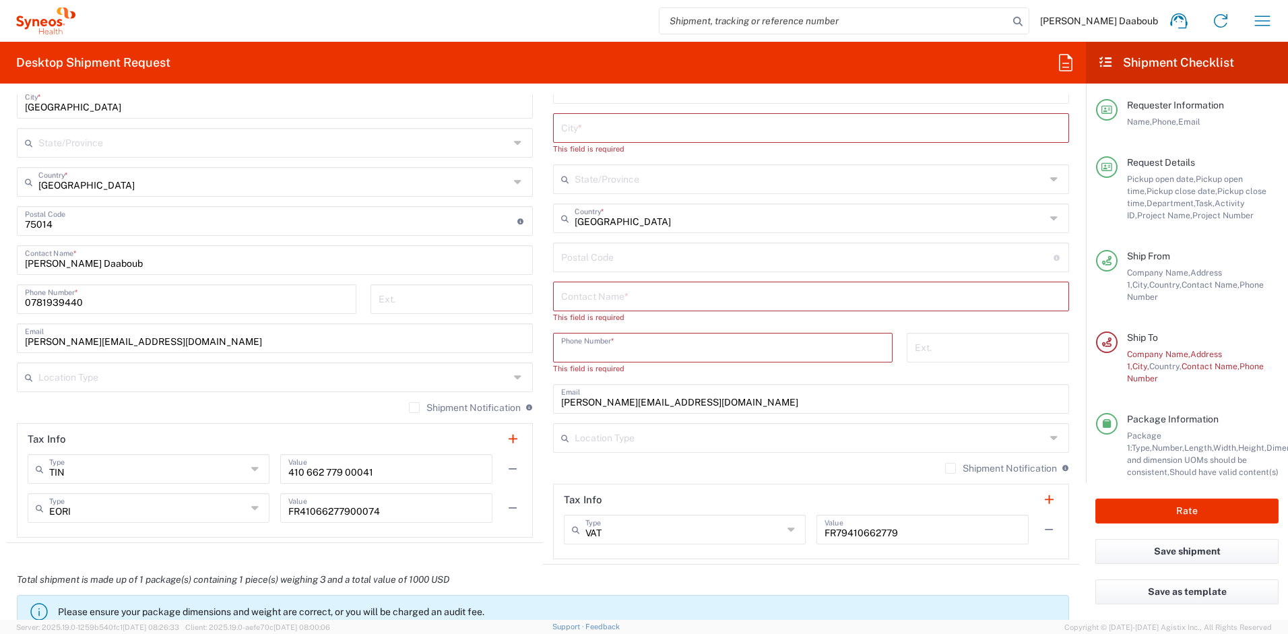
click at [601, 403] on input "[PERSON_NAME][EMAIL_ADDRESS][DOMAIN_NAME]" at bounding box center [811, 398] width 500 height 24
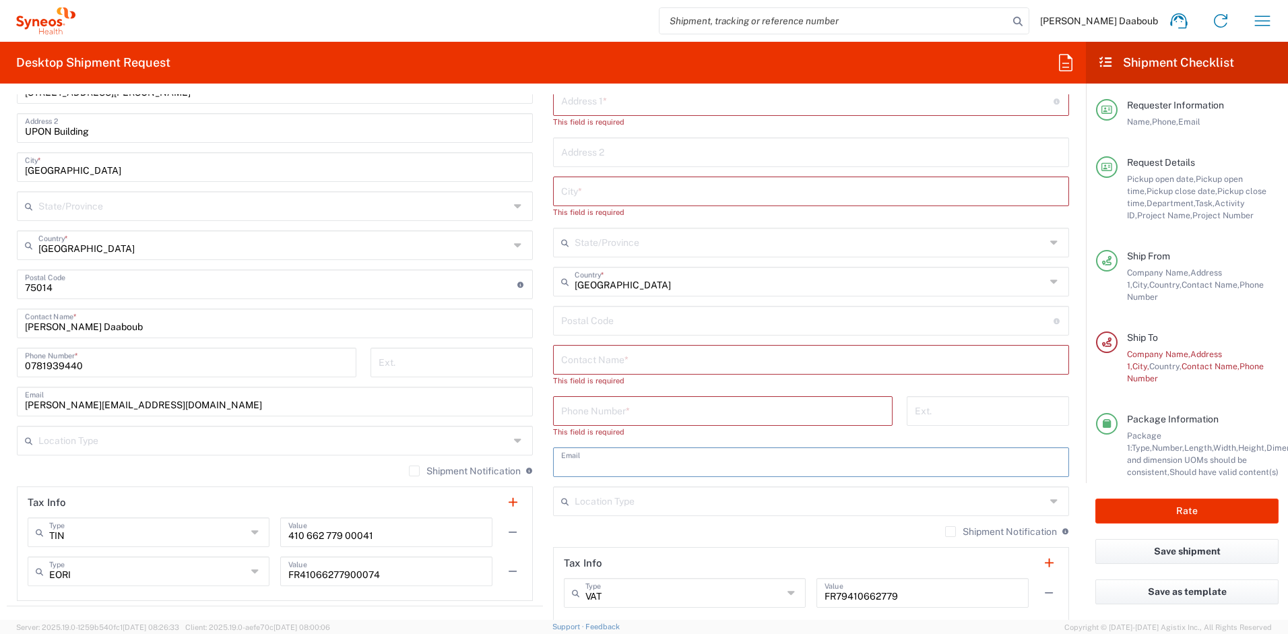
scroll to position [725, 0]
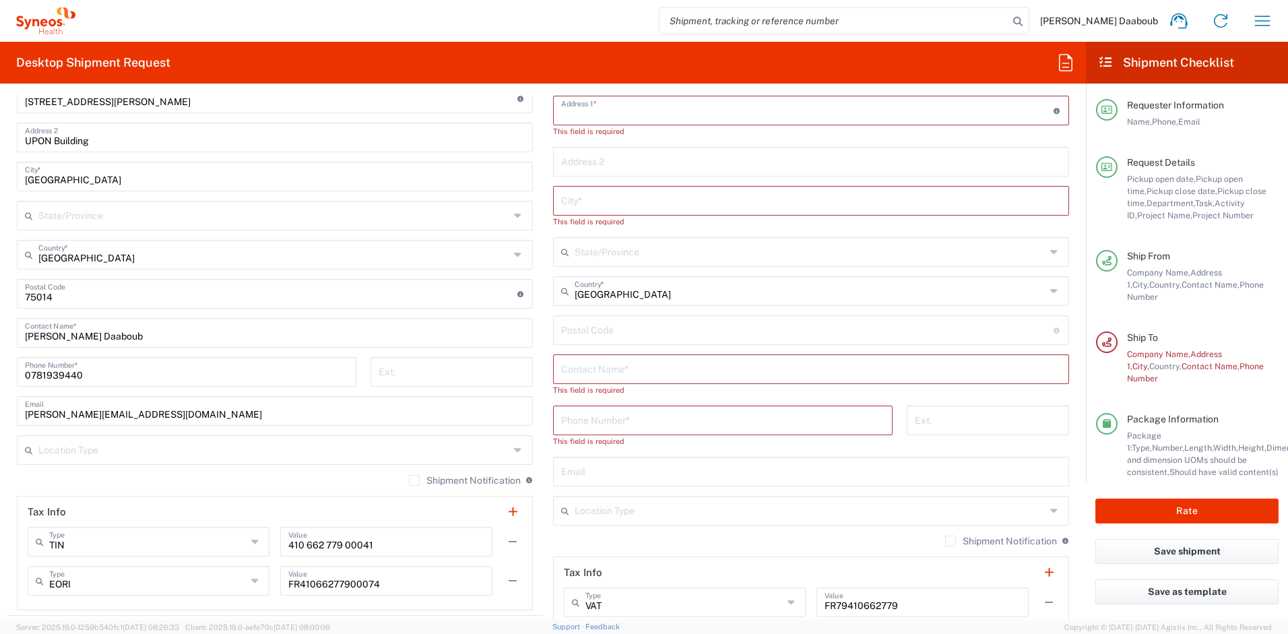
click at [624, 117] on input "text" at bounding box center [807, 110] width 493 height 24
paste input "[STREET_ADDRESS]"
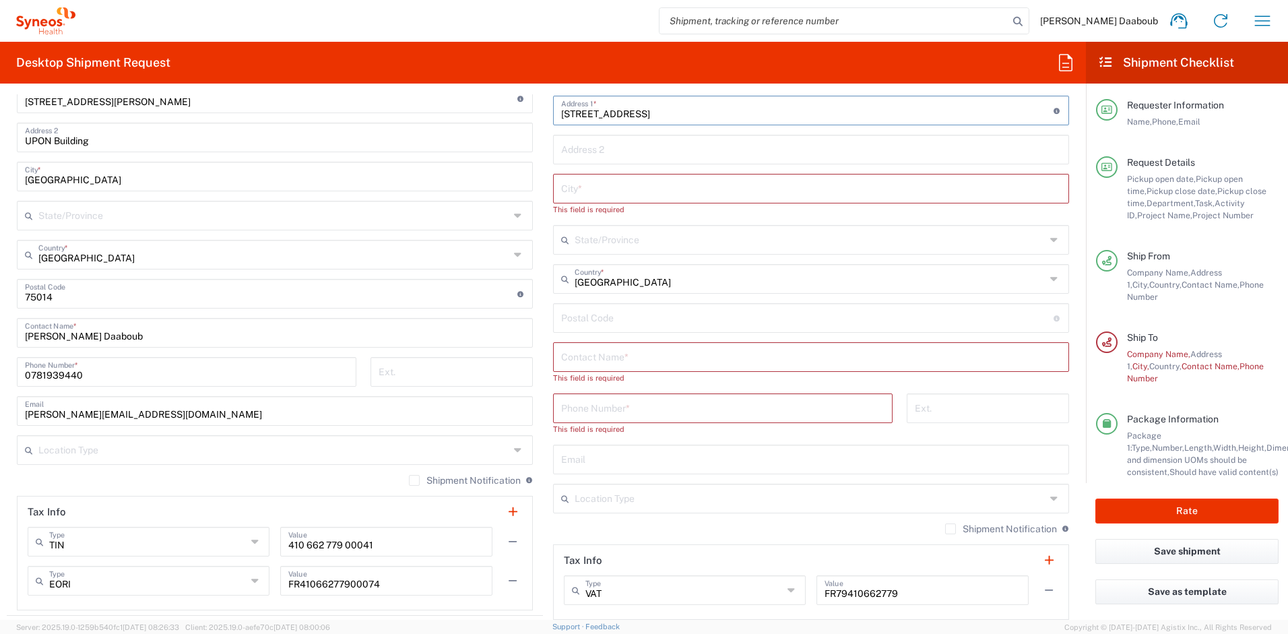
type input "[STREET_ADDRESS]"
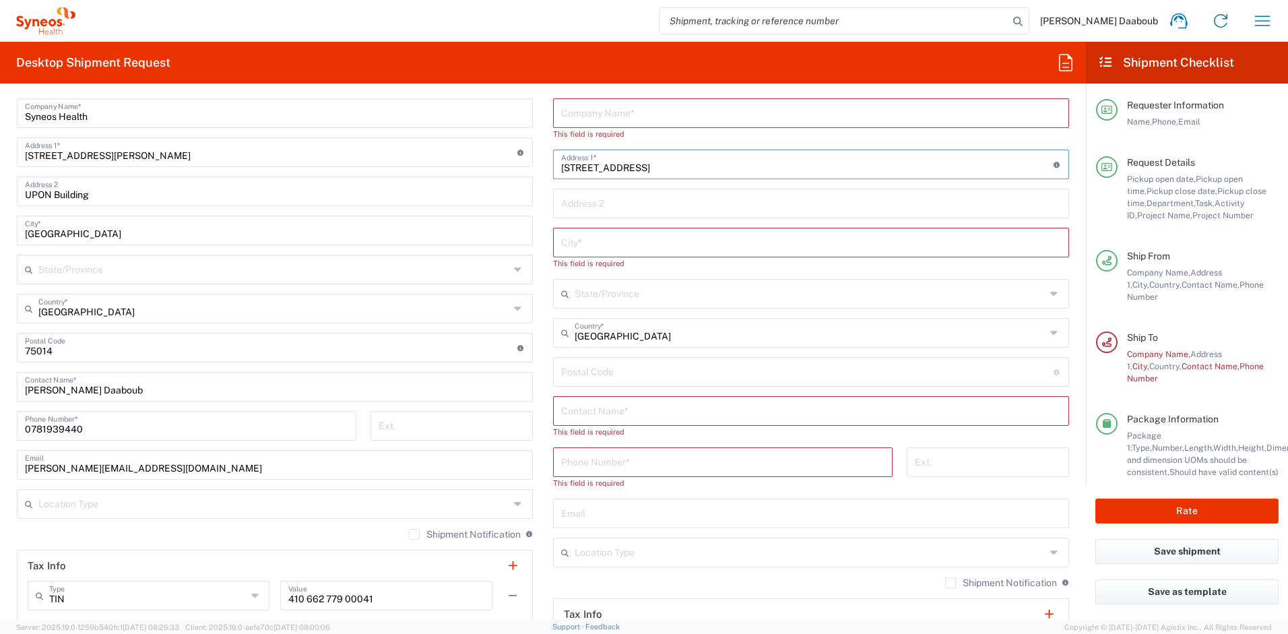
scroll to position [619, 0]
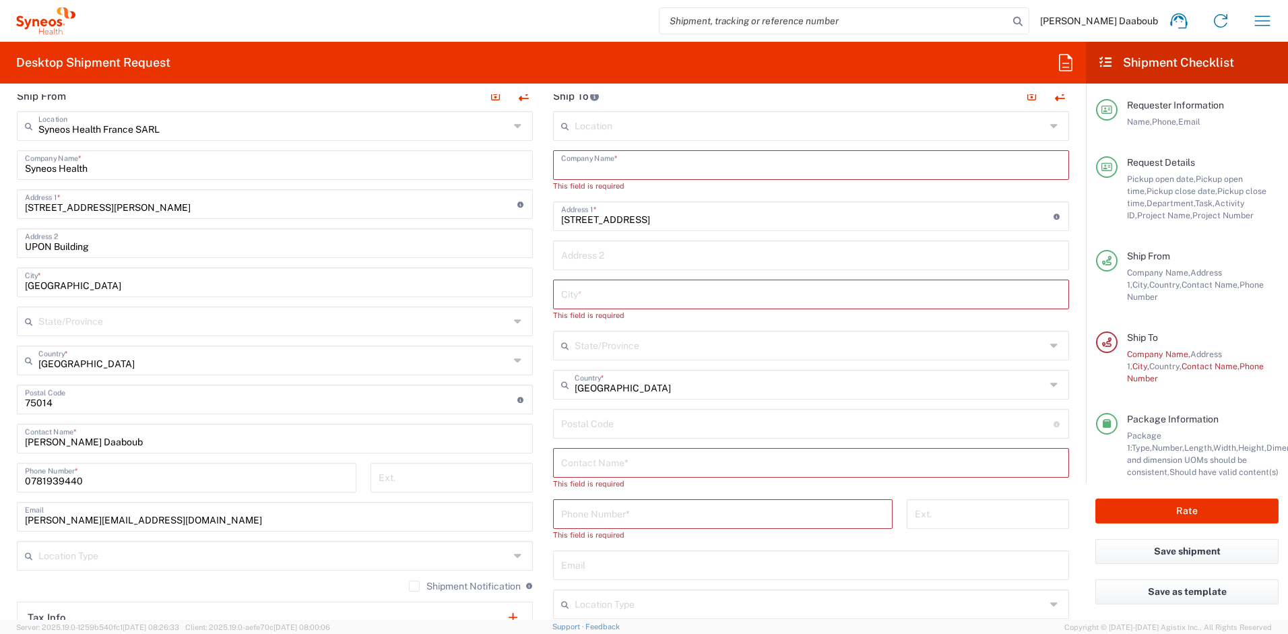
click at [594, 156] on input "text" at bounding box center [811, 164] width 500 height 24
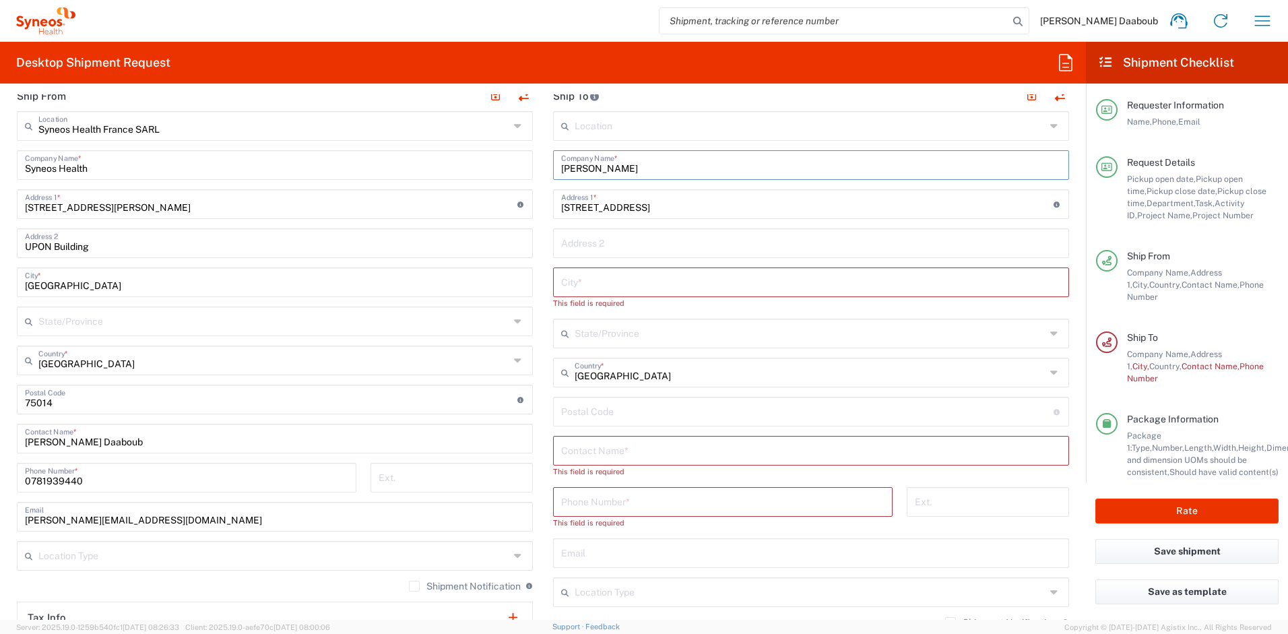
type input "[PERSON_NAME]"
drag, startPoint x: 636, startPoint y: 172, endPoint x: 526, endPoint y: 161, distance: 111.0
click at [526, 161] on div "Ship From Syneos Health [GEOGRAPHIC_DATA] SARL Location Syneos Health [GEOGRAPH…" at bounding box center [543, 401] width 1073 height 641
click at [607, 447] on input "text" at bounding box center [811, 450] width 500 height 24
paste input "[PERSON_NAME]"
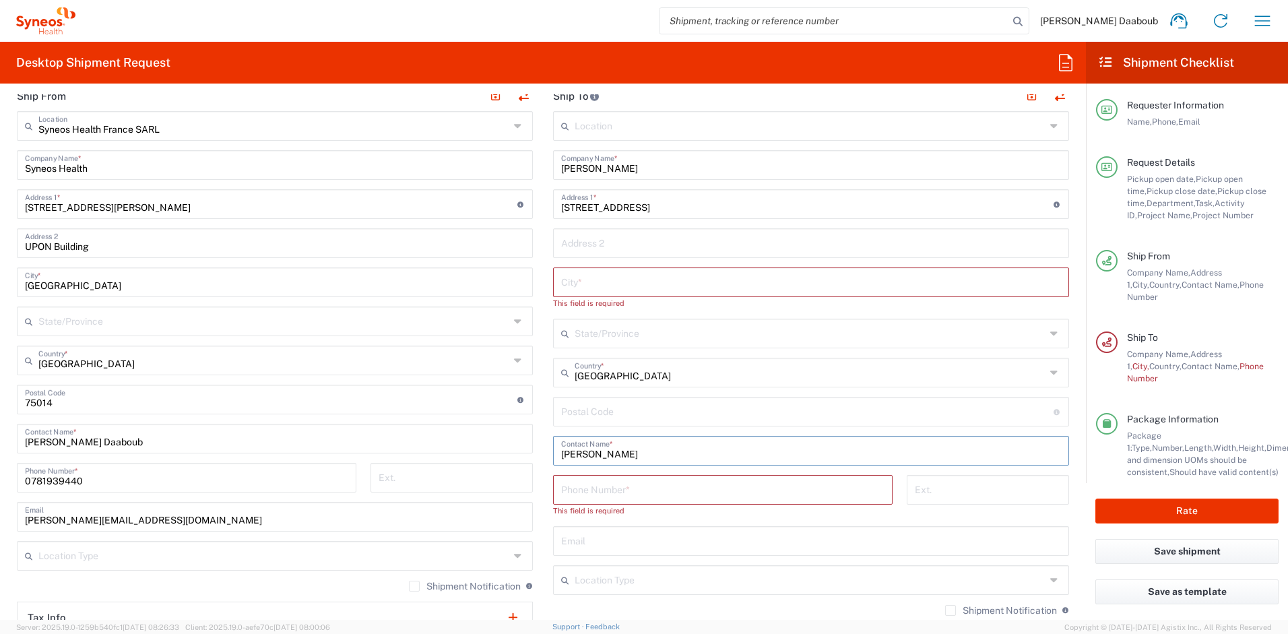
type input "[PERSON_NAME]"
click at [589, 293] on div "City *" at bounding box center [811, 283] width 516 height 30
paste input "Saint-Jacques De [PERSON_NAME]"
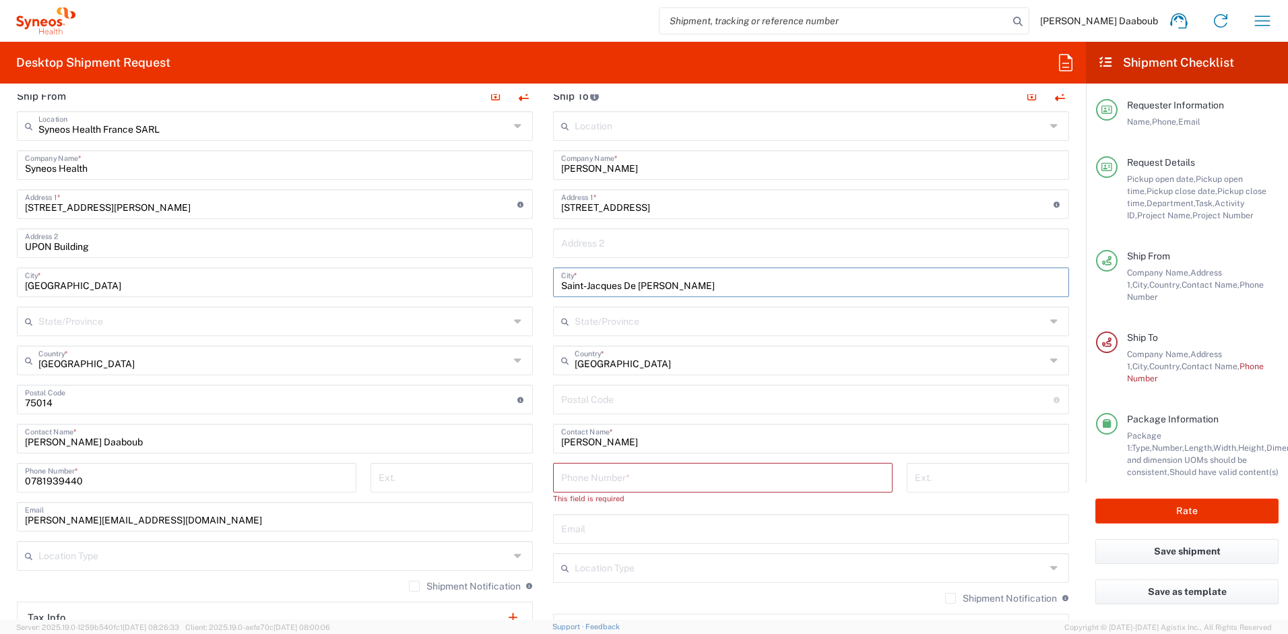
type input "Saint-Jacques De [PERSON_NAME]"
click at [598, 402] on input "undefined" at bounding box center [807, 399] width 493 height 24
paste input "35136"
type input "35136"
drag, startPoint x: 597, startPoint y: 475, endPoint x: 589, endPoint y: 479, distance: 9.0
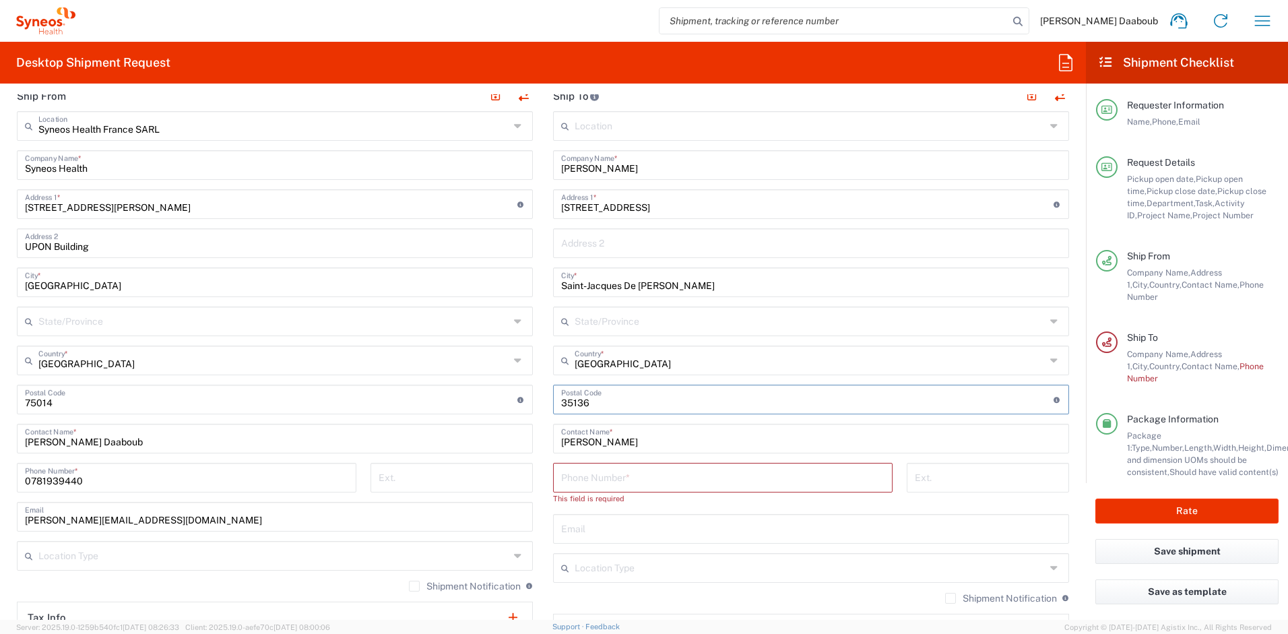
click at [596, 475] on input "tel" at bounding box center [722, 477] width 323 height 24
paste input "[PHONE_NUMBER]"
click at [581, 483] on input "[PHONE_NUMBER]" at bounding box center [722, 477] width 323 height 24
click at [581, 482] on input "[PHONE_NUMBER]" at bounding box center [722, 477] width 323 height 24
click at [585, 485] on input "+33 7) 69810589" at bounding box center [722, 477] width 323 height 24
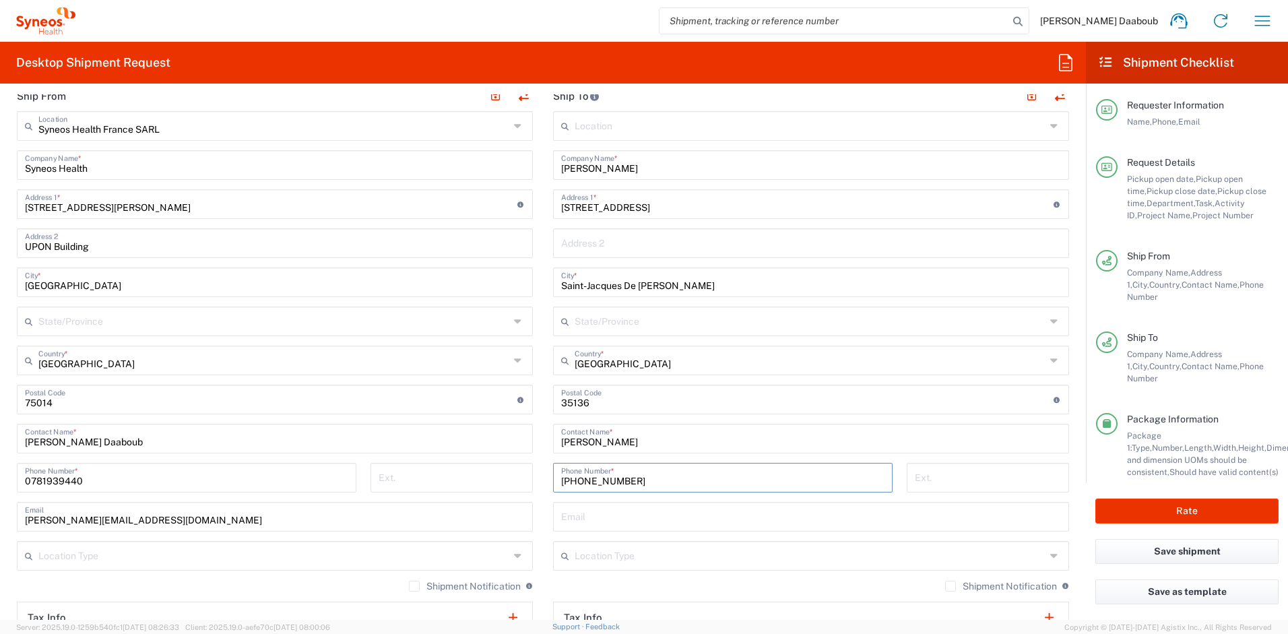
type input "[PHONE_NUMBER]"
click at [600, 511] on input "text" at bounding box center [811, 516] width 500 height 24
paste input "[EMAIL_ADDRESS][DOMAIN_NAME]"
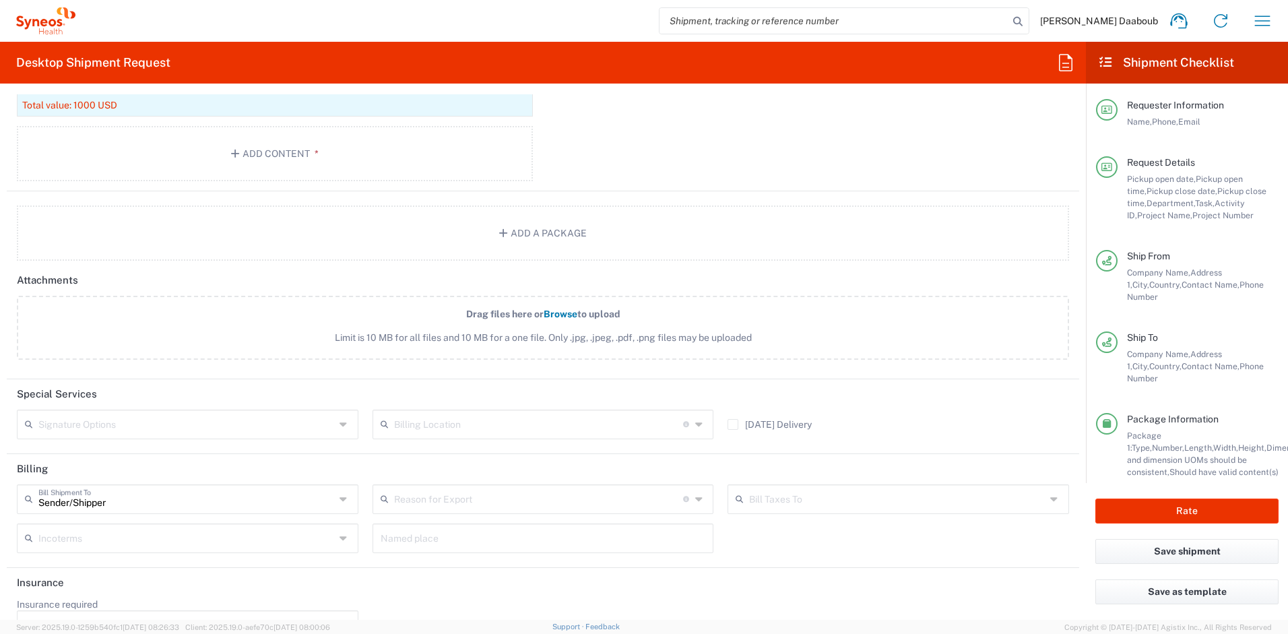
scroll to position [1632, 0]
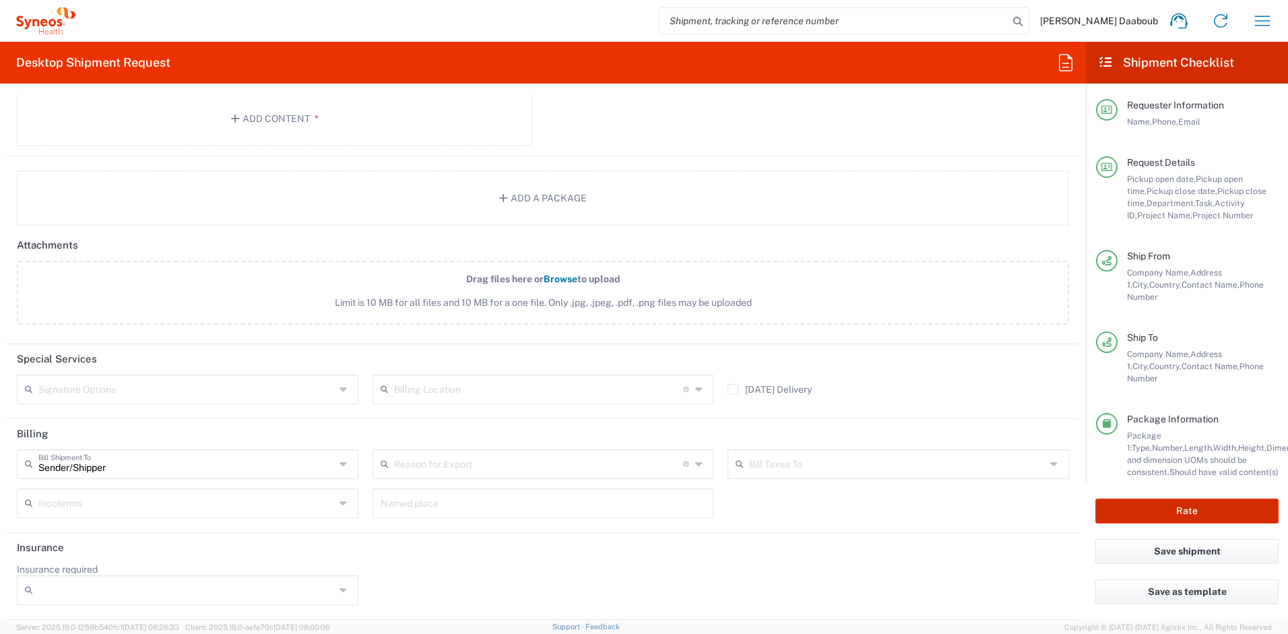
type input "[EMAIL_ADDRESS][DOMAIN_NAME]"
click at [1168, 510] on button "Rate" at bounding box center [1187, 511] width 183 height 25
type input "4510 DEPARTMENTAL EXPENSE"
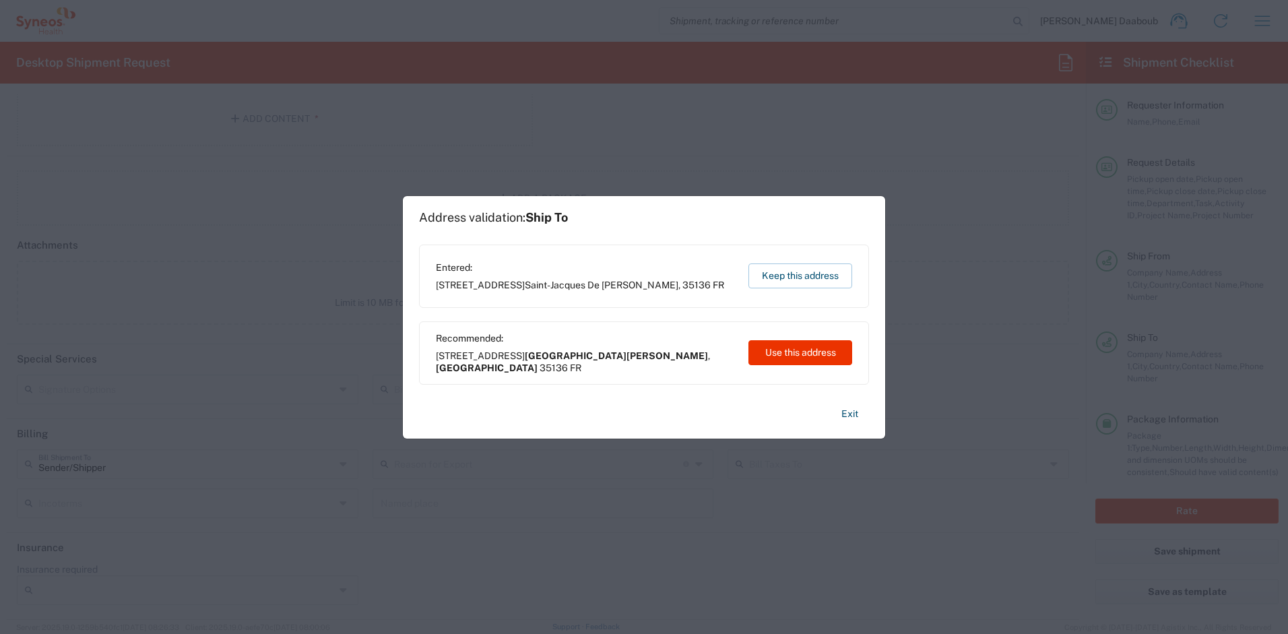
click at [809, 364] on button "Use this address" at bounding box center [801, 352] width 104 height 25
type input "[GEOGRAPHIC_DATA][PERSON_NAME]"
type input "[GEOGRAPHIC_DATA]"
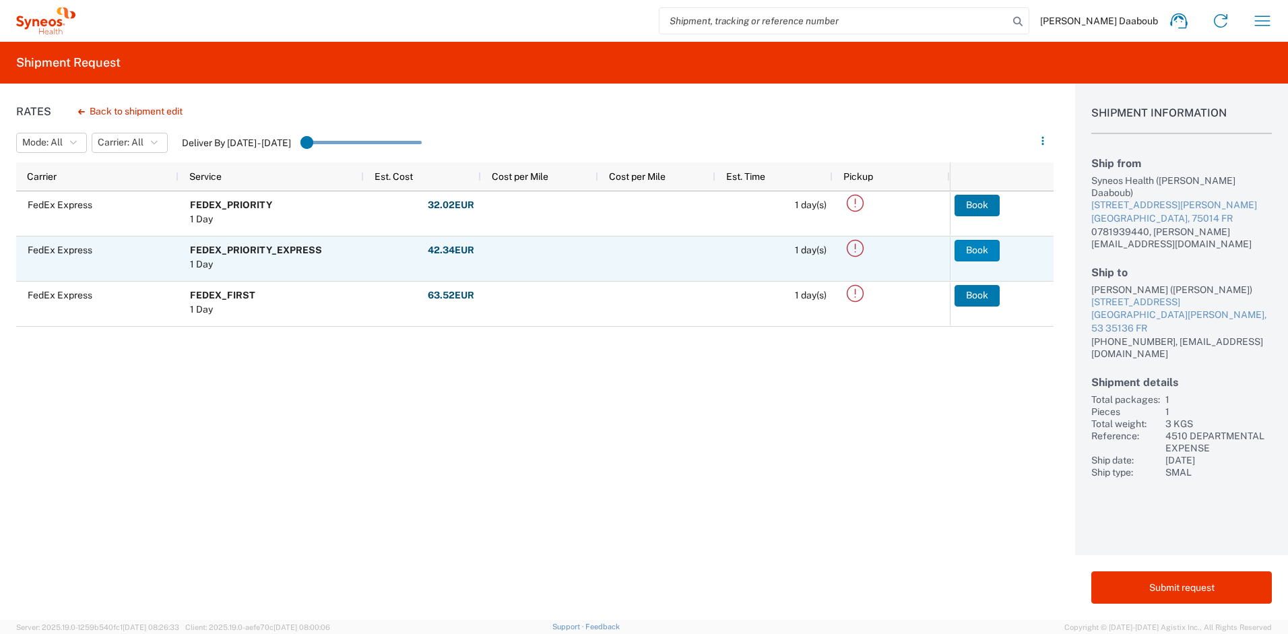
click at [982, 251] on button "Book" at bounding box center [977, 251] width 45 height 22
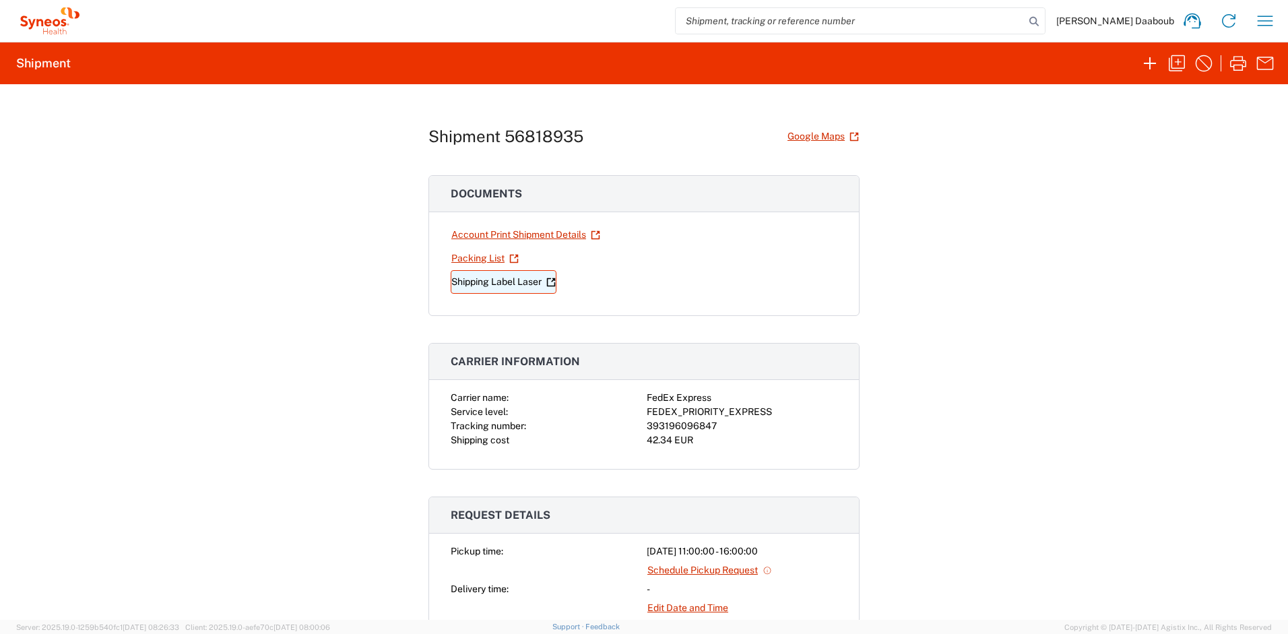
click at [522, 280] on link "Shipping Label Laser" at bounding box center [504, 282] width 106 height 24
click at [1177, 61] on icon "button" at bounding box center [1177, 64] width 22 height 22
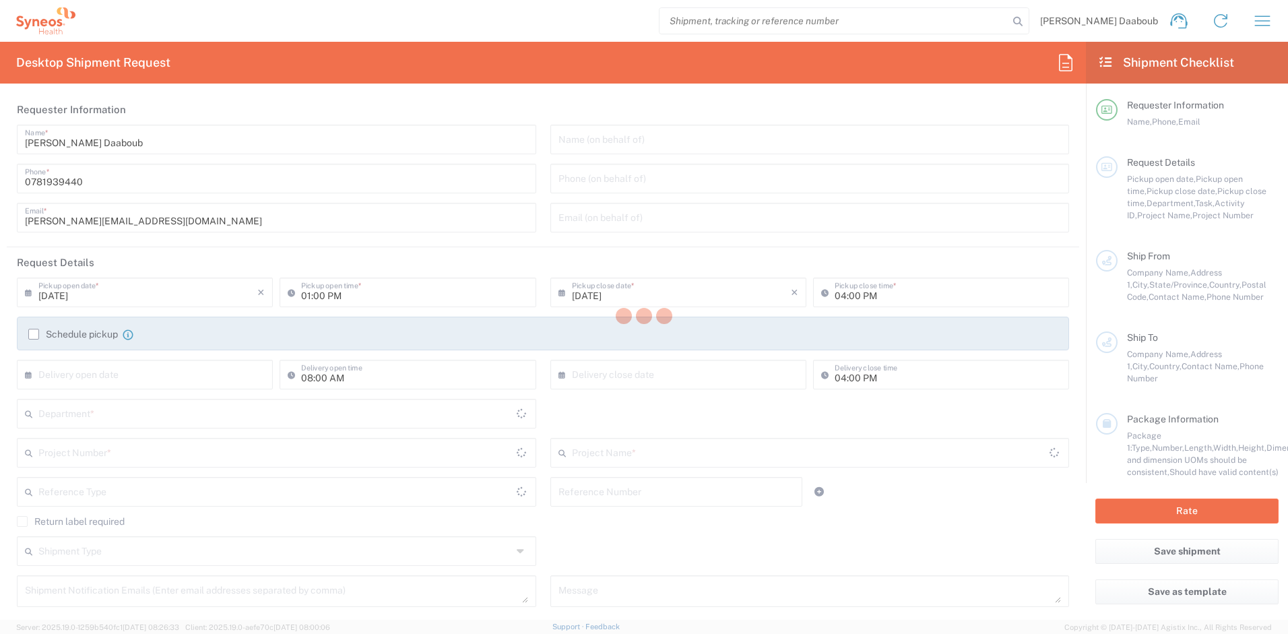
type input "11:00 AM"
type input "4510 DEPARTMENTAL EXPENSE"
type textarea "[PERSON_NAME][EMAIL_ADDRESS][DOMAIN_NAME]"
type input "Syneos Health France SARL"
type input "Syneos Health"
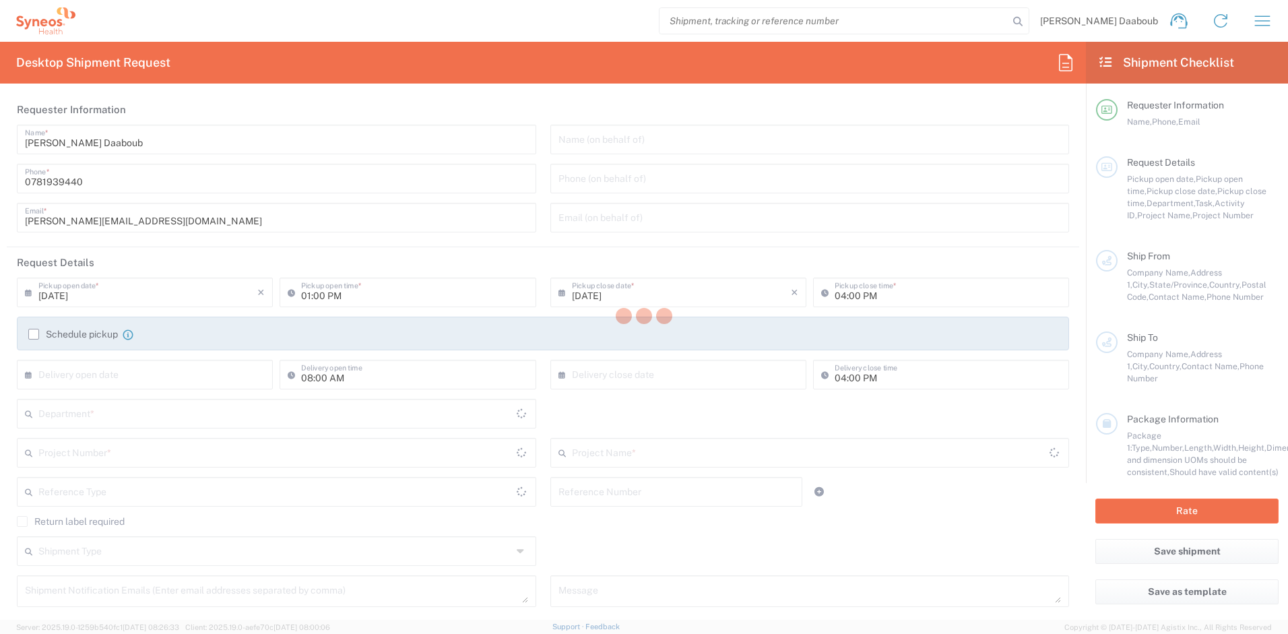
type input "[STREET_ADDRESS][PERSON_NAME]"
type input "UPON Building"
type input "[GEOGRAPHIC_DATA]"
type input "75014"
type input "[PERSON_NAME] Daaboub"
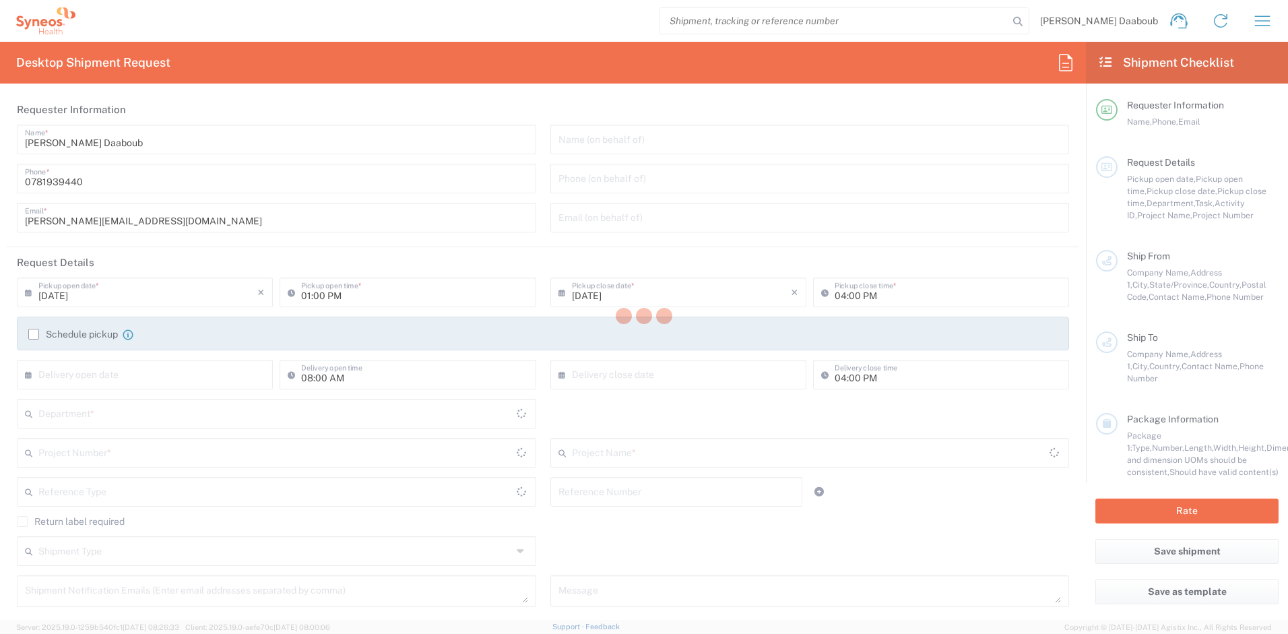
type input "0781939440"
type input "[PERSON_NAME][EMAIL_ADDRESS][DOMAIN_NAME]"
type input "[PERSON_NAME]"
type input "[STREET_ADDRESS]"
type input "[GEOGRAPHIC_DATA][PERSON_NAME]"
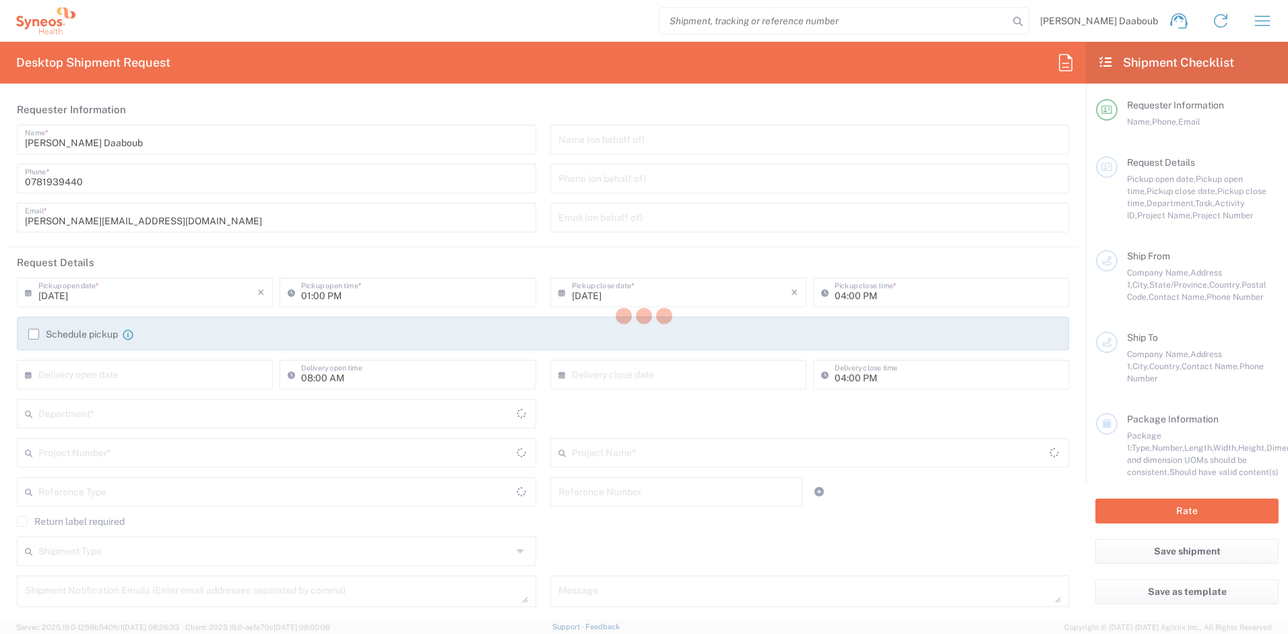
type input "[GEOGRAPHIC_DATA]"
type input "35136"
type input "[PERSON_NAME]"
type input "[PHONE_NUMBER]"
type input "[EMAIL_ADDRESS][DOMAIN_NAME]"
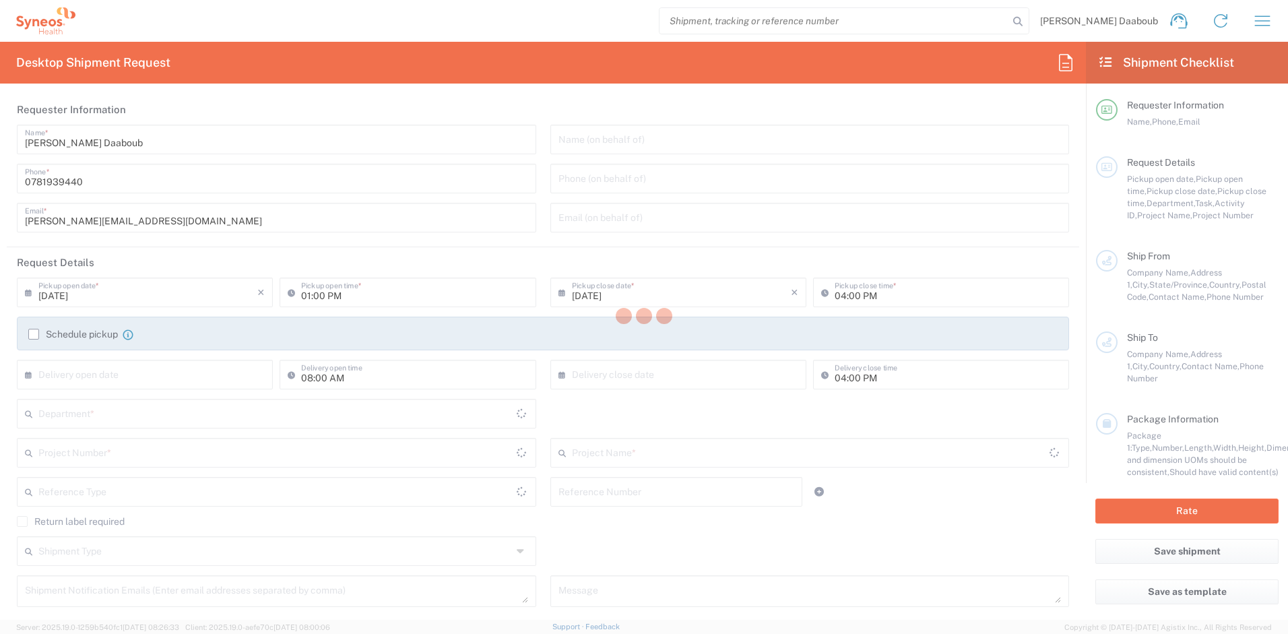
type input "Sender/Shipper"
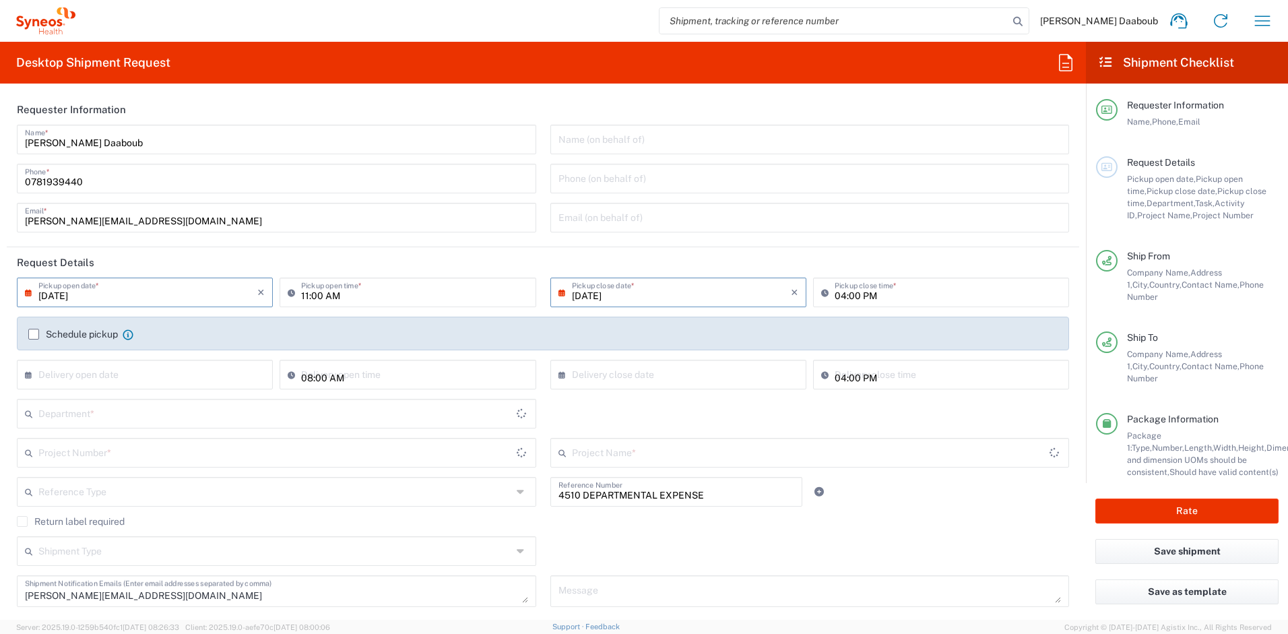
type input "Project"
type input "[GEOGRAPHIC_DATA]"
type input "Your Packaging"
type input "[GEOGRAPHIC_DATA]"
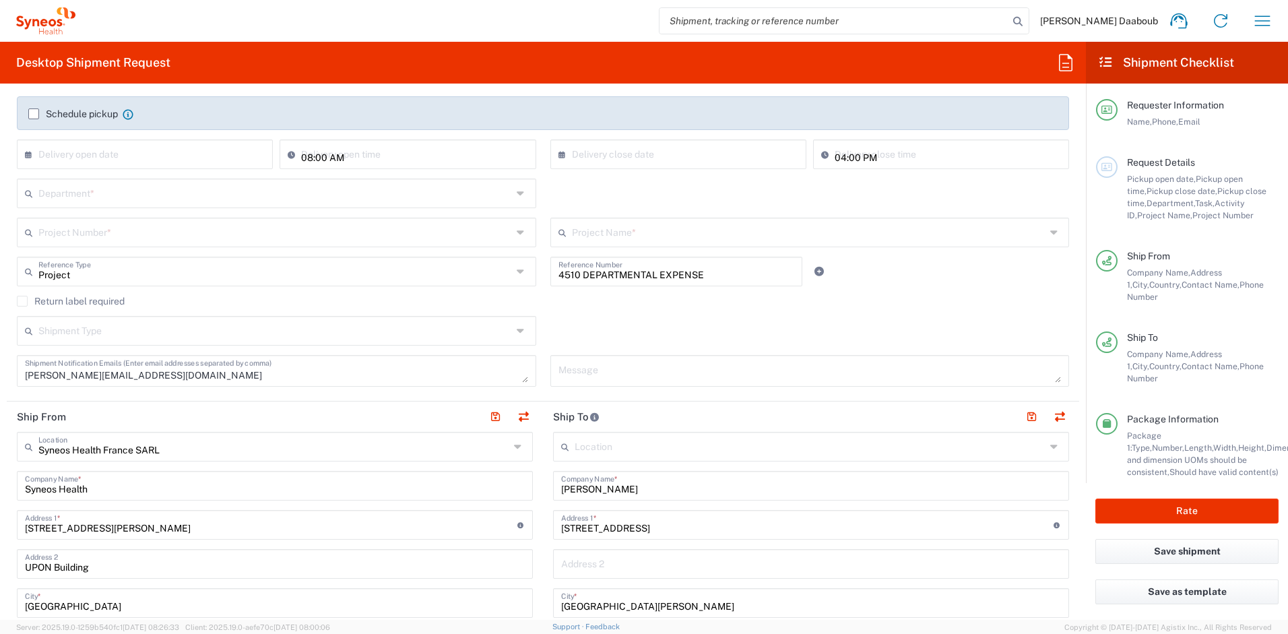
scroll to position [298, 0]
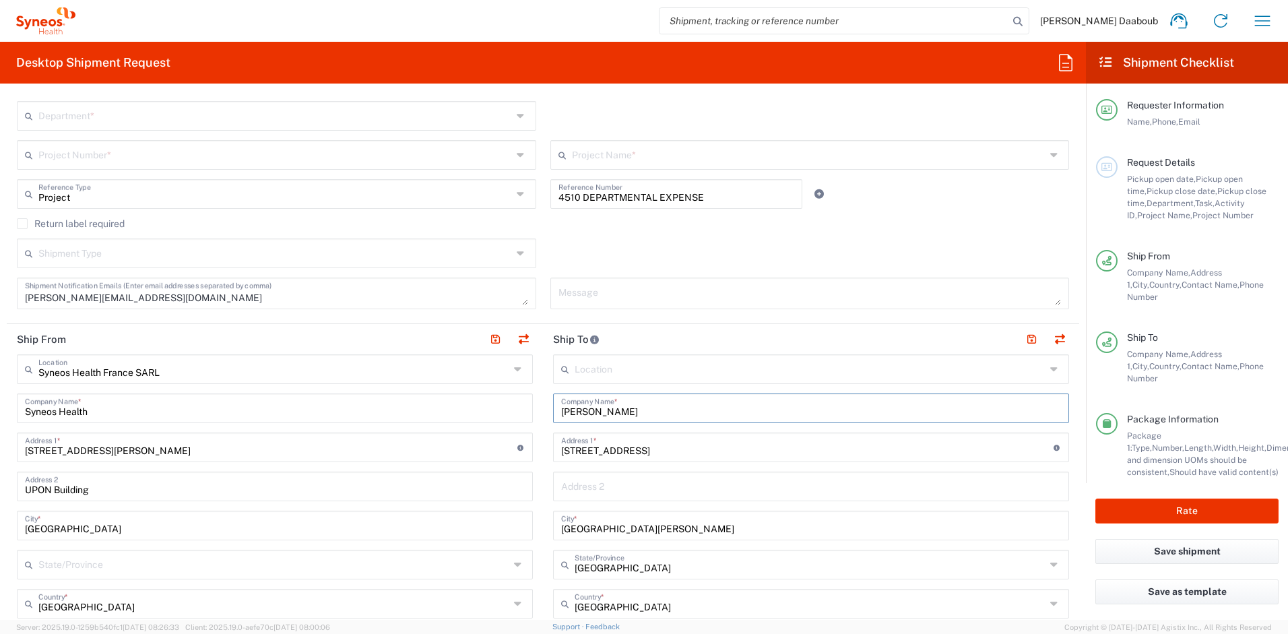
click at [601, 410] on input "[PERSON_NAME]" at bounding box center [811, 408] width 500 height 24
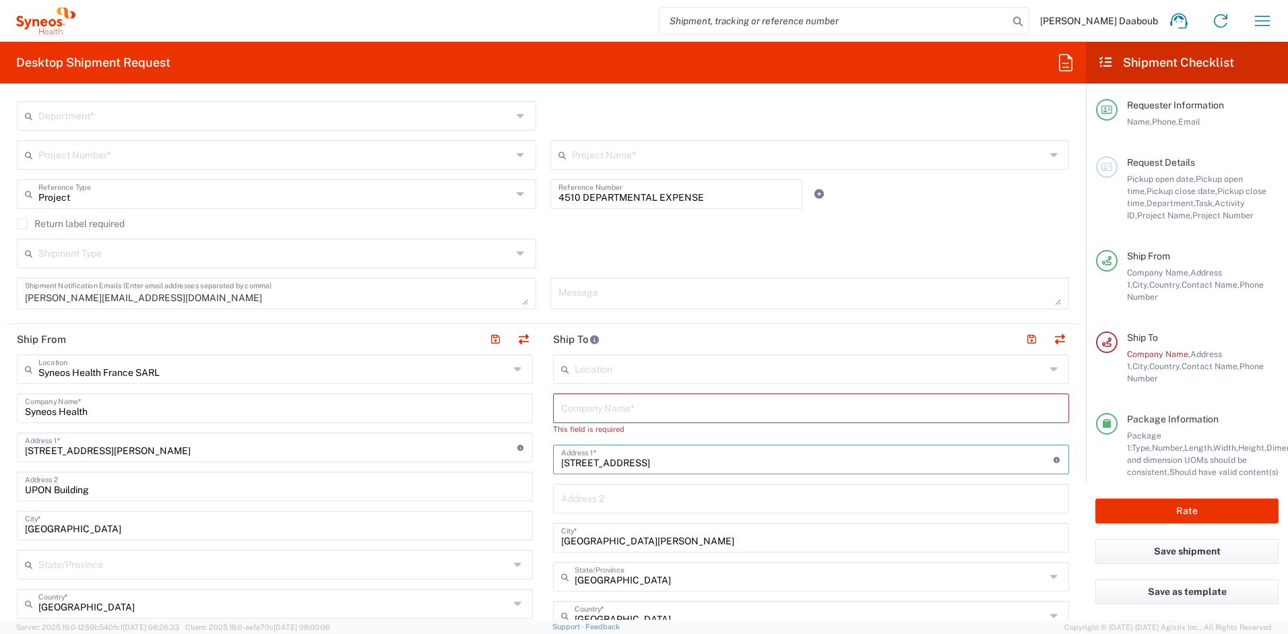
click at [611, 454] on input "[STREET_ADDRESS]" at bounding box center [807, 459] width 493 height 24
click at [615, 542] on input "[GEOGRAPHIC_DATA][PERSON_NAME]" at bounding box center [811, 537] width 500 height 24
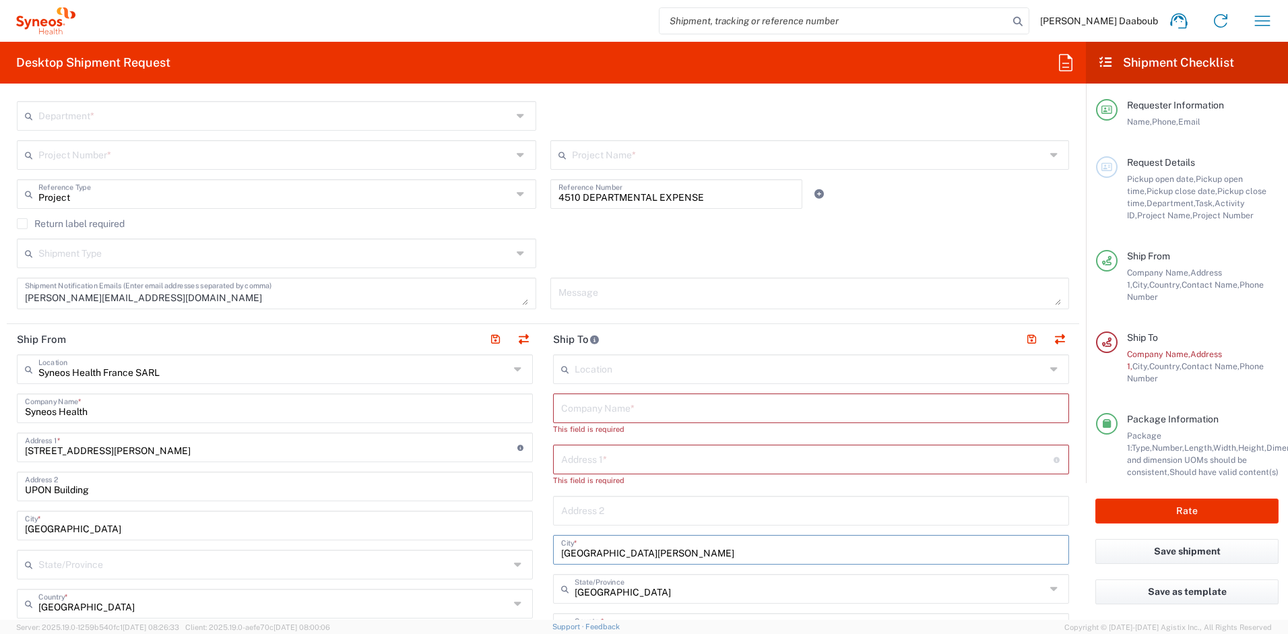
click at [615, 542] on input "[GEOGRAPHIC_DATA][PERSON_NAME]" at bounding box center [811, 549] width 500 height 24
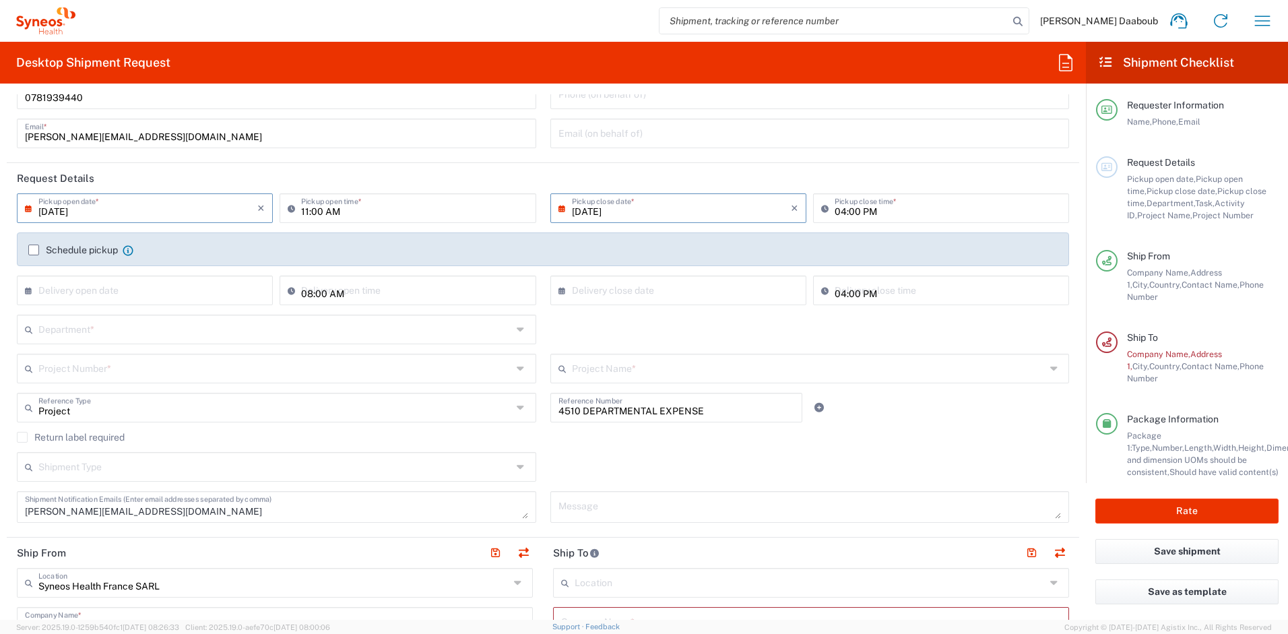
scroll to position [13, 0]
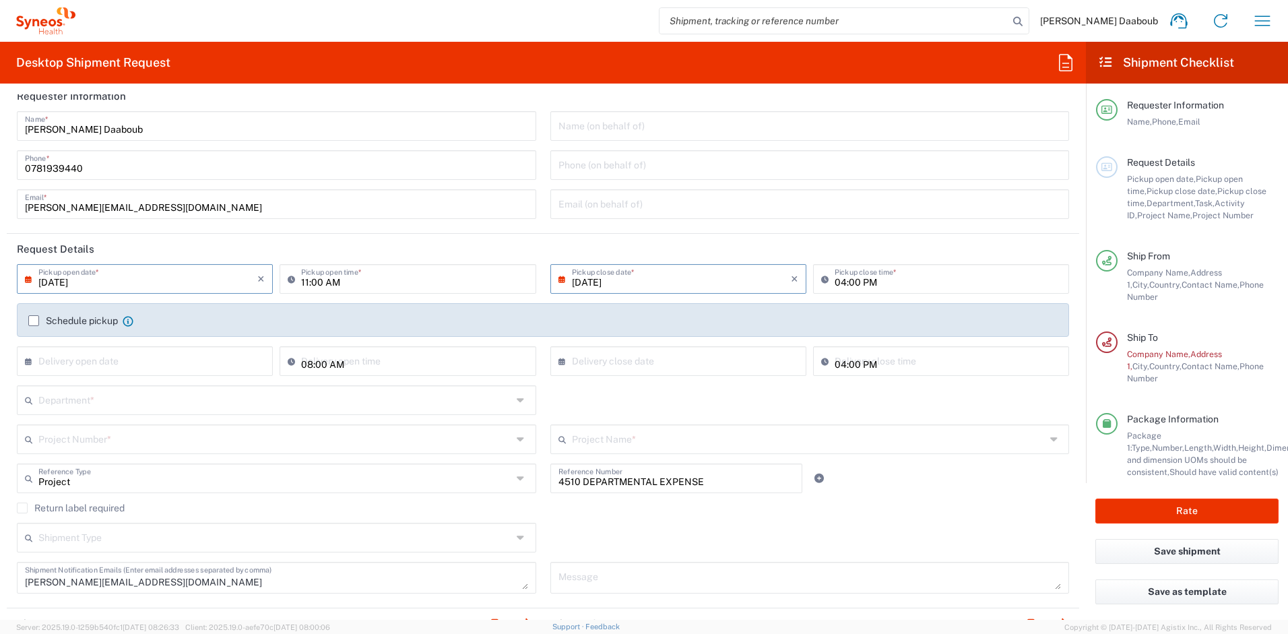
click at [146, 395] on input "text" at bounding box center [275, 399] width 474 height 24
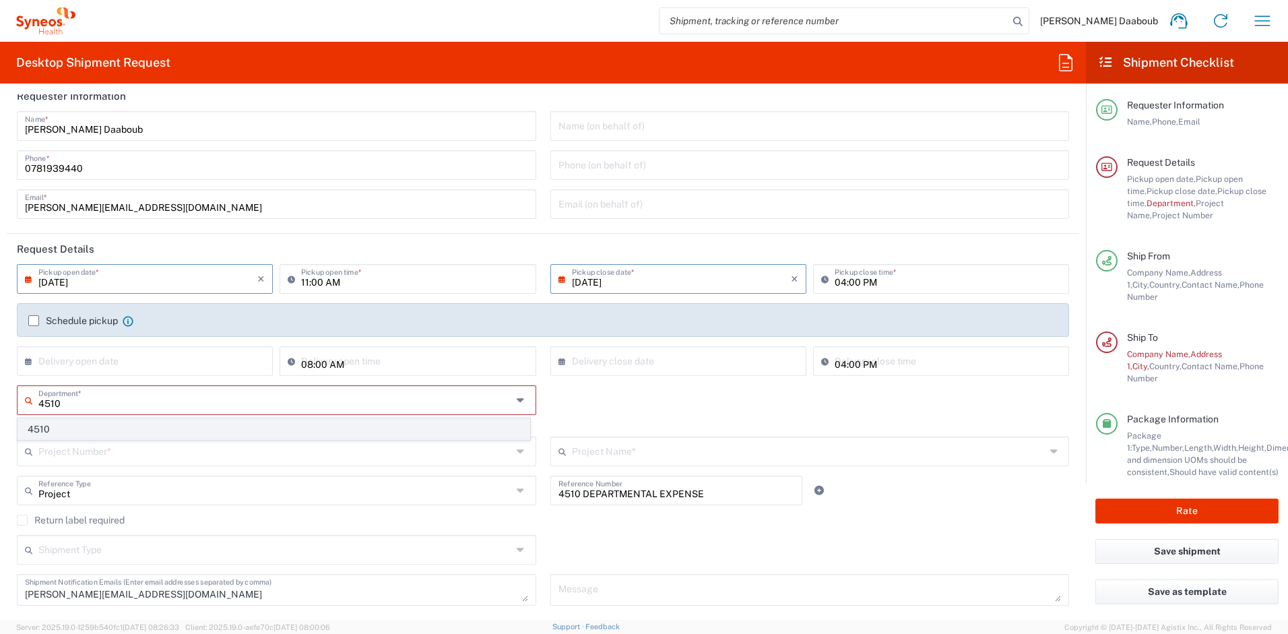
type input "4510"
click at [69, 432] on span "4510" at bounding box center [273, 429] width 511 height 21
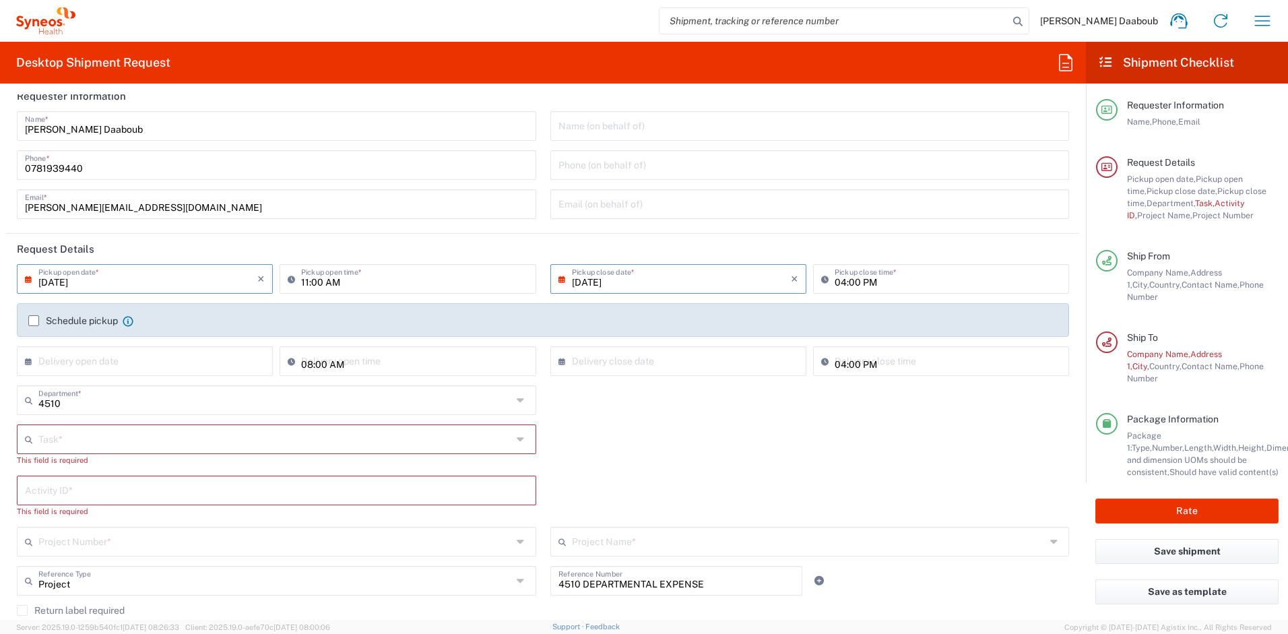
click at [84, 437] on input "text" at bounding box center [275, 439] width 474 height 24
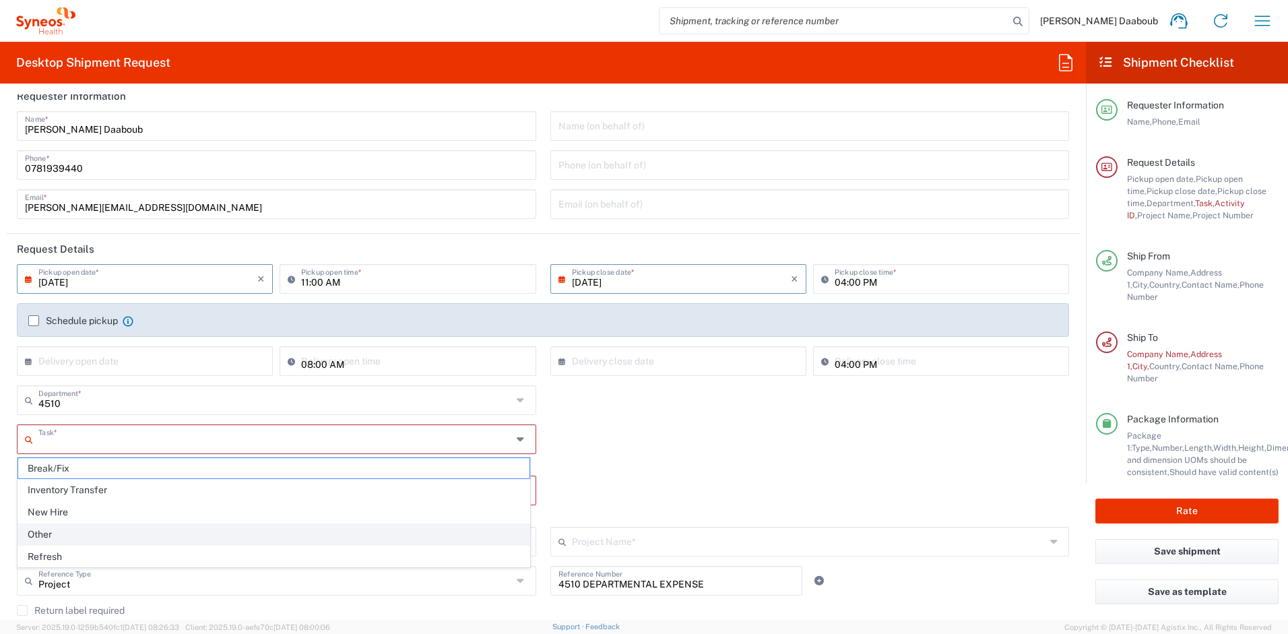
click at [50, 526] on span "Other" at bounding box center [273, 534] width 511 height 21
type input "Other"
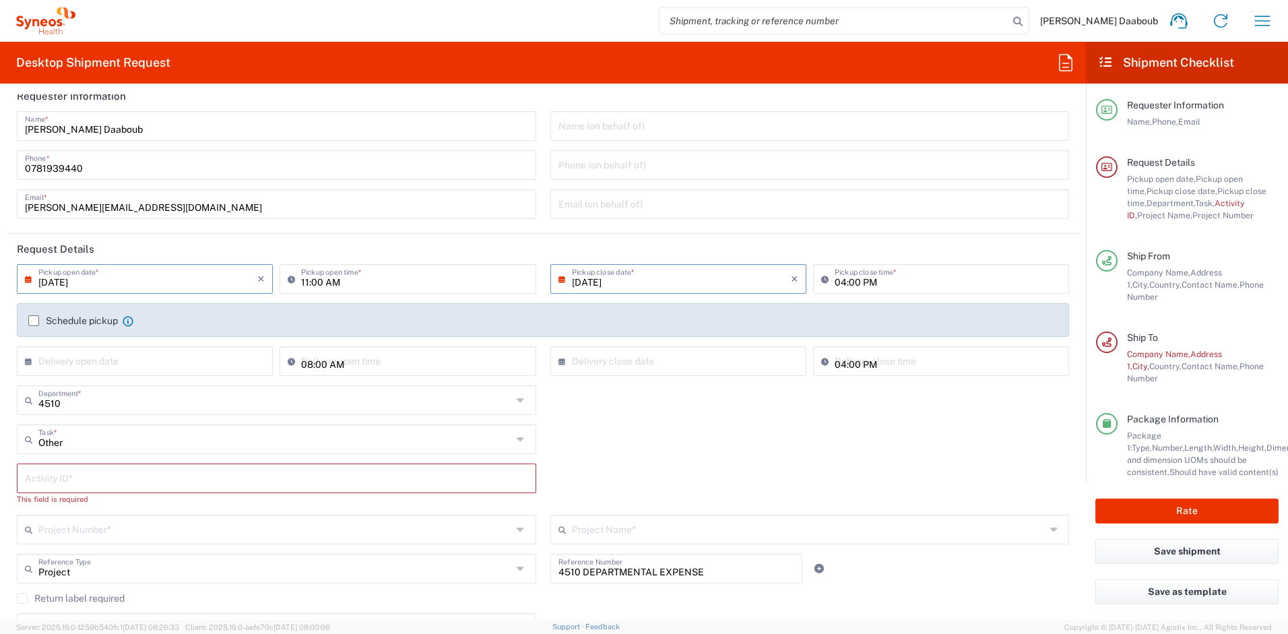
click at [54, 470] on input "text" at bounding box center [276, 478] width 503 height 24
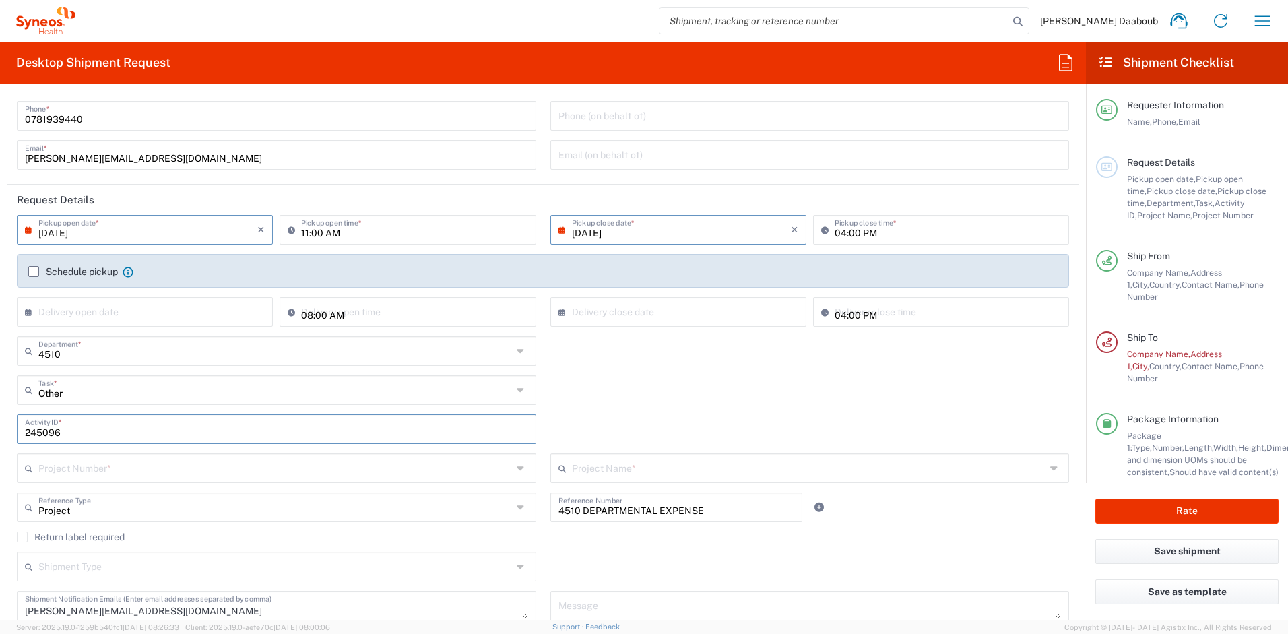
scroll to position [146, 0]
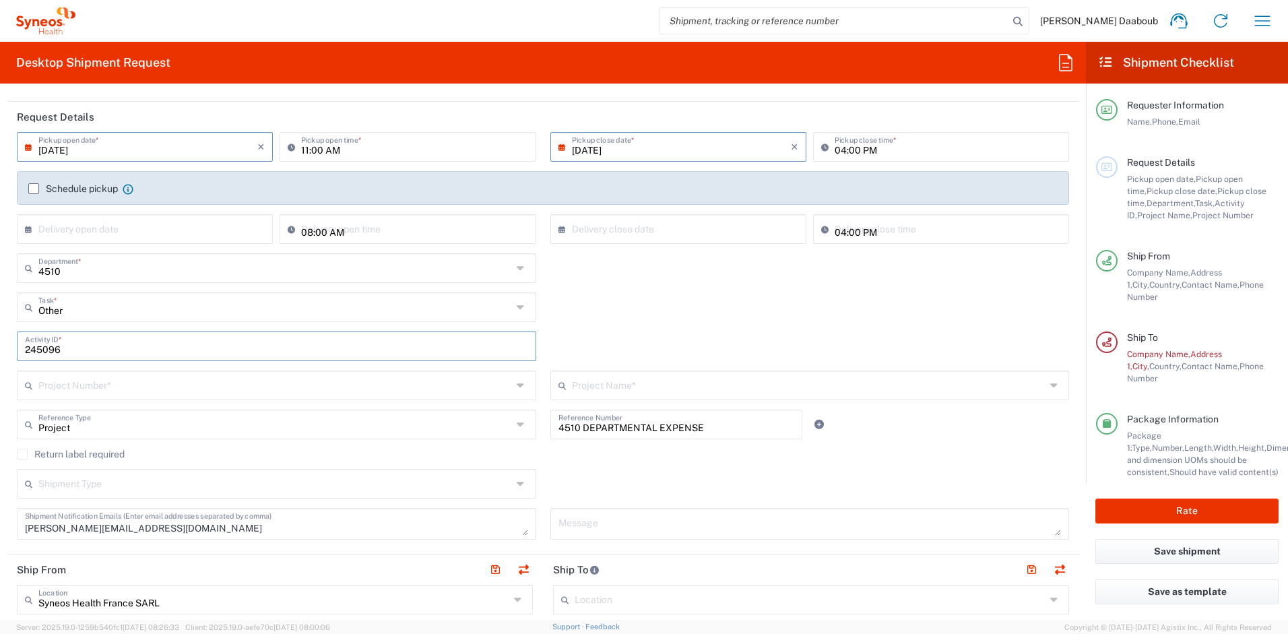
type input "245096"
click at [198, 393] on input "text" at bounding box center [275, 385] width 474 height 24
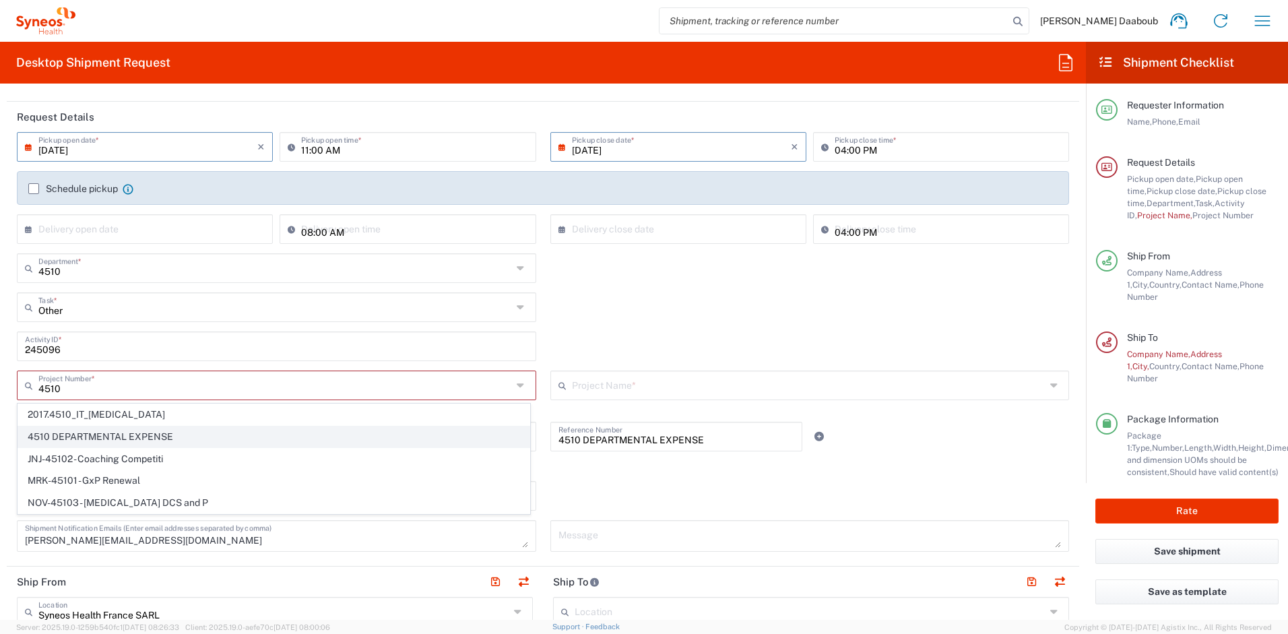
click at [137, 433] on span "4510 DEPARTMENTAL EXPENSE" at bounding box center [273, 437] width 511 height 21
type input "4510 DEPARTMENTAL EXPENSE"
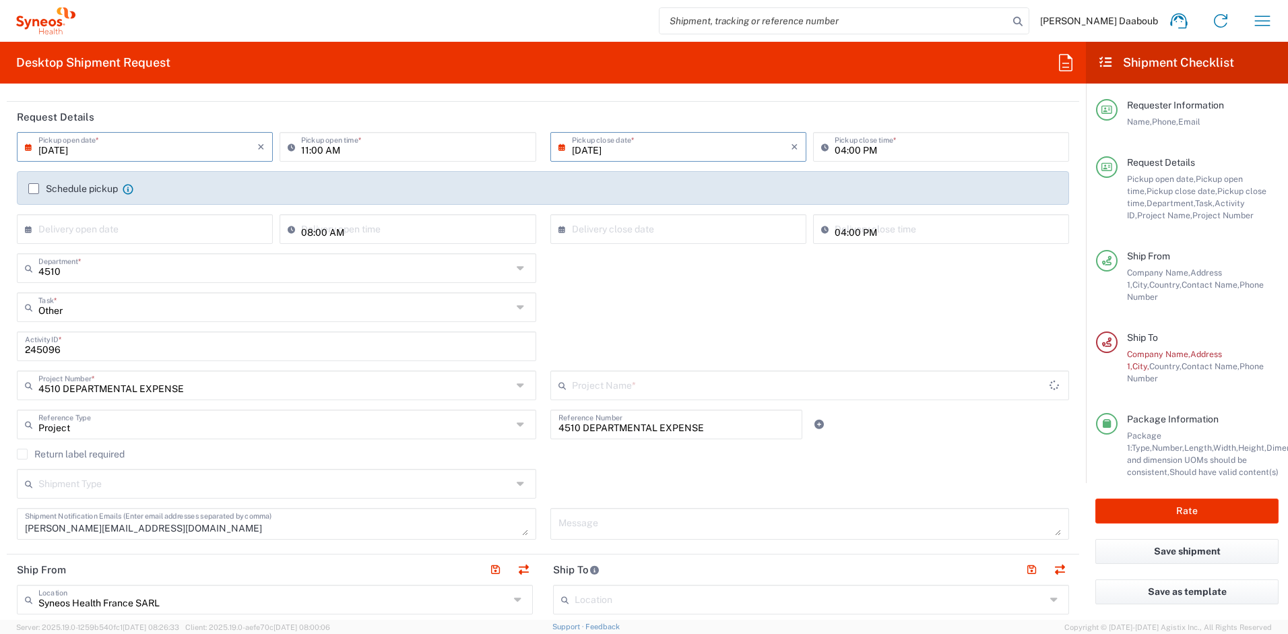
type input "4510 DEPARTMENTAL EXPENSE"
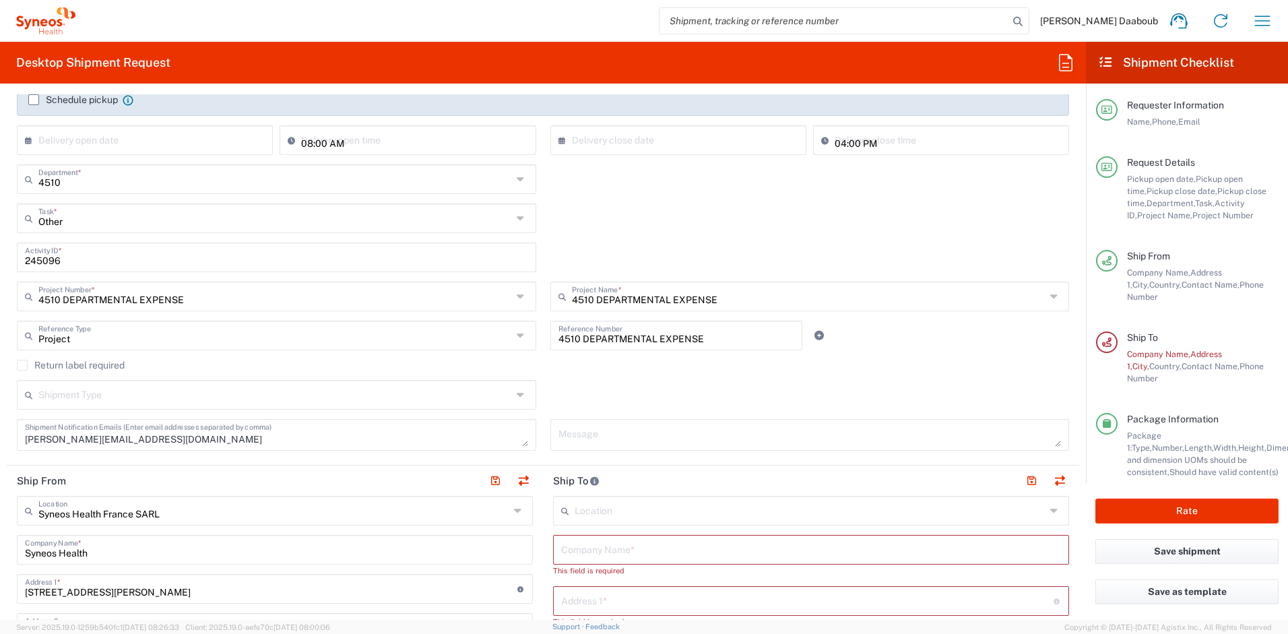
scroll to position [556, 0]
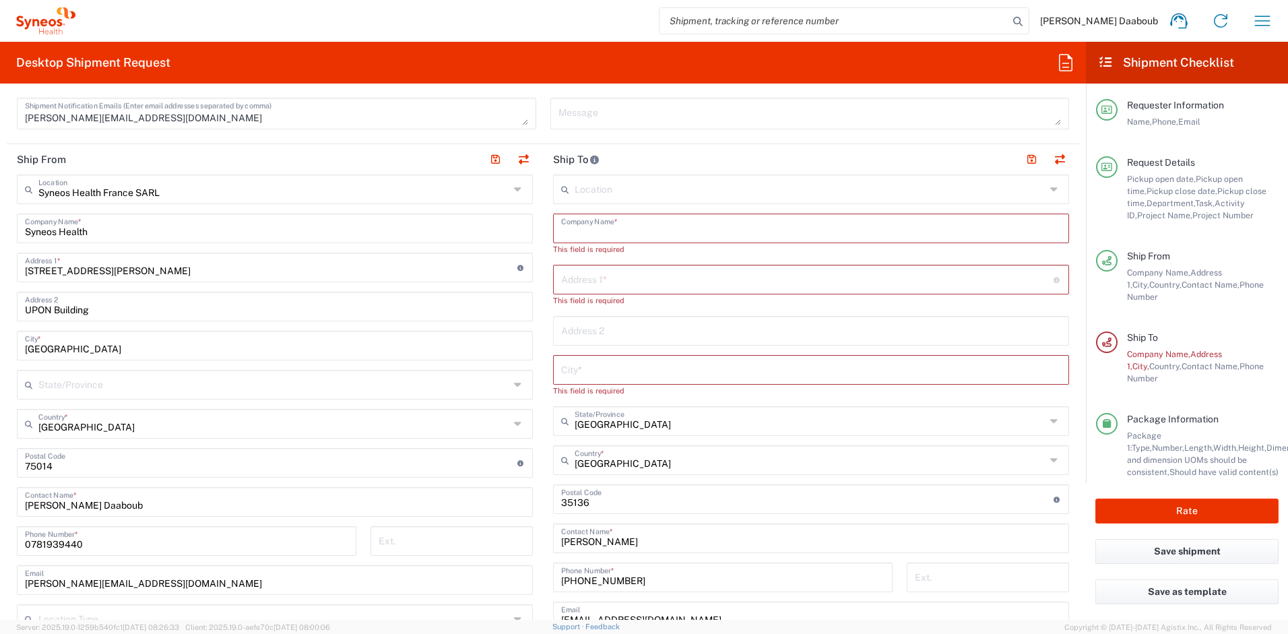
click at [596, 237] on input "text" at bounding box center [811, 228] width 500 height 24
click at [603, 235] on input "text" at bounding box center [811, 228] width 500 height 24
paste input "[PERSON_NAME]"
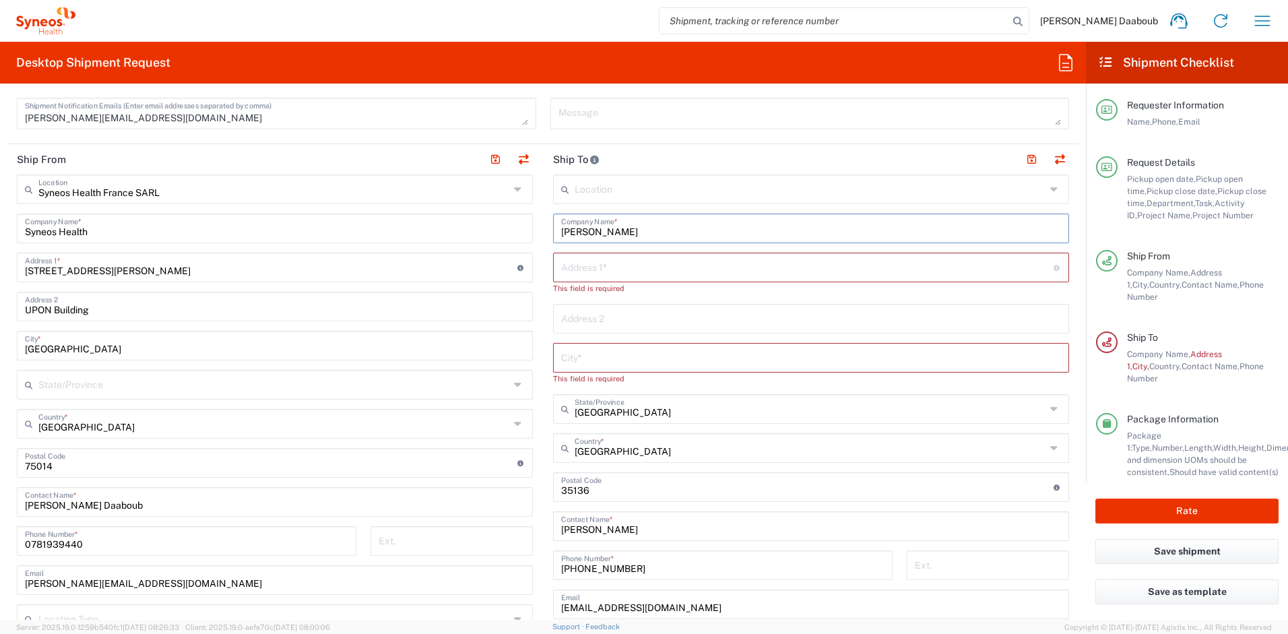
type input "[PERSON_NAME]"
click at [598, 419] on input "text" at bounding box center [810, 408] width 471 height 24
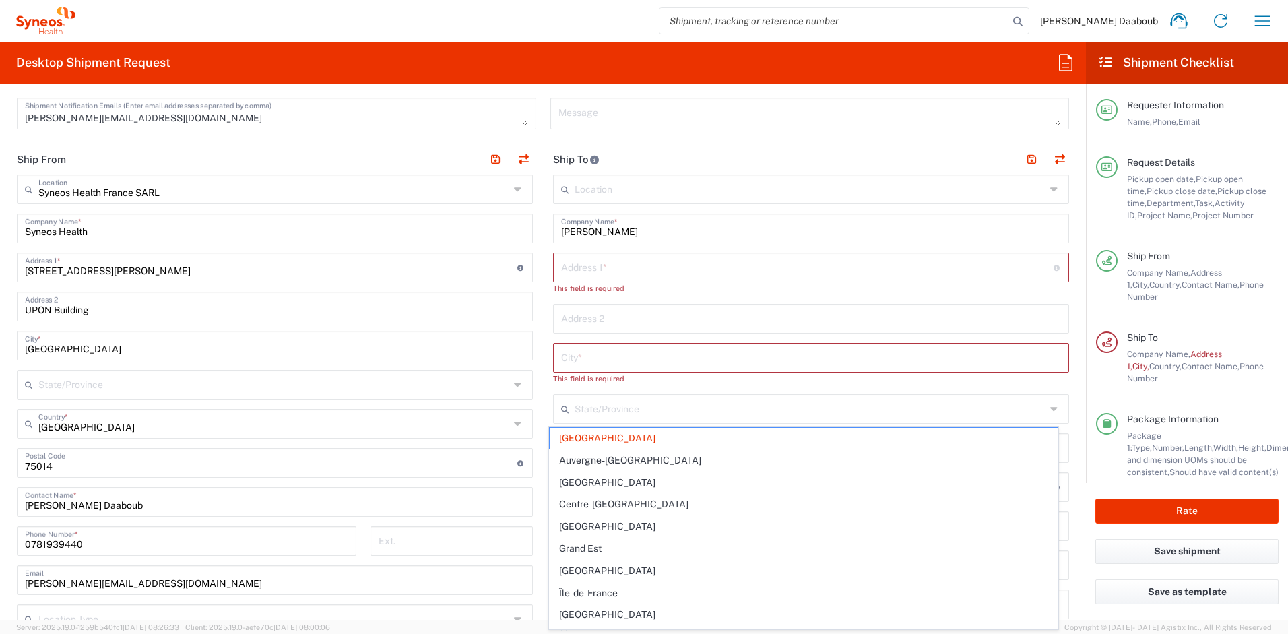
drag, startPoint x: 555, startPoint y: 403, endPoint x: 633, endPoint y: 371, distance: 85.2
click at [555, 398] on div "State/Province" at bounding box center [811, 409] width 516 height 30
click at [635, 373] on div "This field is required" at bounding box center [811, 379] width 516 height 12
type input "[GEOGRAPHIC_DATA]"
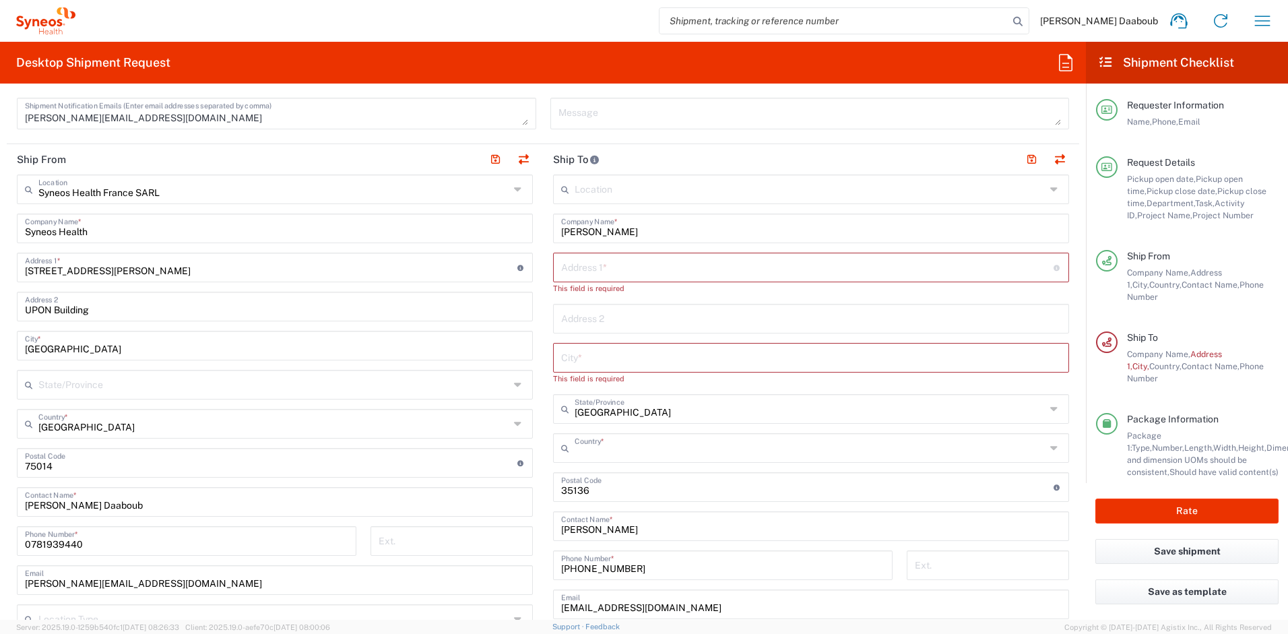
click at [595, 448] on input "text" at bounding box center [810, 447] width 471 height 24
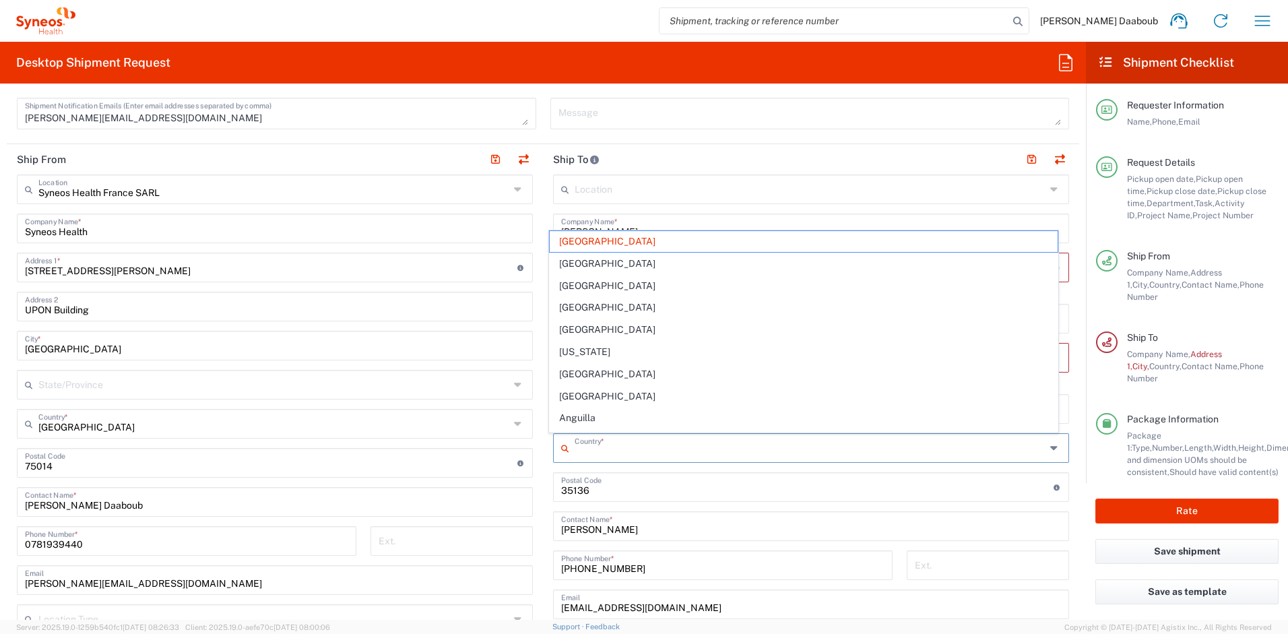
click at [617, 486] on input "undefined" at bounding box center [807, 486] width 493 height 24
type input "[GEOGRAPHIC_DATA]"
click at [617, 486] on input "undefined" at bounding box center [807, 486] width 493 height 24
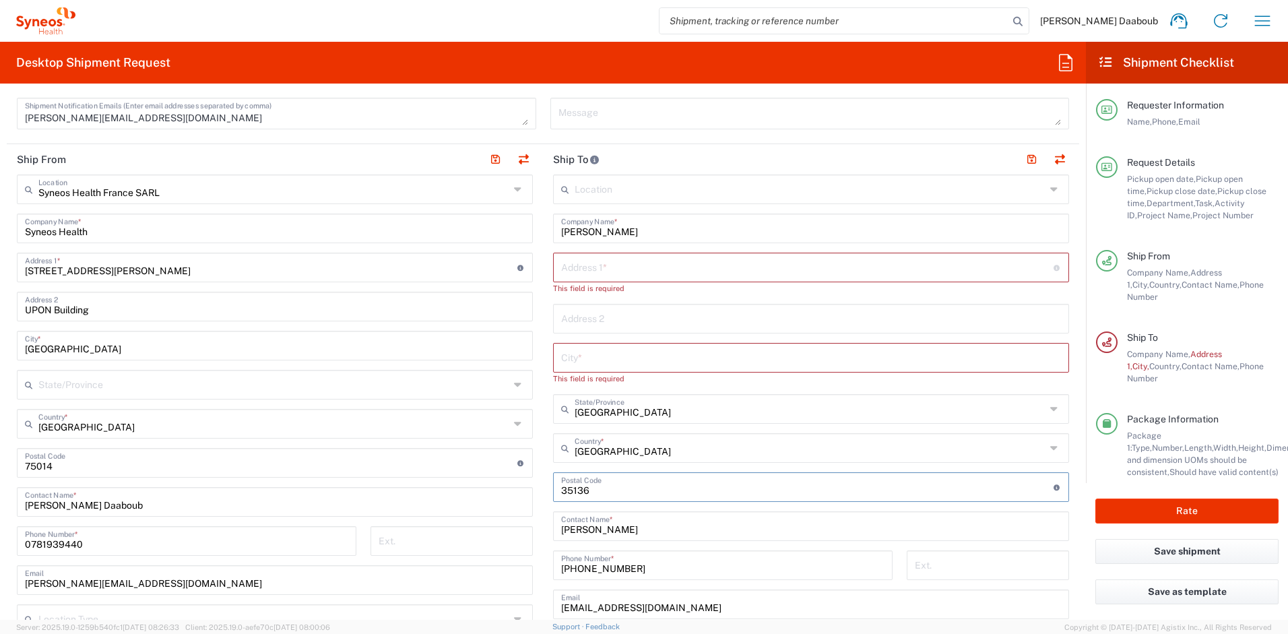
click at [617, 486] on input "undefined" at bounding box center [807, 486] width 493 height 24
click at [586, 518] on input "[PERSON_NAME]" at bounding box center [811, 525] width 500 height 24
click at [585, 522] on input "[PERSON_NAME]" at bounding box center [811, 525] width 500 height 24
click at [585, 526] on input "[PERSON_NAME]" at bounding box center [811, 525] width 500 height 24
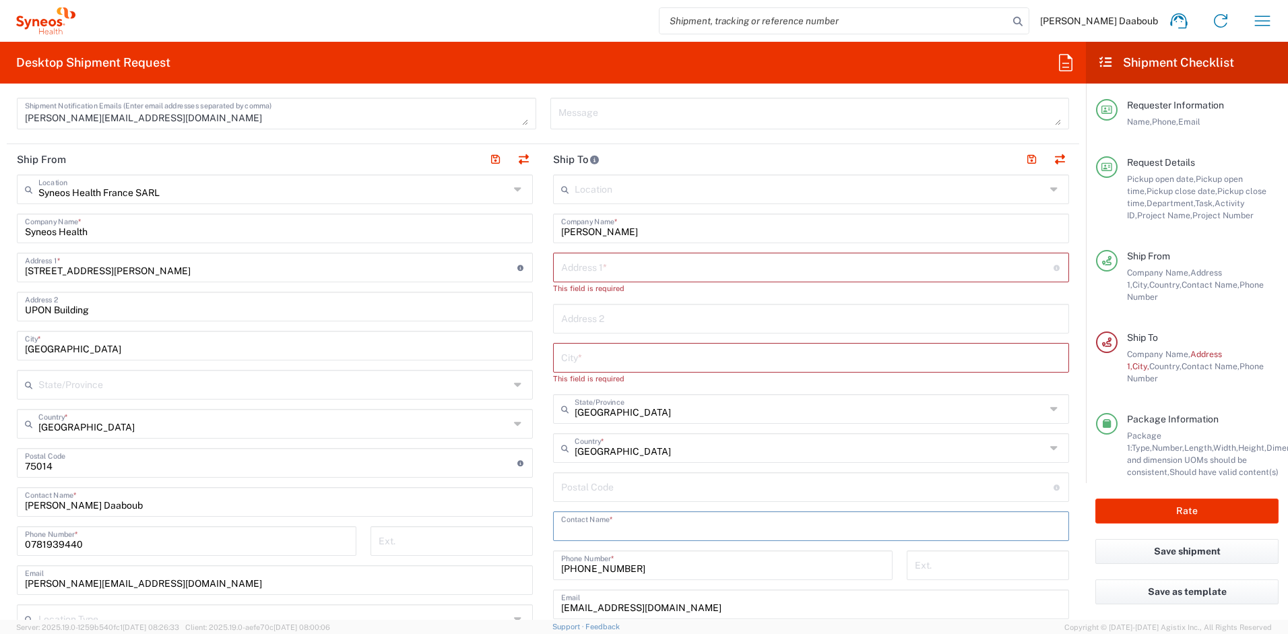
click at [586, 579] on div "[PHONE_NUMBER] Phone Number *" at bounding box center [723, 566] width 340 height 30
click at [584, 573] on input "[PHONE_NUMBER]" at bounding box center [722, 577] width 323 height 24
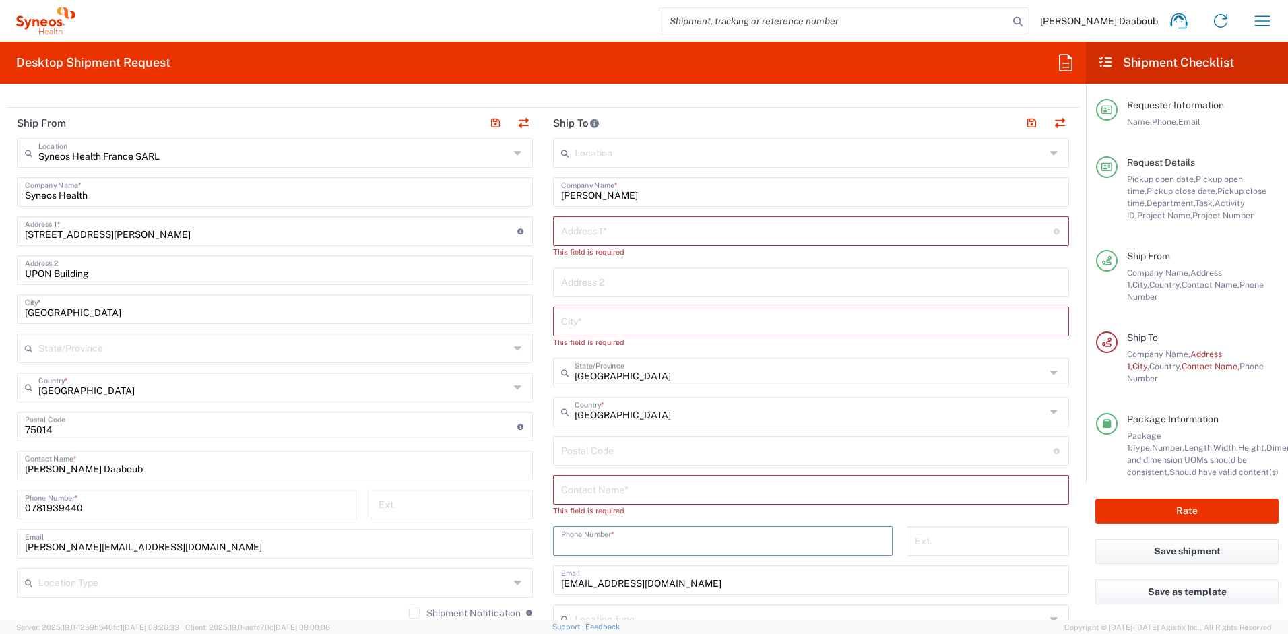
scroll to position [666, 0]
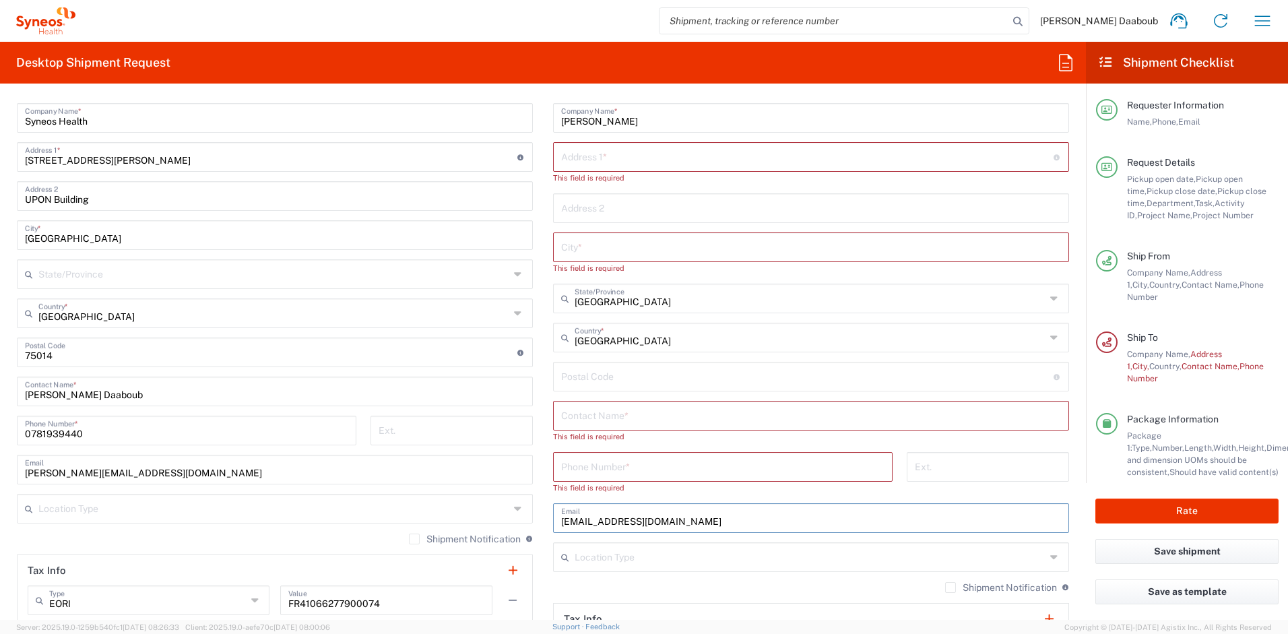
click at [596, 511] on input "[EMAIL_ADDRESS][DOMAIN_NAME]" at bounding box center [811, 517] width 500 height 24
click at [598, 338] on input "text" at bounding box center [810, 337] width 471 height 24
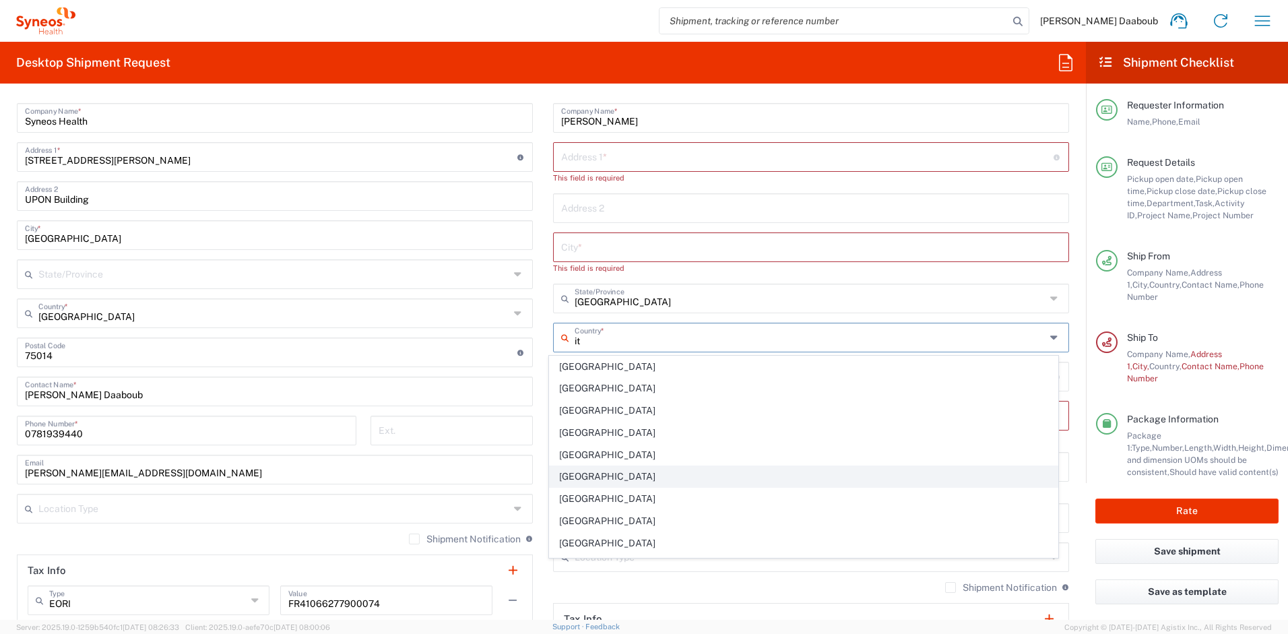
click at [568, 478] on span "[GEOGRAPHIC_DATA]" at bounding box center [804, 476] width 509 height 21
type input "[GEOGRAPHIC_DATA]"
type input "Delivery Duty Paid"
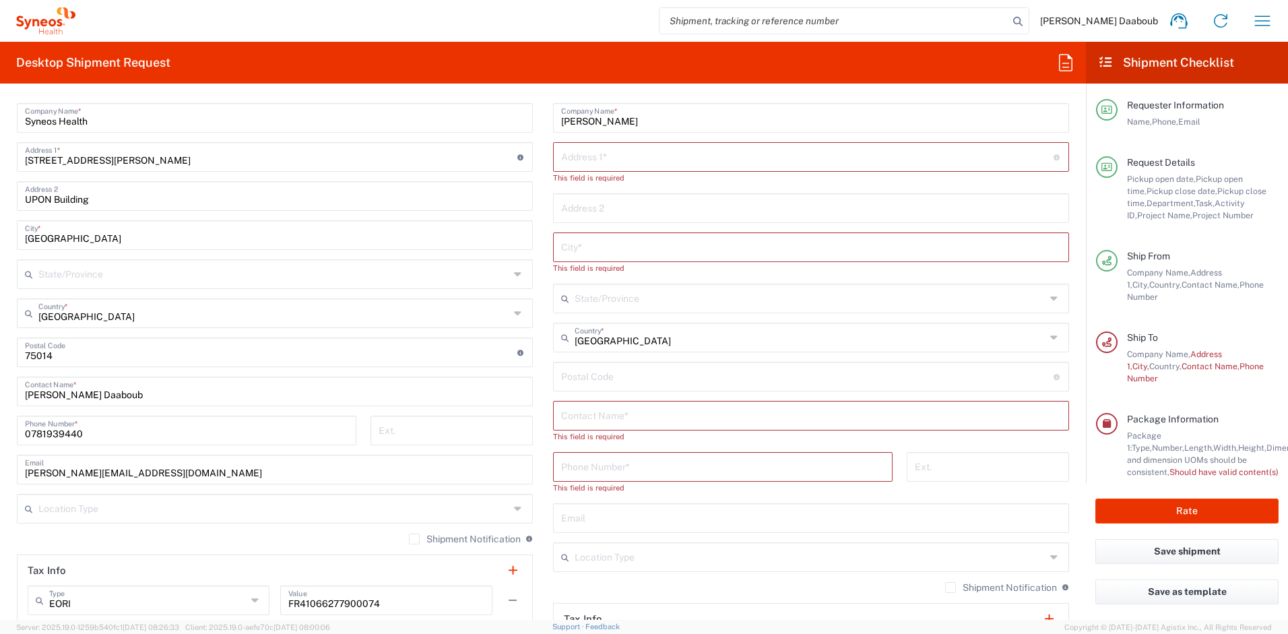
click at [595, 343] on input "[GEOGRAPHIC_DATA]" at bounding box center [810, 337] width 471 height 24
click at [586, 340] on input "Italyfr" at bounding box center [810, 337] width 471 height 24
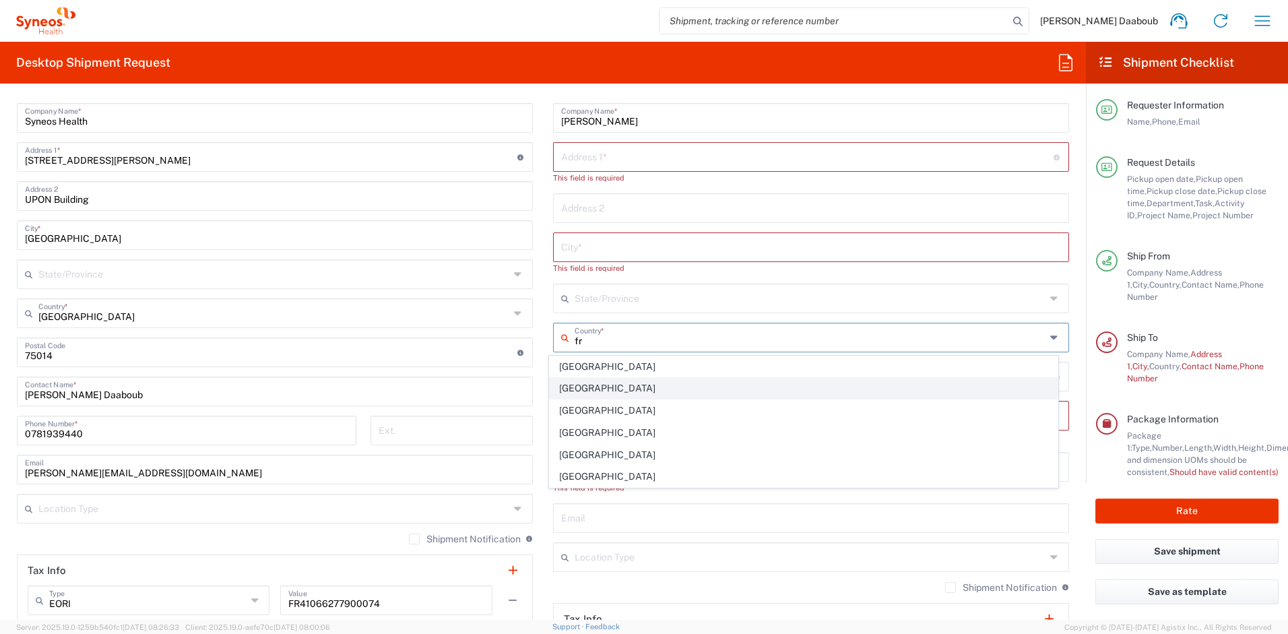
click at [581, 394] on span "[GEOGRAPHIC_DATA]" at bounding box center [804, 388] width 509 height 21
type input "[GEOGRAPHIC_DATA]"
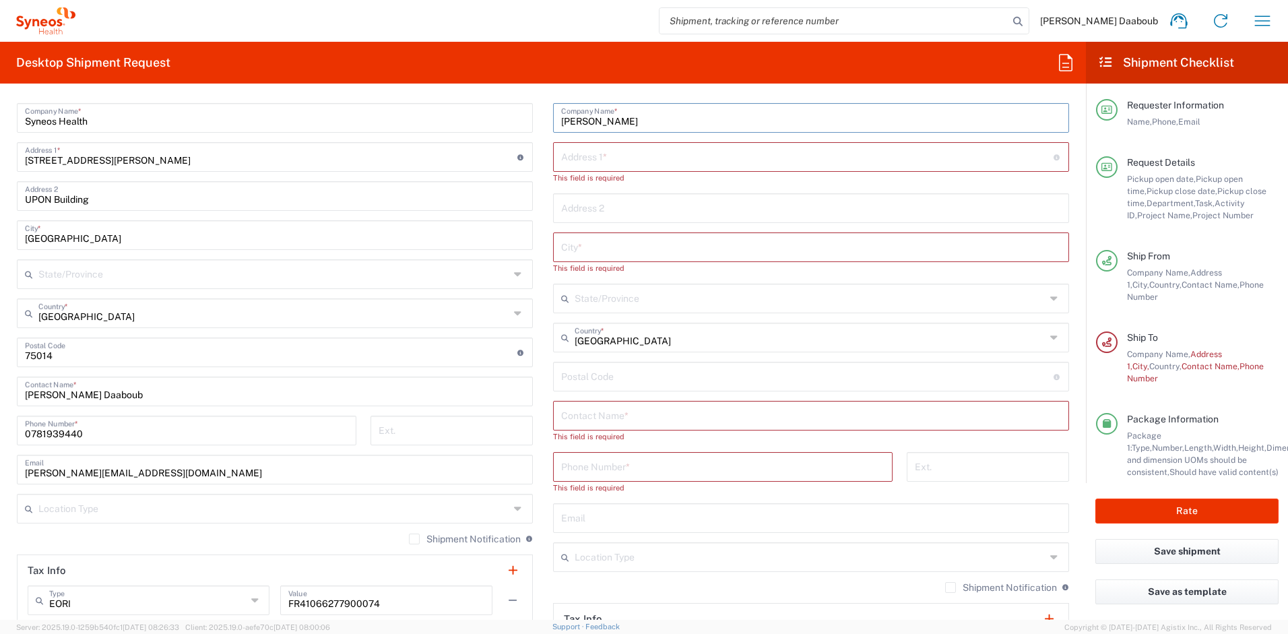
drag, startPoint x: 631, startPoint y: 121, endPoint x: 526, endPoint y: 115, distance: 104.6
click at [526, 115] on div "Ship From Syneos Health [GEOGRAPHIC_DATA] SARL Location Syneos Health [GEOGRAPH…" at bounding box center [543, 359] width 1073 height 650
click at [575, 410] on input "text" at bounding box center [811, 415] width 500 height 24
paste input "[PERSON_NAME]"
type input "[PERSON_NAME]"
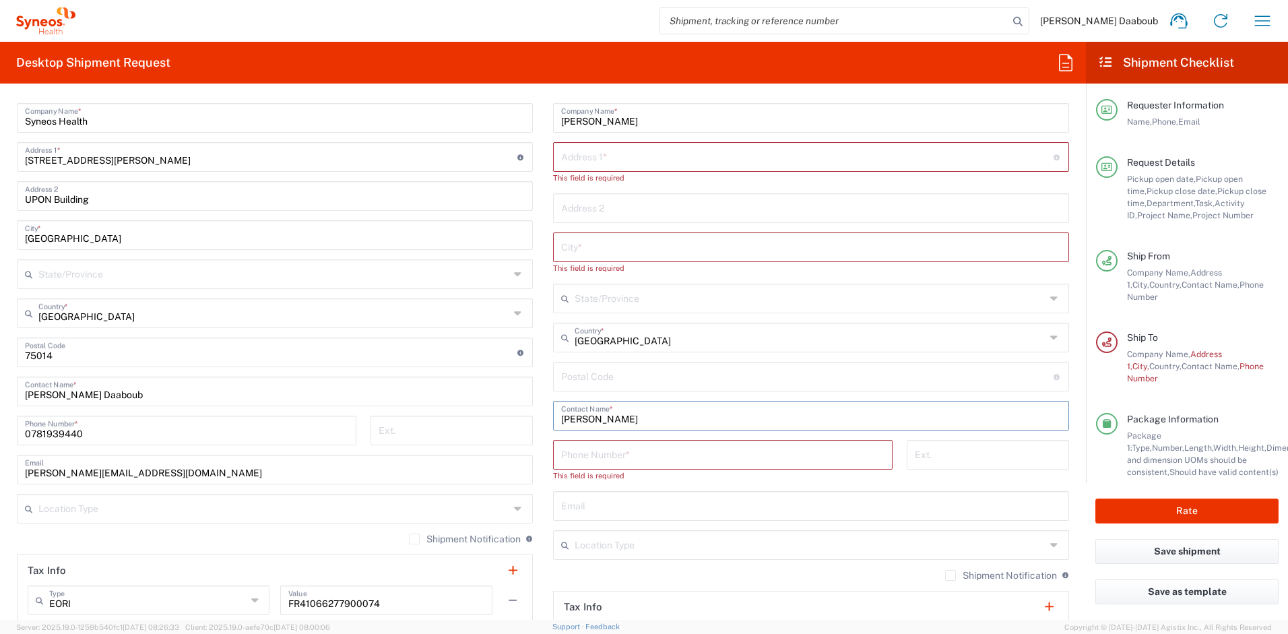
click at [600, 158] on input "text" at bounding box center [807, 156] width 493 height 24
paste input "[STREET_ADDRESS]"
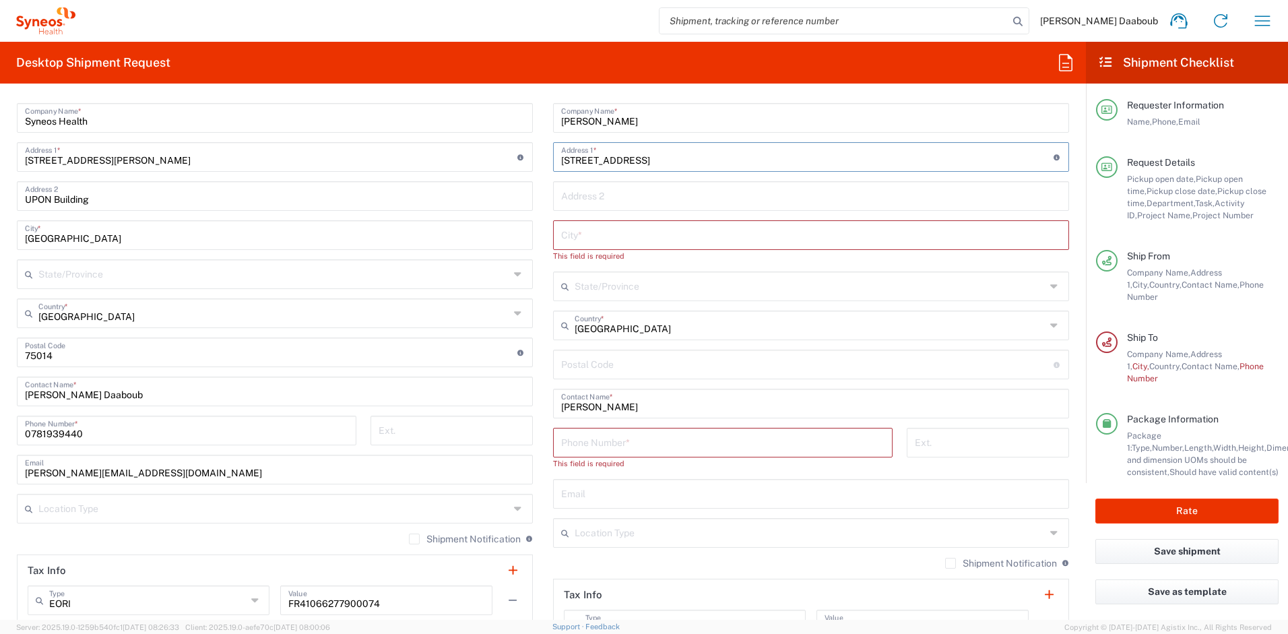
type input "[STREET_ADDRESS]"
click at [596, 243] on input "text" at bounding box center [811, 234] width 500 height 24
paste input "[GEOGRAPHIC_DATA]"
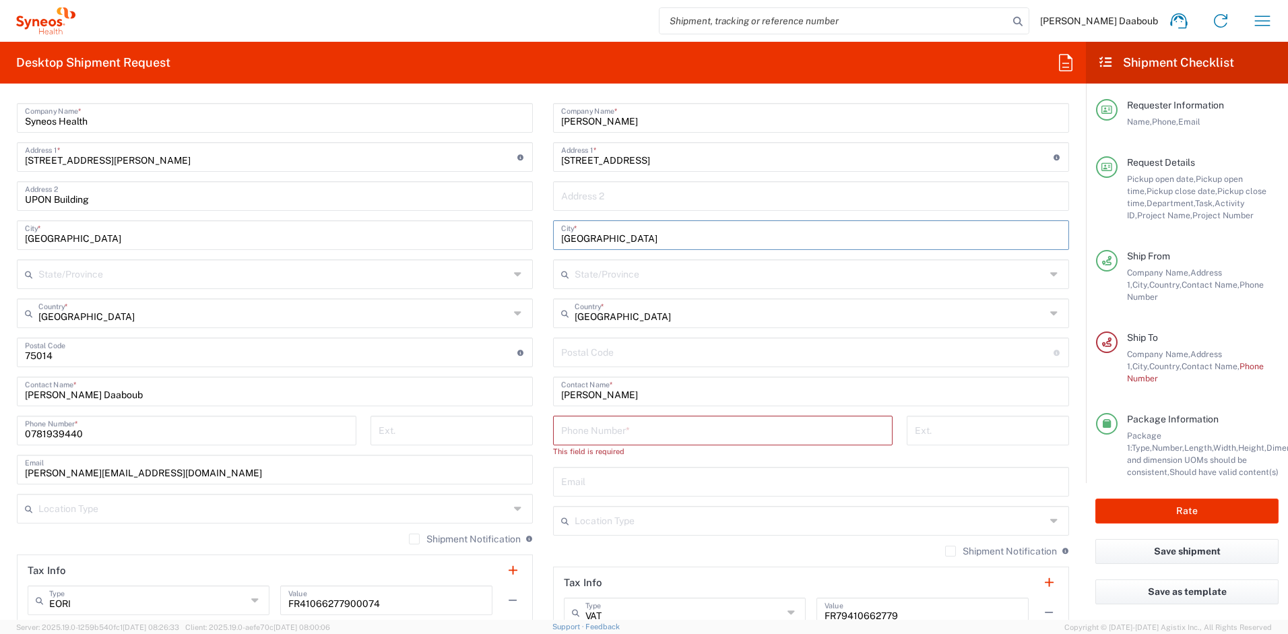
type input "[GEOGRAPHIC_DATA]"
click at [594, 358] on input "undefined" at bounding box center [807, 352] width 493 height 24
paste input "13008"
type input "13008"
click at [604, 429] on input "tel" at bounding box center [722, 430] width 323 height 24
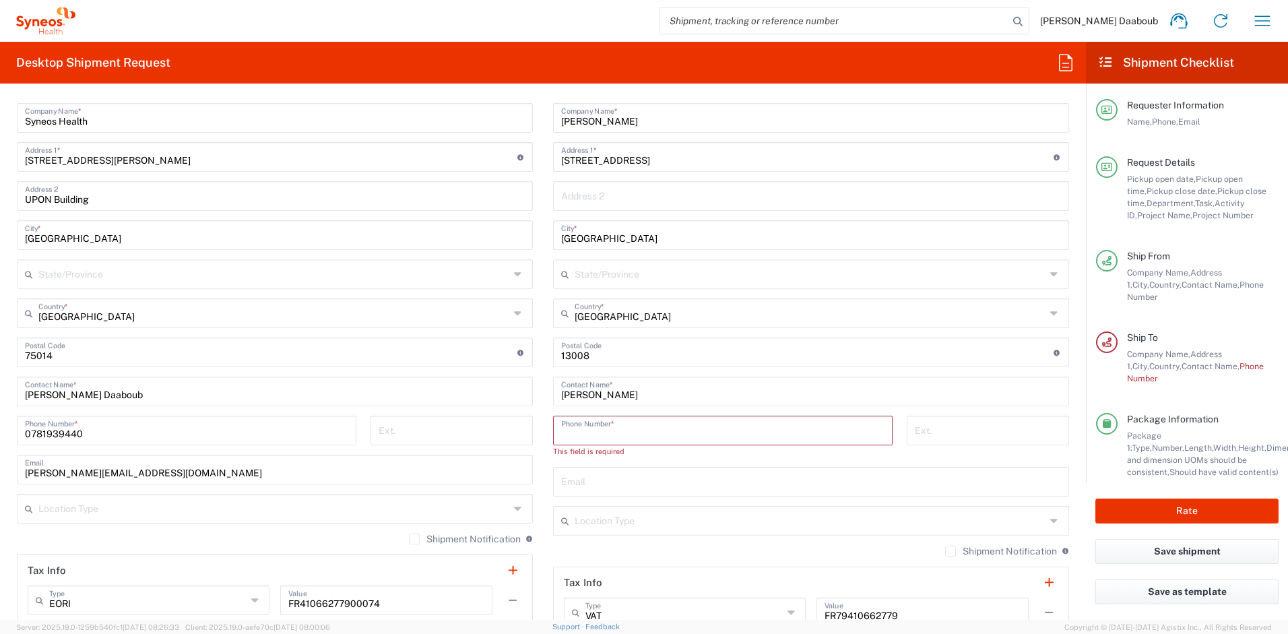
paste input "[PHONE_NUMBER]"
type input "[PHONE_NUMBER]"
click at [569, 465] on input "text" at bounding box center [811, 469] width 500 height 24
paste input "[EMAIL_ADDRESS][DOMAIN_NAME]"
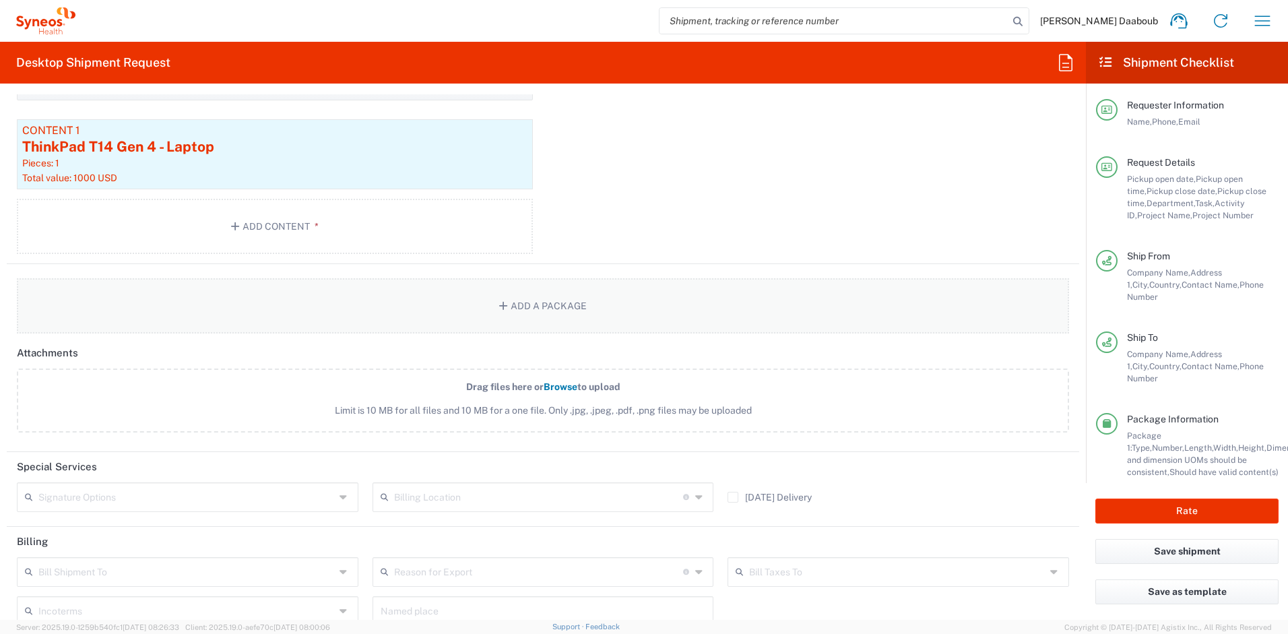
scroll to position [1470, 0]
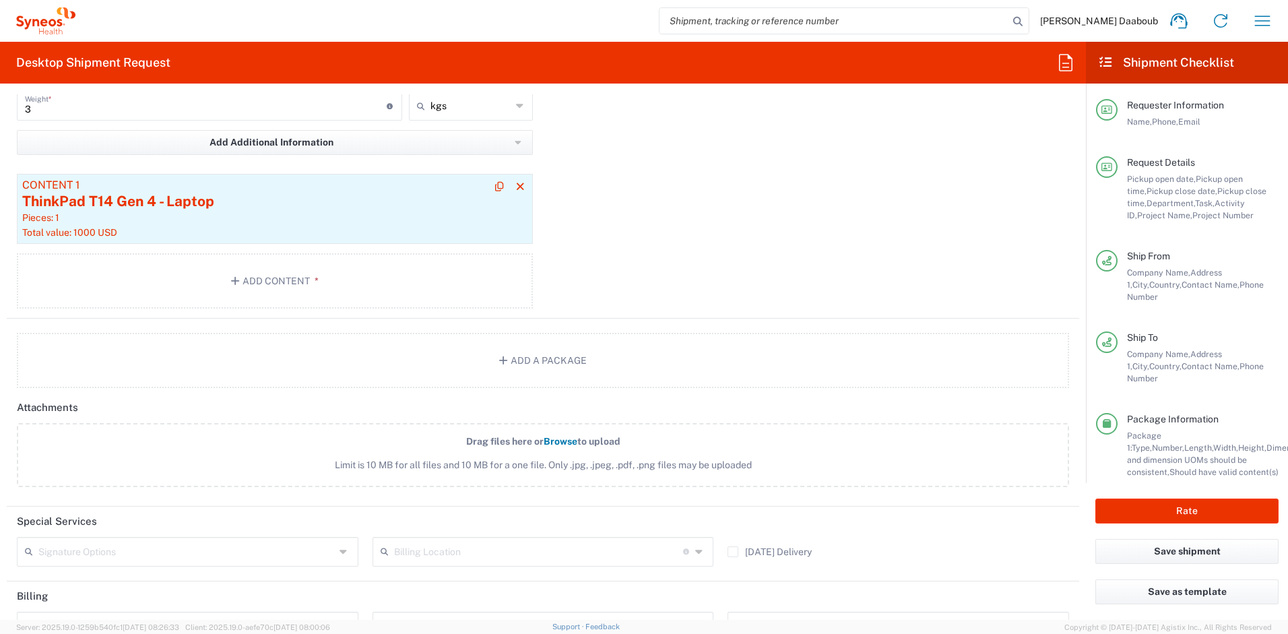
type input "[EMAIL_ADDRESS][DOMAIN_NAME]"
click at [156, 210] on div "ThinkPad T14 Gen 4 - Laptop" at bounding box center [274, 201] width 505 height 20
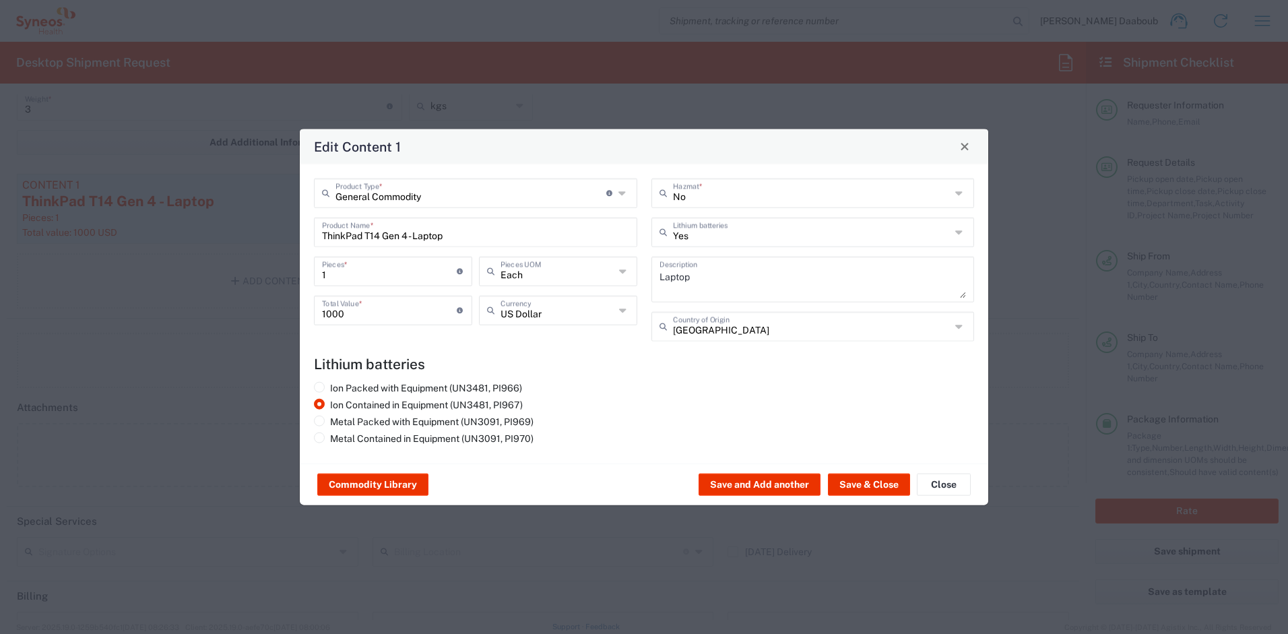
drag, startPoint x: 361, startPoint y: 250, endPoint x: 363, endPoint y: 235, distance: 15.6
click at [361, 250] on div "General Commodity Product Type * Document: Paper document generated internally …" at bounding box center [476, 264] width 338 height 173
click at [363, 235] on input "ThinkPad T14 Gen 4 - Laptop" at bounding box center [475, 231] width 307 height 24
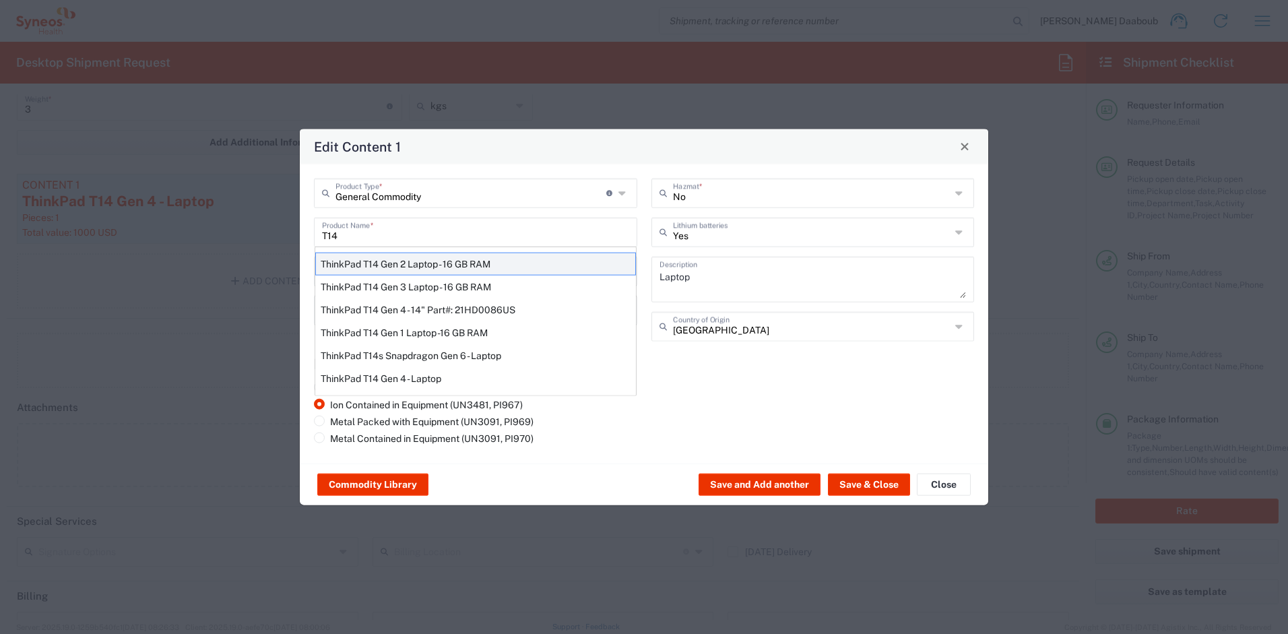
click at [468, 258] on div "ThinkPad T14 Gen 2 Laptop - 16 GB RAM" at bounding box center [475, 263] width 321 height 23
type input "ThinkPad T14 Gen 2 Laptop - 16 GB RAM"
type textarea "Intel Core i7-1156G7 vProÂ® Processor - 14"- 16 GB RAM - 512 GB SSD"
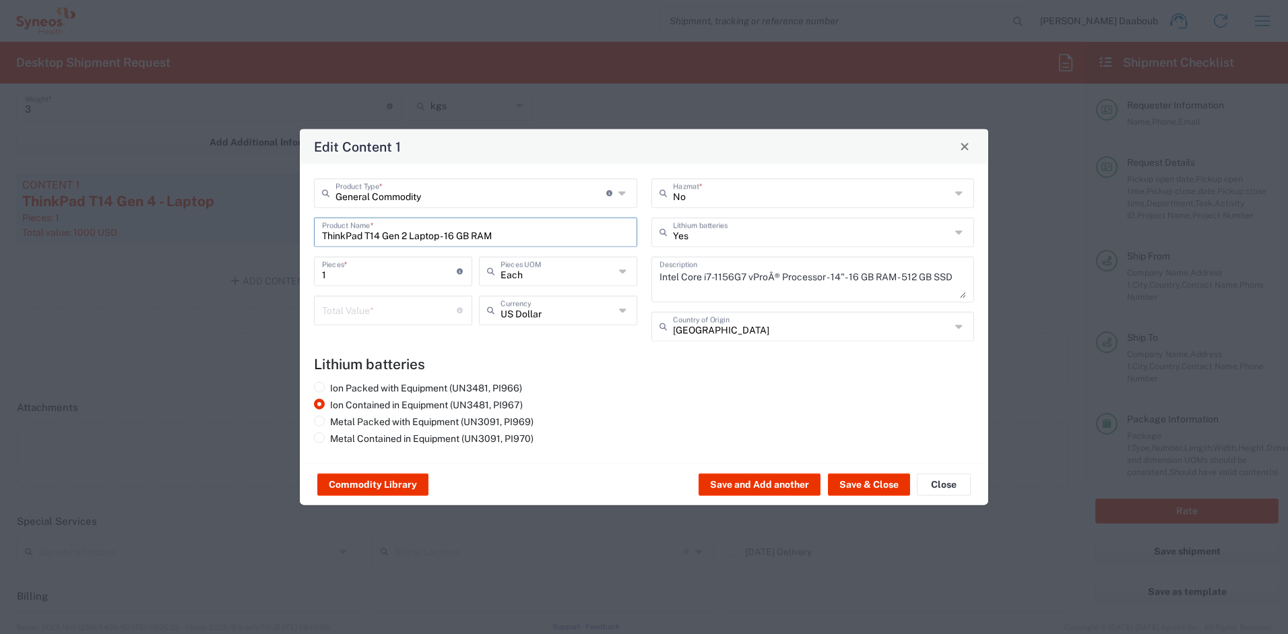
click at [398, 311] on input "number" at bounding box center [389, 309] width 135 height 24
type input "500"
click at [850, 497] on div "Commodity Library Save and Add another Save & Close Close" at bounding box center [644, 484] width 689 height 42
click at [855, 489] on button "Save & Close" at bounding box center [869, 485] width 82 height 22
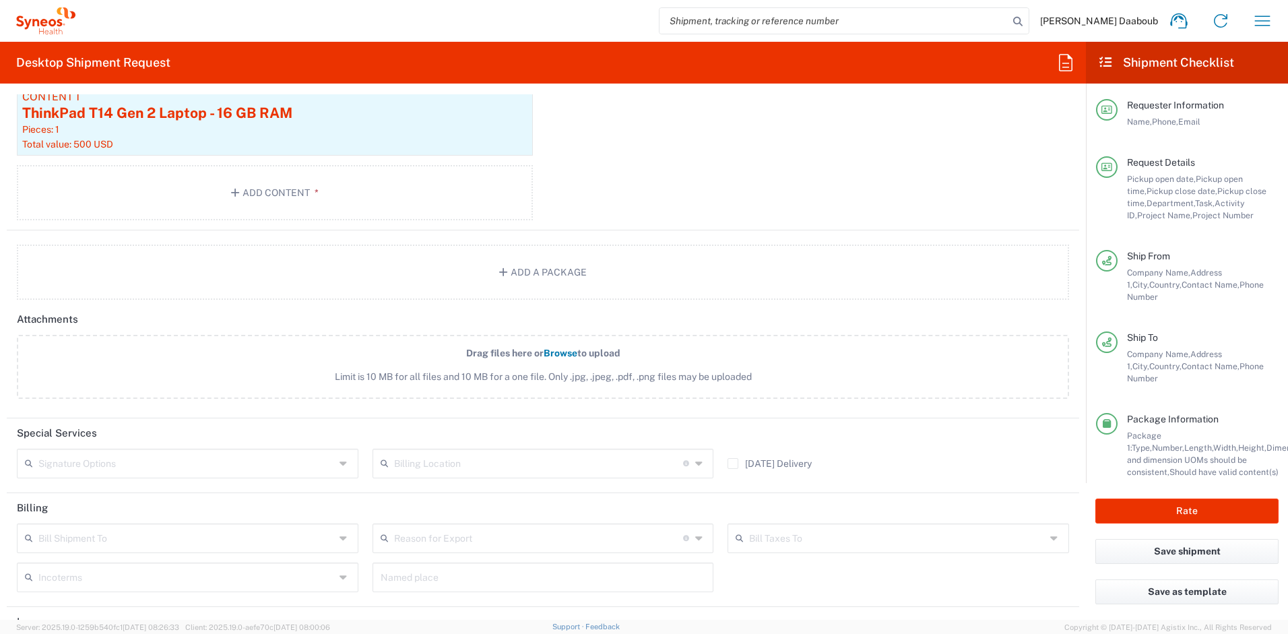
scroll to position [1632, 0]
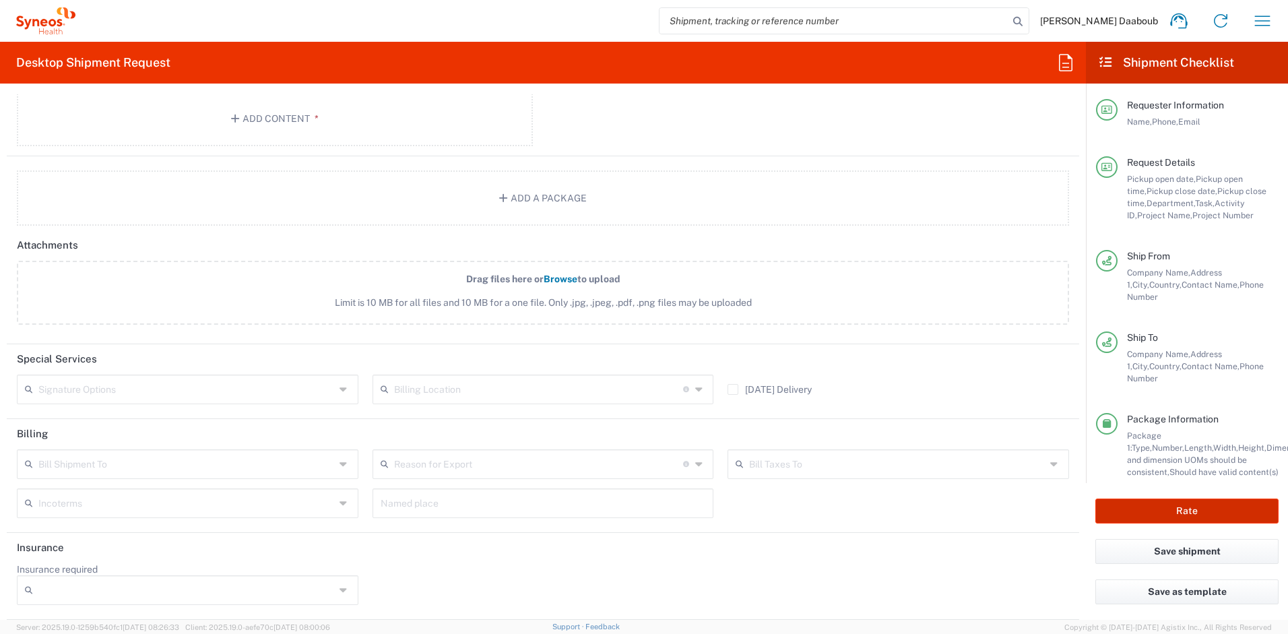
click at [1140, 506] on button "Rate" at bounding box center [1187, 511] width 183 height 25
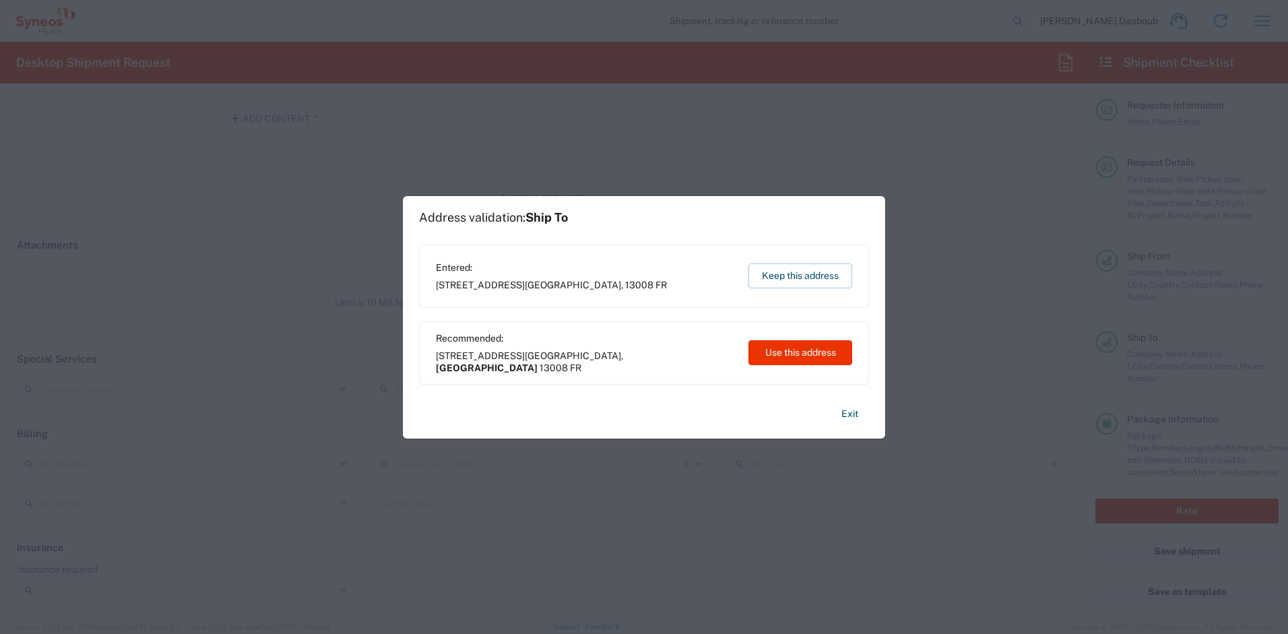
type input "4510 DEPARTMENTAL EXPENSE"
click at [814, 355] on button "Use this address" at bounding box center [801, 352] width 104 height 25
type input "[GEOGRAPHIC_DATA]"
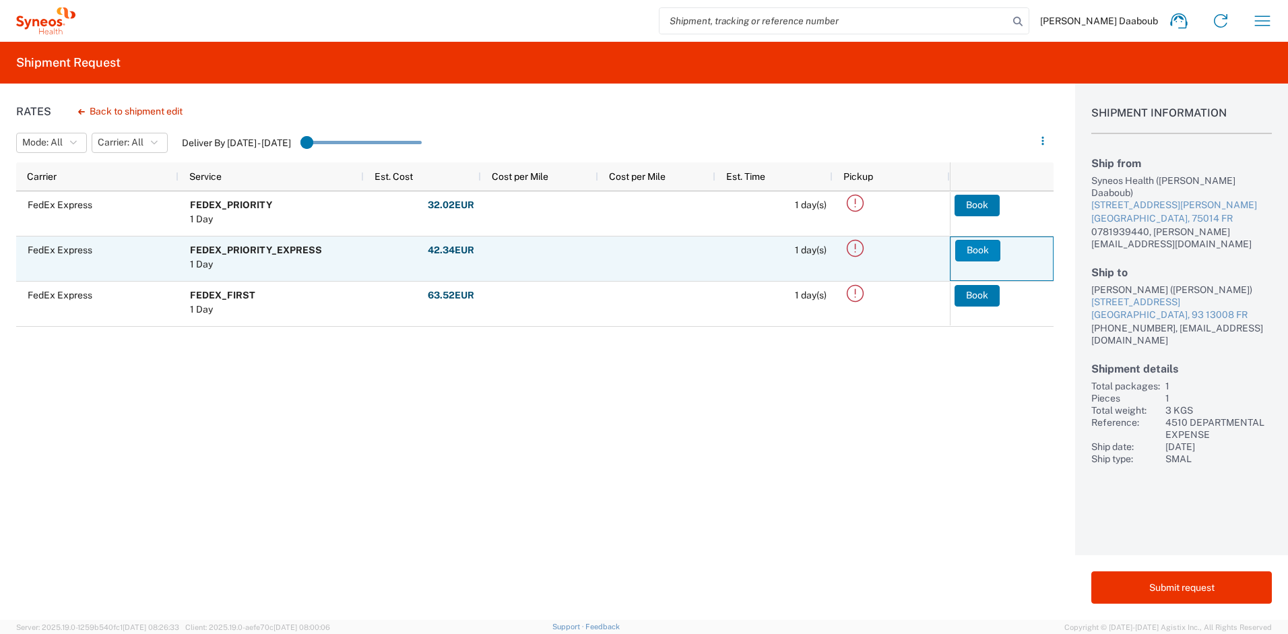
click at [964, 253] on button "Book" at bounding box center [978, 251] width 45 height 22
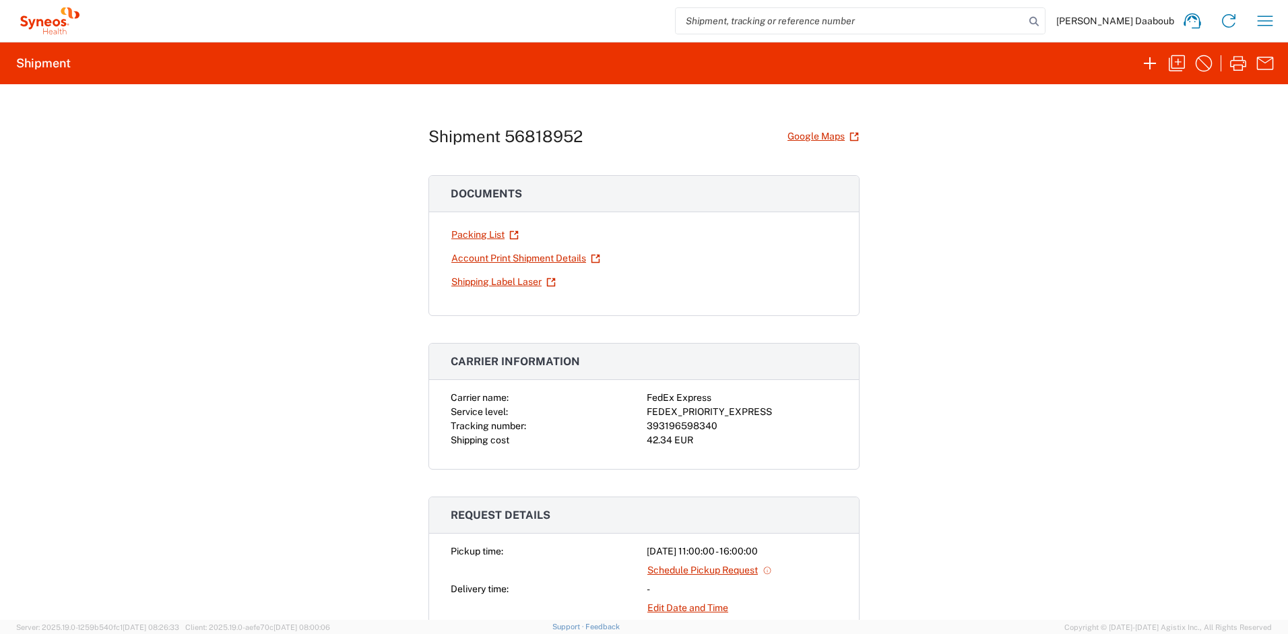
click at [659, 423] on div "393196598340" at bounding box center [742, 426] width 191 height 14
click at [658, 423] on div "393196598340" at bounding box center [742, 426] width 191 height 14
click at [659, 423] on div "393196598340" at bounding box center [742, 426] width 191 height 14
copy div "393196598340"
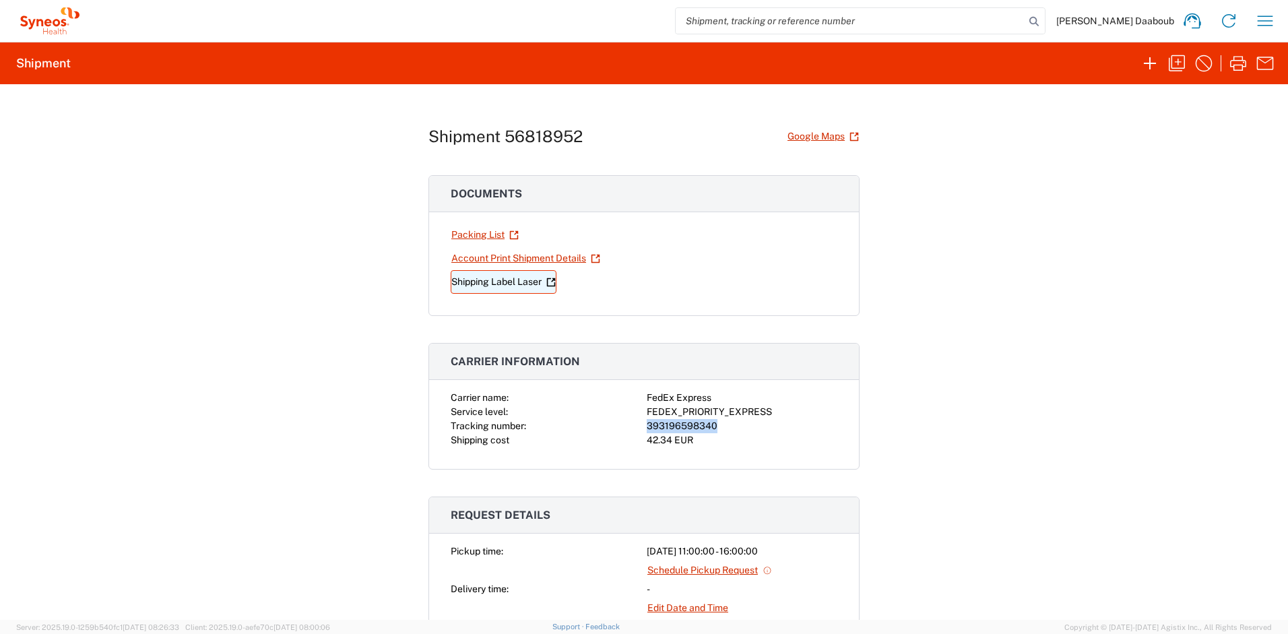
click at [500, 282] on link "Shipping Label Laser" at bounding box center [504, 282] width 106 height 24
